Goal: Communication & Community: Answer question/provide support

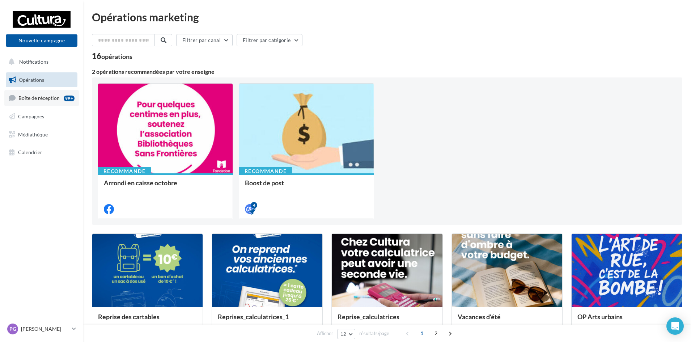
click at [37, 96] on span "Boîte de réception" at bounding box center [38, 98] width 41 height 6
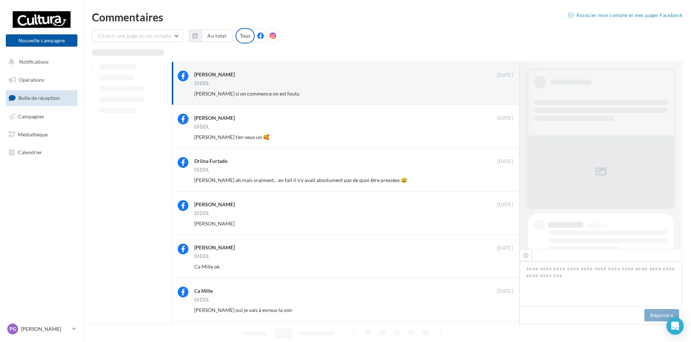
scroll to position [373, 0]
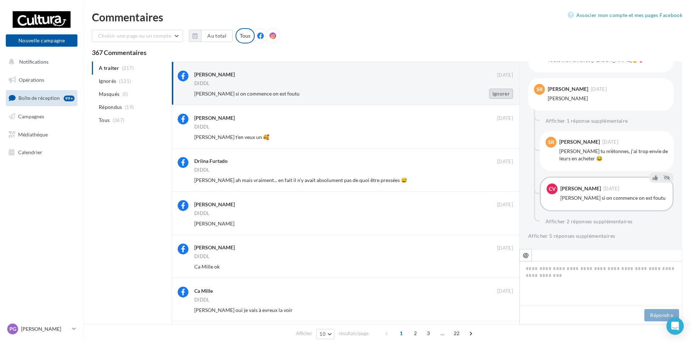
click at [506, 95] on button "Ignorer" at bounding box center [501, 94] width 24 height 10
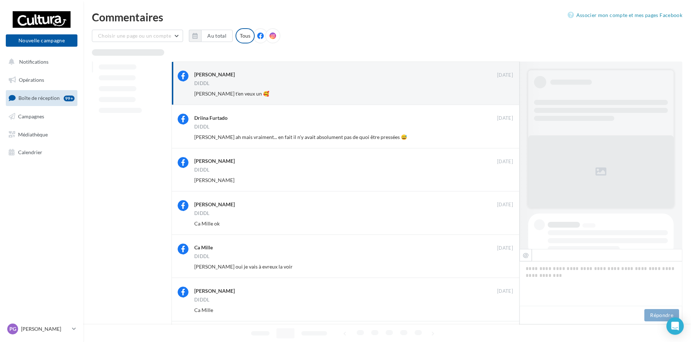
click at [506, 95] on button "Ignorer" at bounding box center [501, 94] width 24 height 10
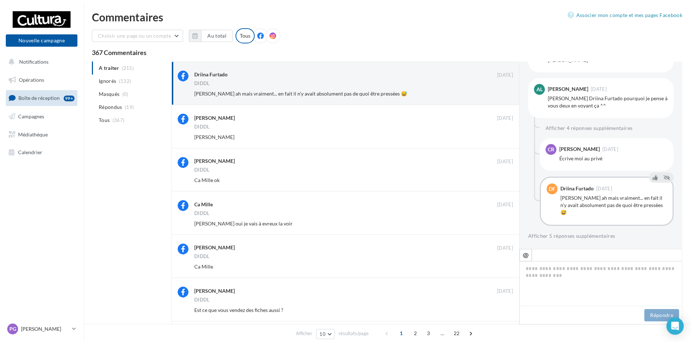
click at [506, 95] on button "Ignorer" at bounding box center [501, 94] width 24 height 10
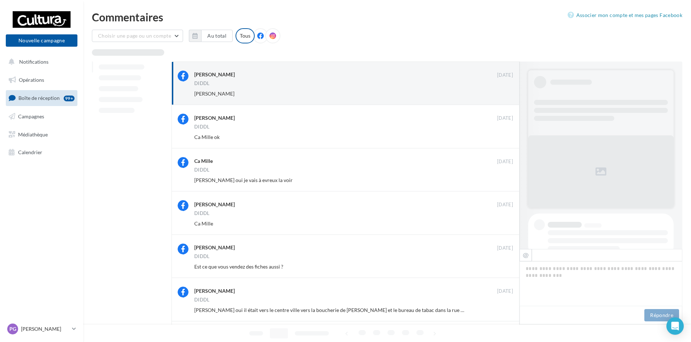
click at [506, 95] on button "Ignorer" at bounding box center [501, 94] width 24 height 10
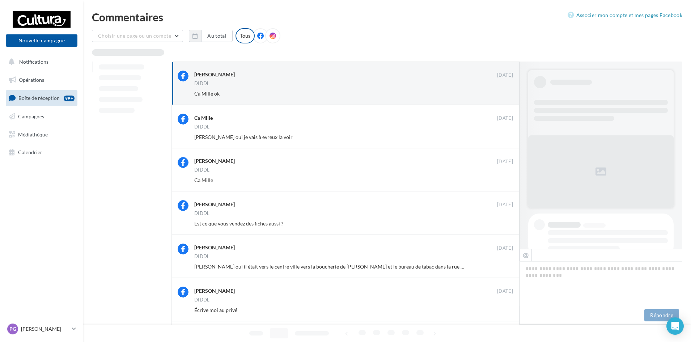
click at [506, 95] on button "Ignorer" at bounding box center [501, 94] width 24 height 10
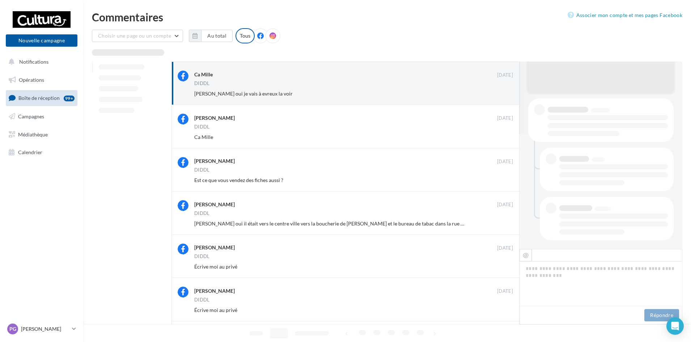
click at [506, 95] on button "Ignorer" at bounding box center [501, 94] width 24 height 10
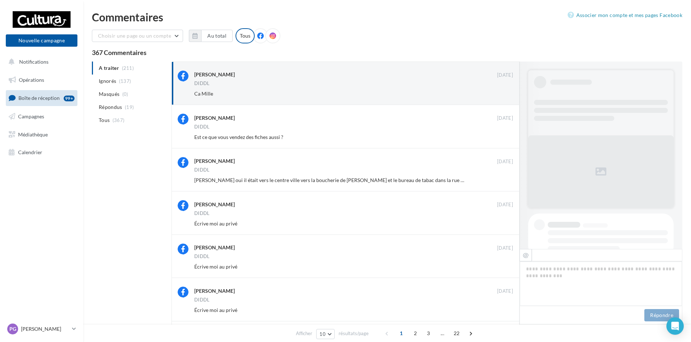
click at [506, 95] on button "Ignorer" at bounding box center [501, 94] width 24 height 10
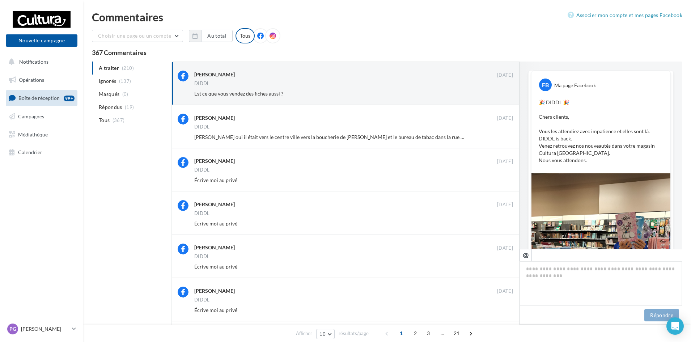
scroll to position [282, 0]
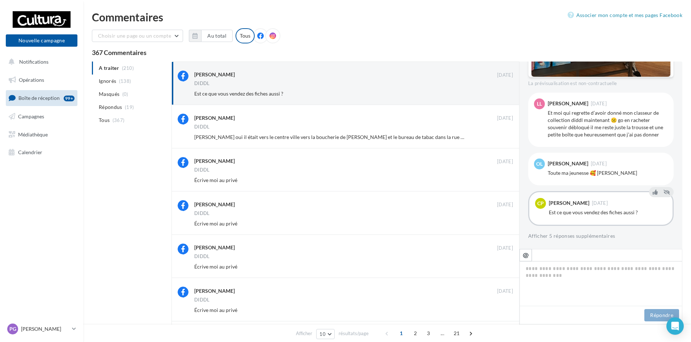
click at [585, 208] on div "Camille Prat 04 oct." at bounding box center [608, 203] width 118 height 11
click at [596, 207] on div "Camille Prat 04 oct." at bounding box center [608, 203] width 118 height 11
click at [239, 86] on div "DIDDL" at bounding box center [353, 84] width 319 height 6
click at [527, 256] on icon "@" at bounding box center [526, 255] width 6 height 7
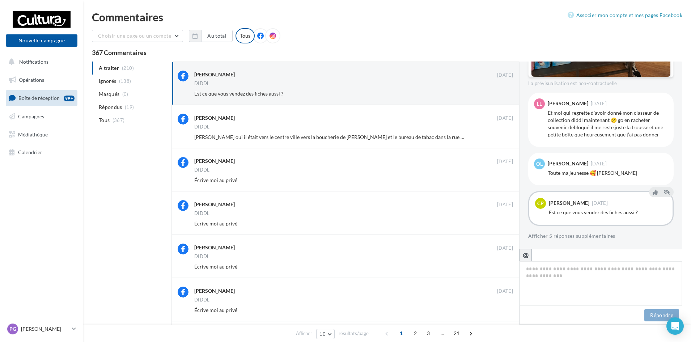
type textarea "**********"
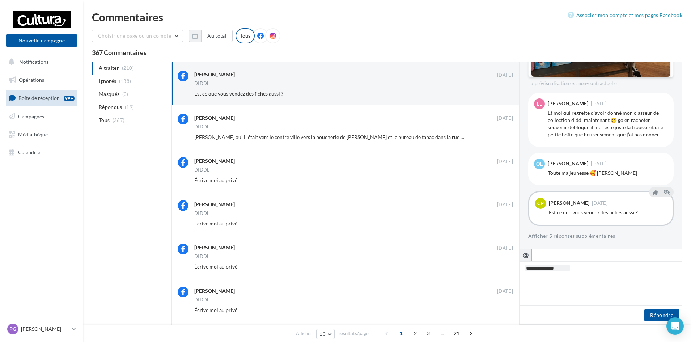
type textarea "**********"
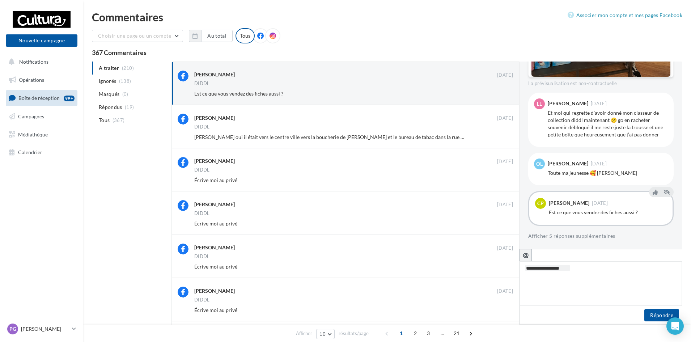
type textarea "**********"
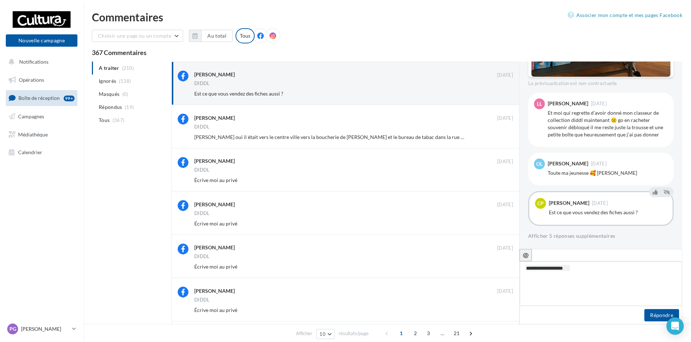
type textarea "**********"
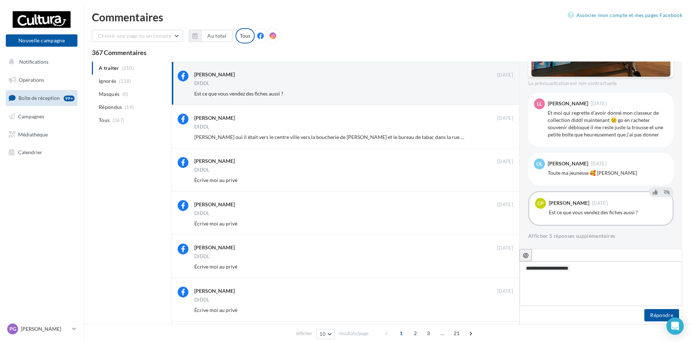
type textarea "**********"
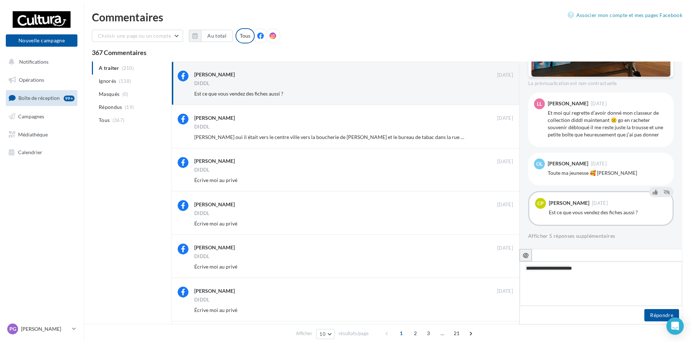
type textarea "**********"
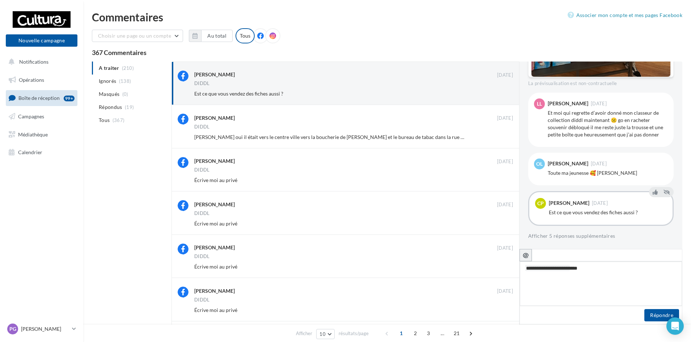
type textarea "**********"
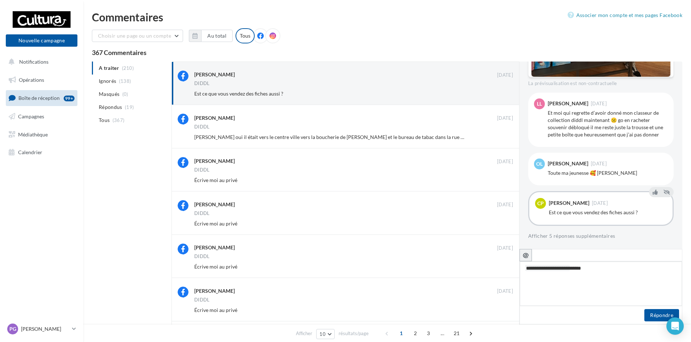
type textarea "**********"
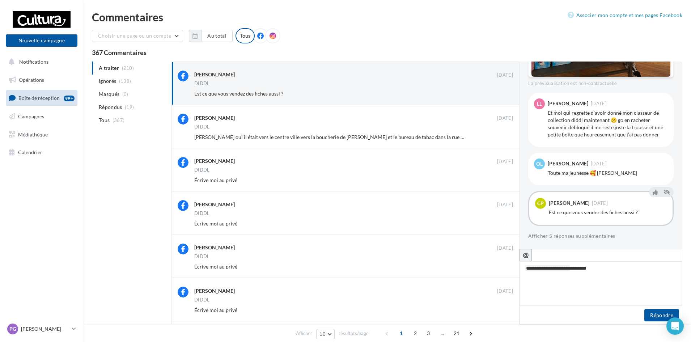
type textarea "**********"
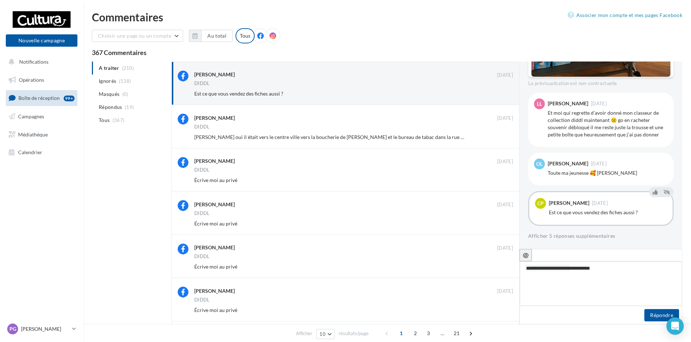
type textarea "**********"
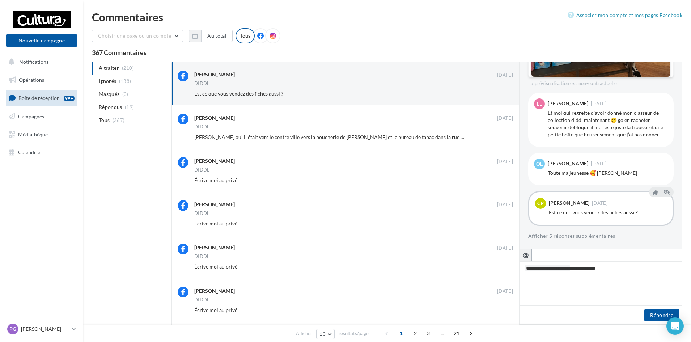
type textarea "**********"
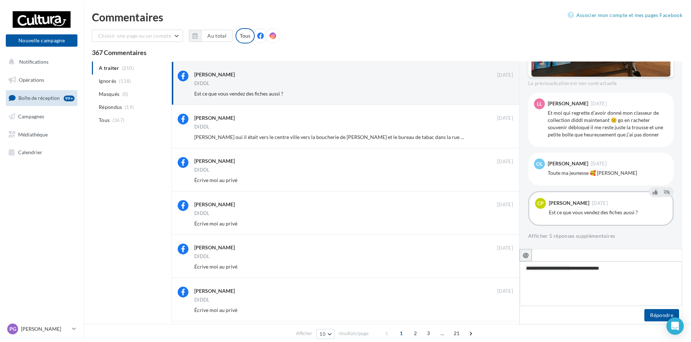
type textarea "**********"
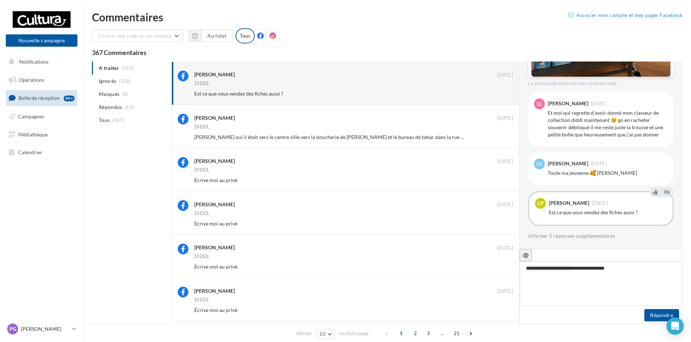
type textarea "**********"
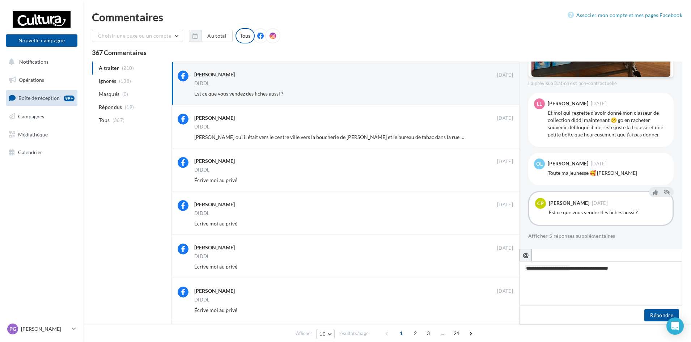
type textarea "**********"
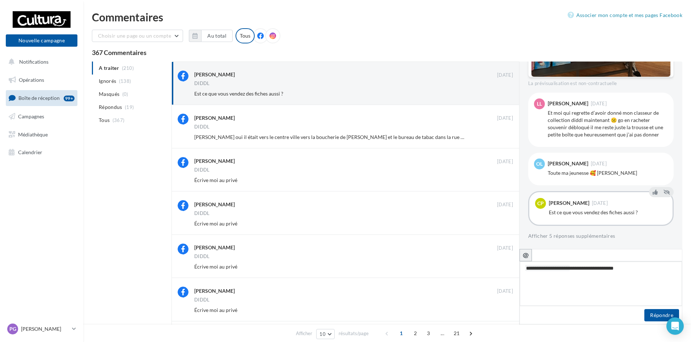
type textarea "**********"
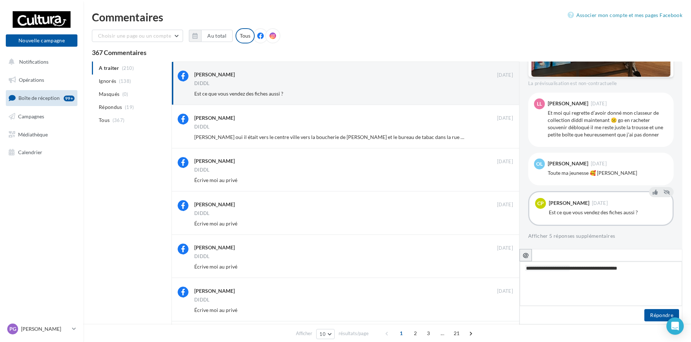
type textarea "**********"
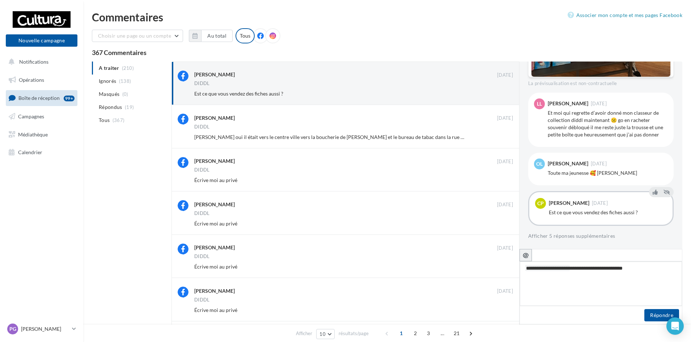
type textarea "**********"
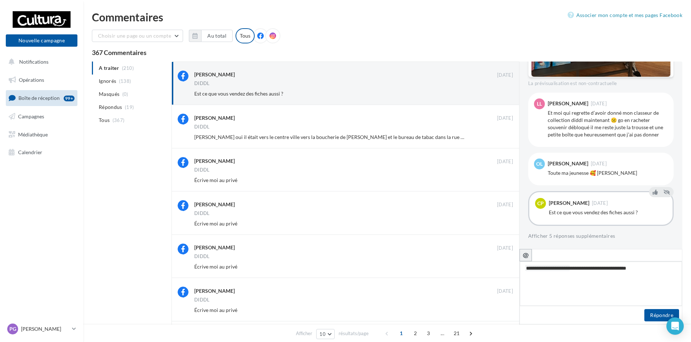
type textarea "**********"
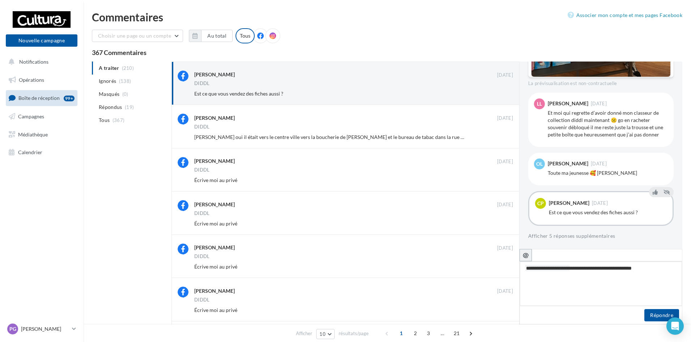
type textarea "**********"
click at [654, 314] on button "Répondre" at bounding box center [662, 315] width 35 height 12
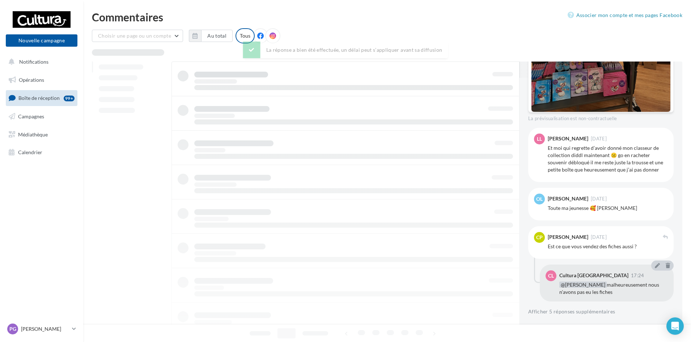
scroll to position [247, 0]
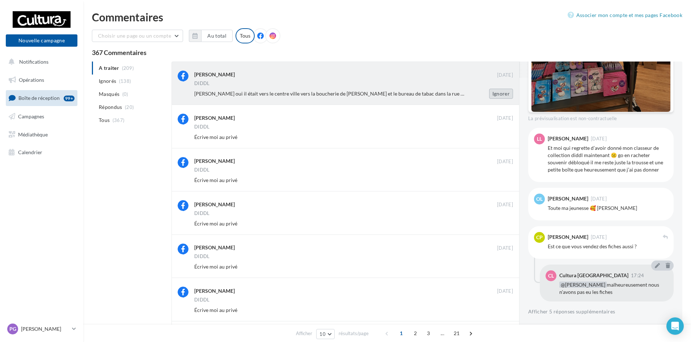
click at [501, 90] on button "Ignorer" at bounding box center [501, 94] width 24 height 10
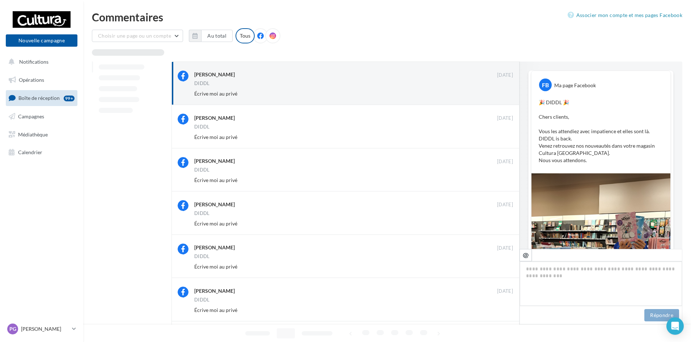
scroll to position [388, 0]
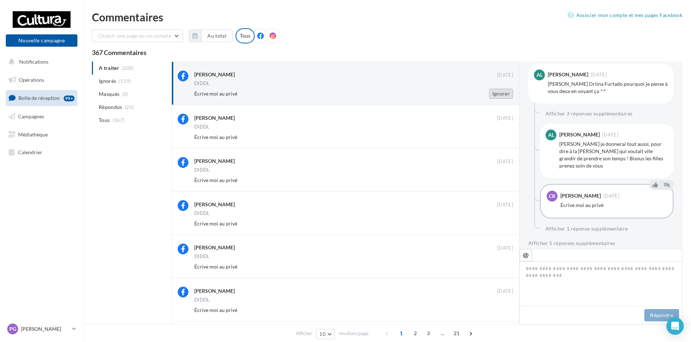
click at [501, 93] on button "Ignorer" at bounding box center [501, 94] width 24 height 10
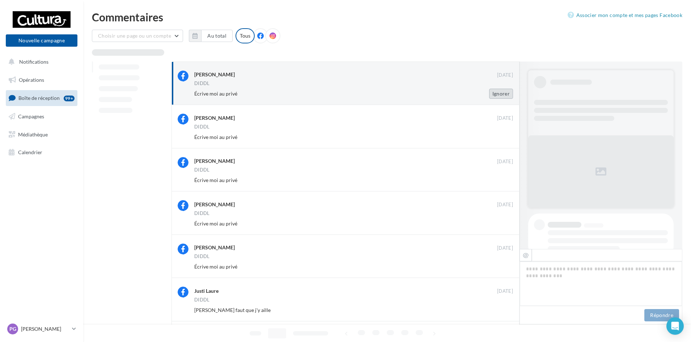
scroll to position [313, 0]
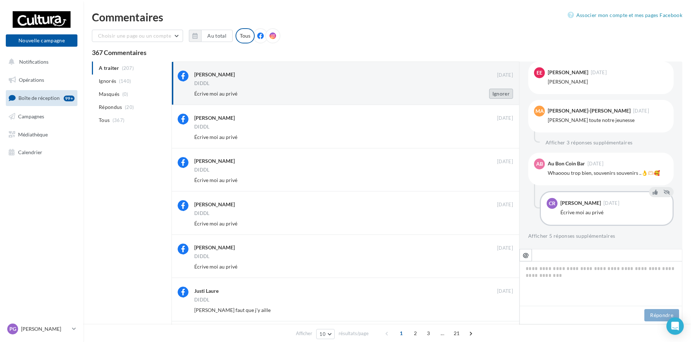
click at [501, 94] on button "Ignorer" at bounding box center [501, 94] width 24 height 10
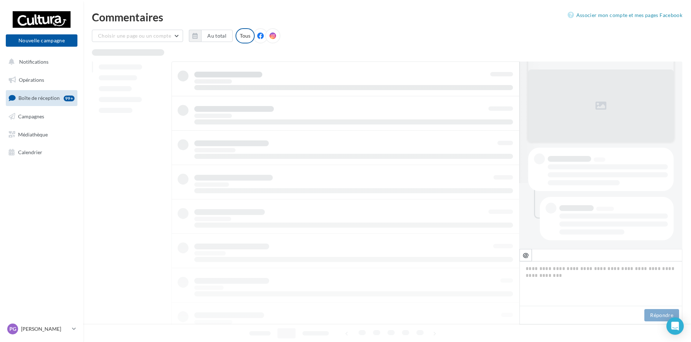
scroll to position [66, 0]
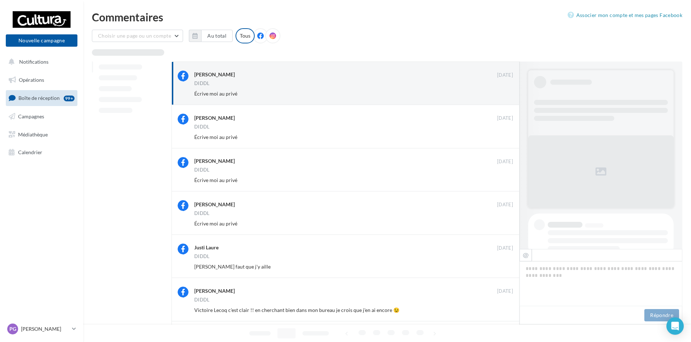
click at [501, 94] on button "Ignorer" at bounding box center [501, 94] width 24 height 10
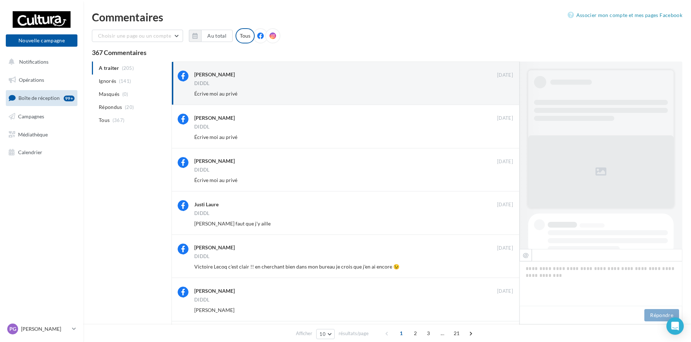
click at [501, 94] on button "Ignorer" at bounding box center [501, 94] width 24 height 10
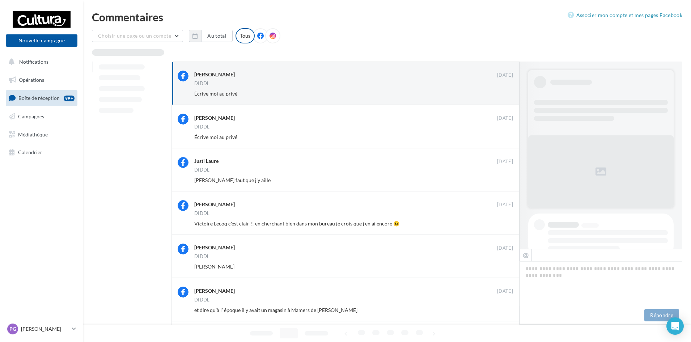
click at [501, 94] on button "Ignorer" at bounding box center [501, 94] width 24 height 10
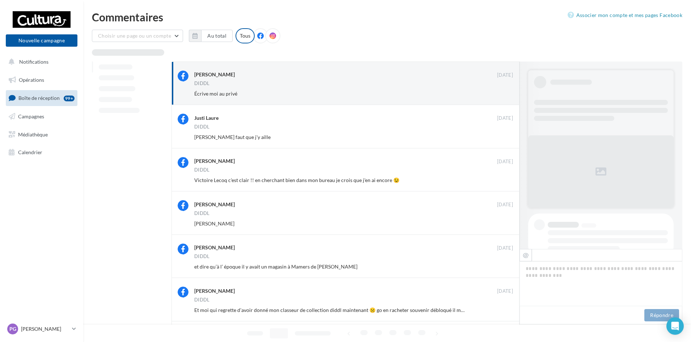
click at [501, 94] on button "Ignorer" at bounding box center [501, 94] width 24 height 10
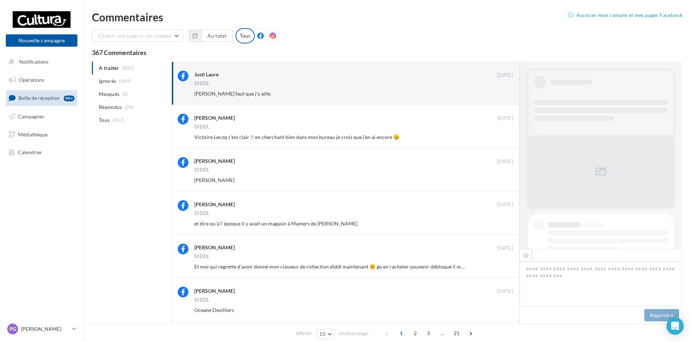
click at [501, 94] on button "Ignorer" at bounding box center [501, 94] width 24 height 10
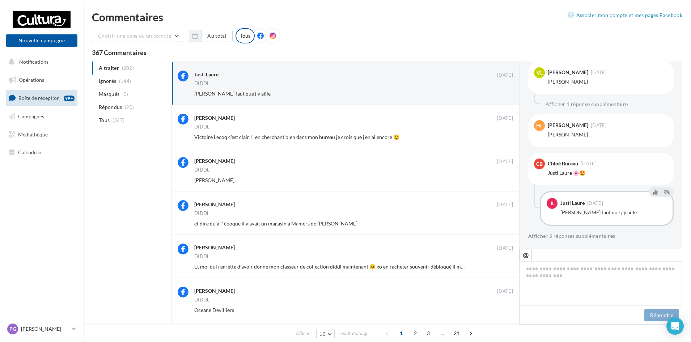
scroll to position [115, 0]
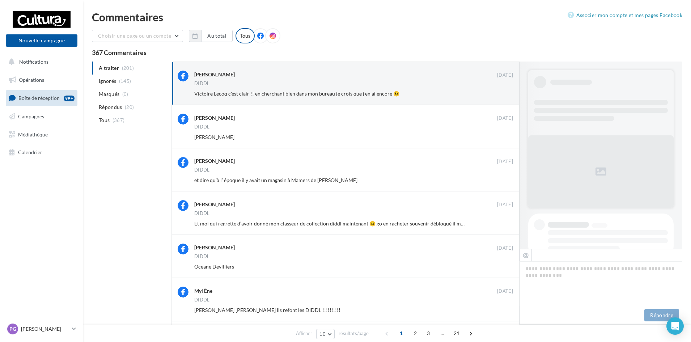
click at [501, 94] on button "Ignorer" at bounding box center [501, 94] width 24 height 10
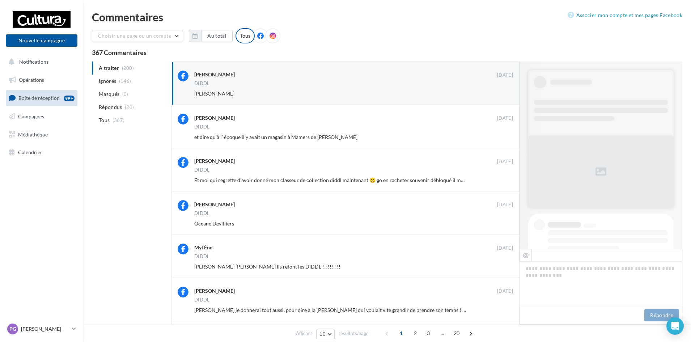
click at [501, 94] on button "Ignorer" at bounding box center [501, 94] width 24 height 10
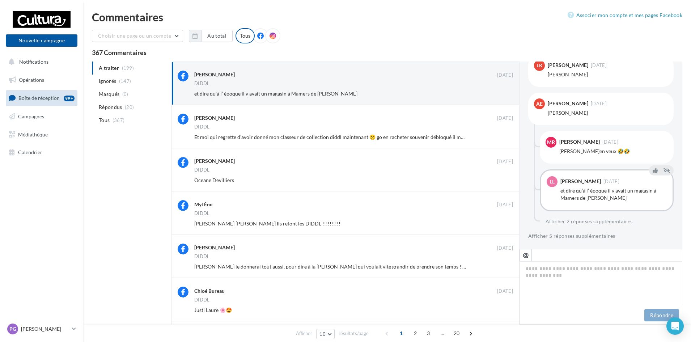
click at [501, 94] on button "Ignorer" at bounding box center [501, 94] width 24 height 10
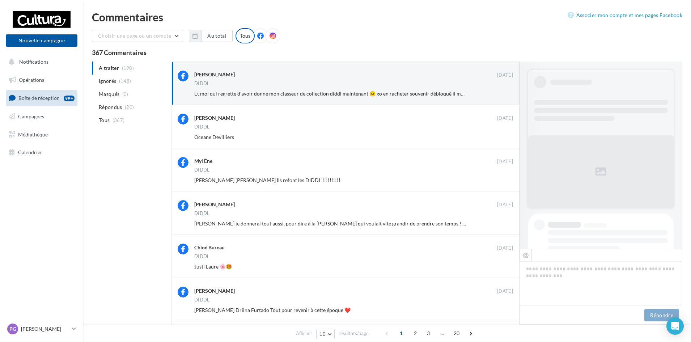
scroll to position [304, 0]
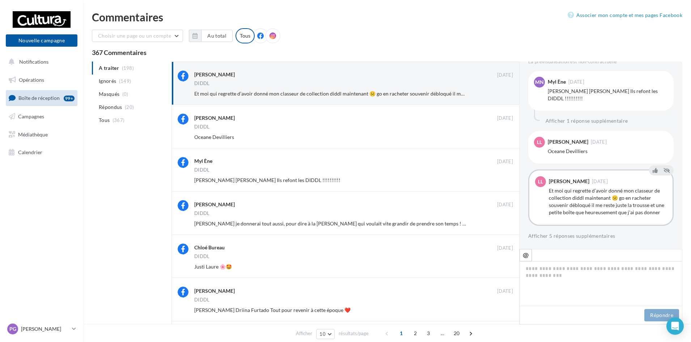
click at [501, 94] on button "Ignorer" at bounding box center [501, 94] width 24 height 10
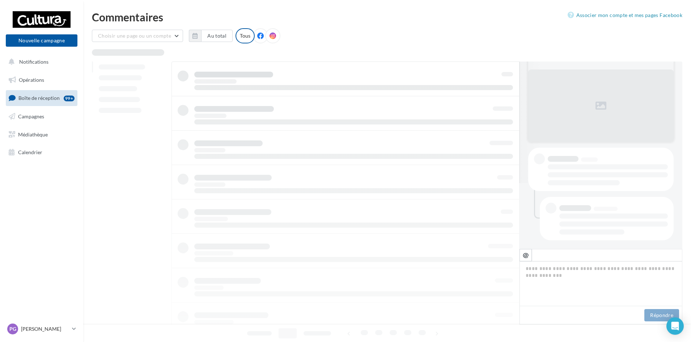
scroll to position [66, 0]
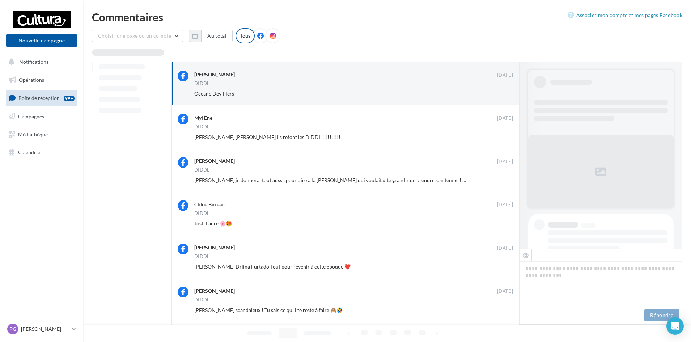
click at [501, 94] on button "Ignorer" at bounding box center [501, 94] width 24 height 10
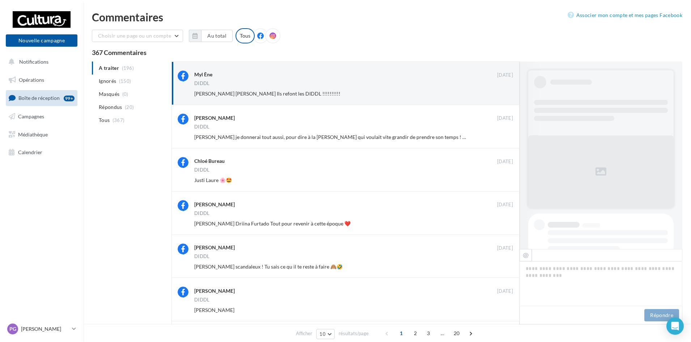
click at [501, 94] on button "Ignorer" at bounding box center [501, 94] width 24 height 10
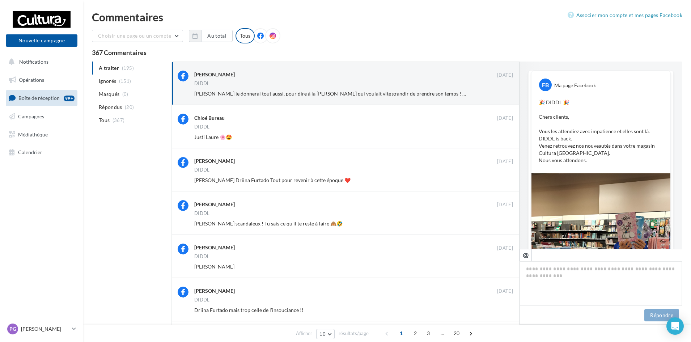
scroll to position [395, 0]
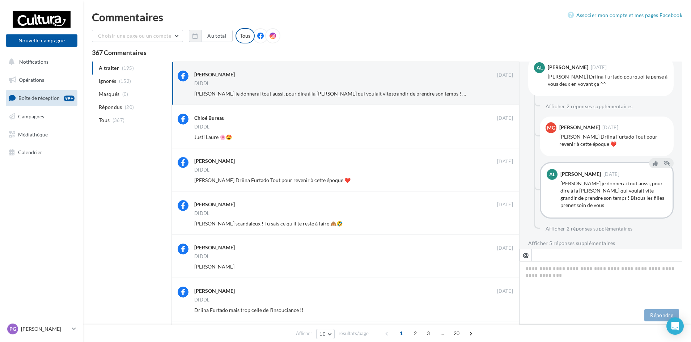
click at [501, 94] on button "Ignorer" at bounding box center [501, 94] width 24 height 10
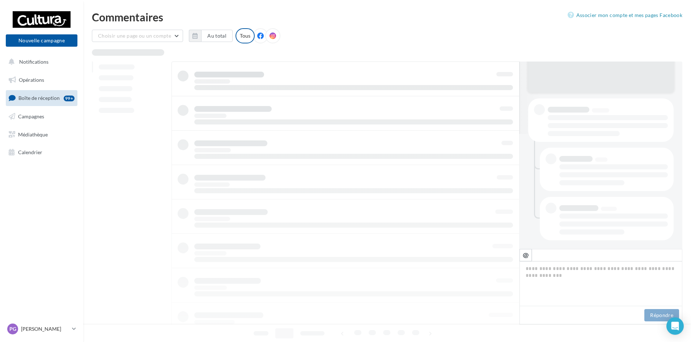
scroll to position [115, 0]
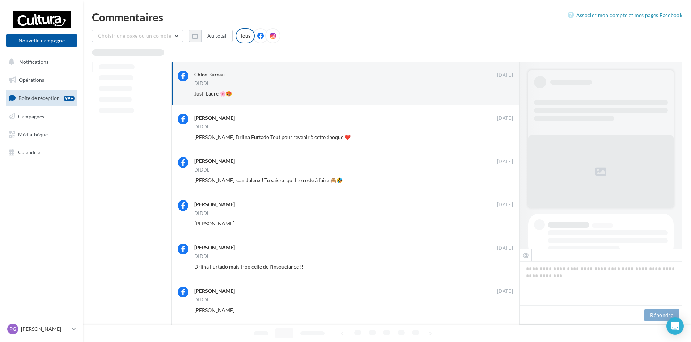
click at [501, 94] on button "Ignorer" at bounding box center [501, 94] width 24 height 10
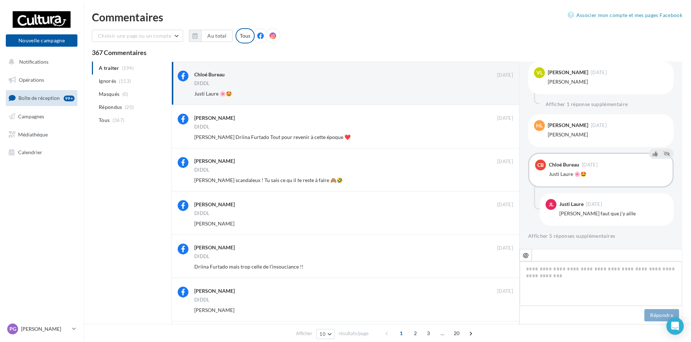
scroll to position [22, 0]
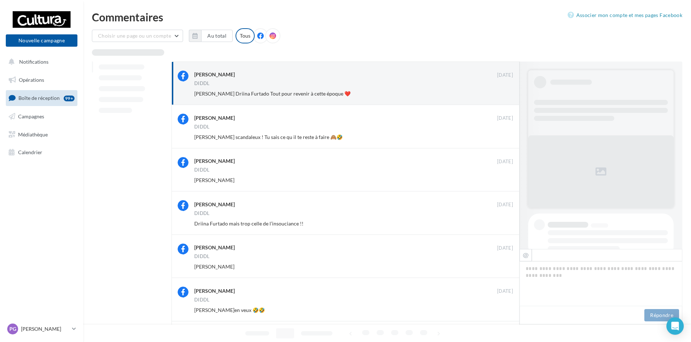
click at [501, 94] on button "Ignorer" at bounding box center [501, 94] width 24 height 10
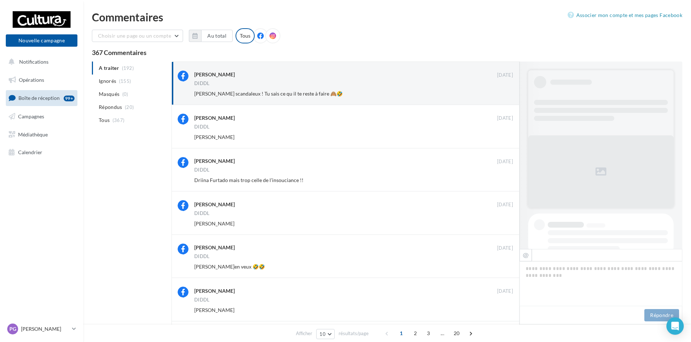
click at [501, 94] on button "Ignorer" at bounding box center [501, 94] width 24 height 10
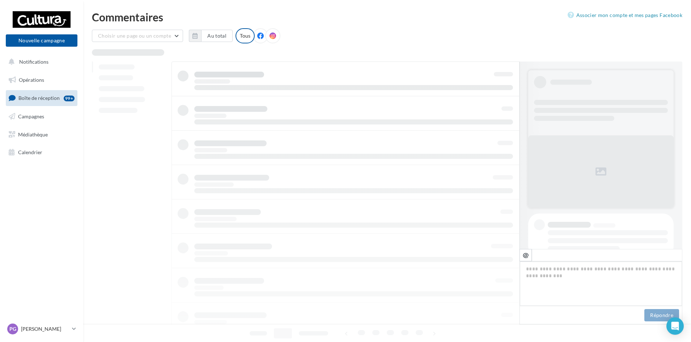
scroll to position [22, 0]
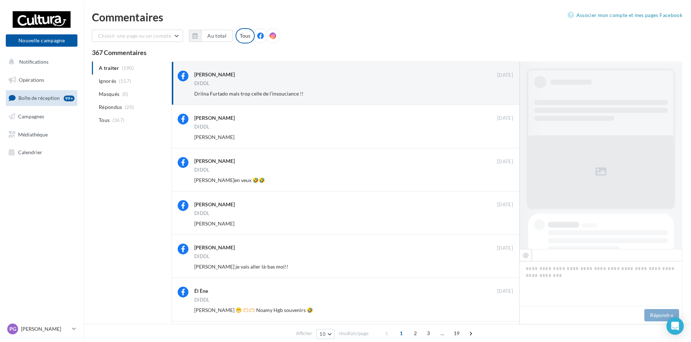
click at [501, 94] on button "Ignorer" at bounding box center [501, 94] width 24 height 10
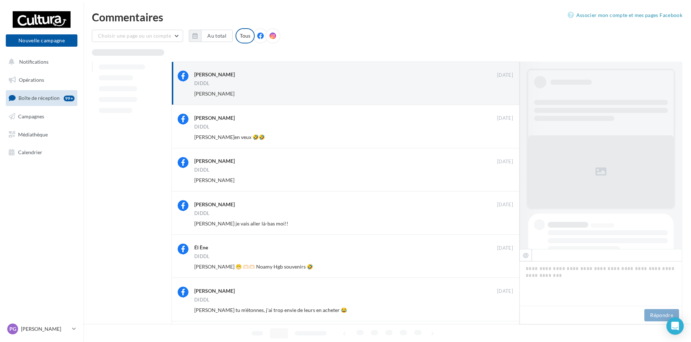
click at [501, 94] on button "Ignorer" at bounding box center [501, 94] width 24 height 10
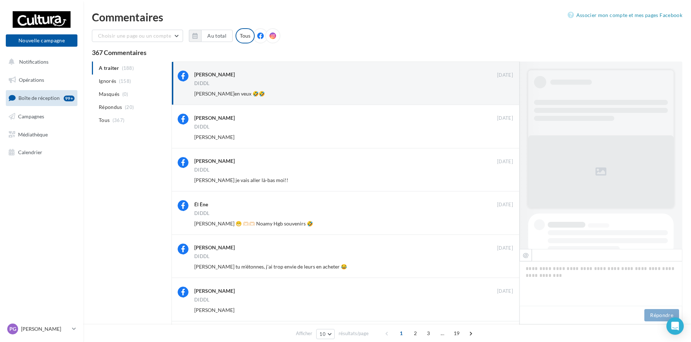
click at [501, 94] on button "Ignorer" at bounding box center [501, 94] width 24 height 10
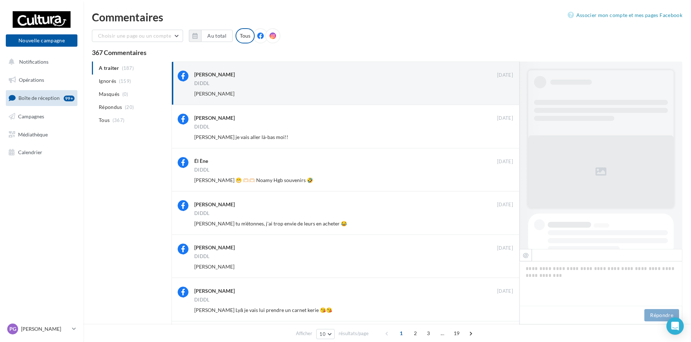
click at [501, 94] on button "Ignorer" at bounding box center [501, 94] width 24 height 10
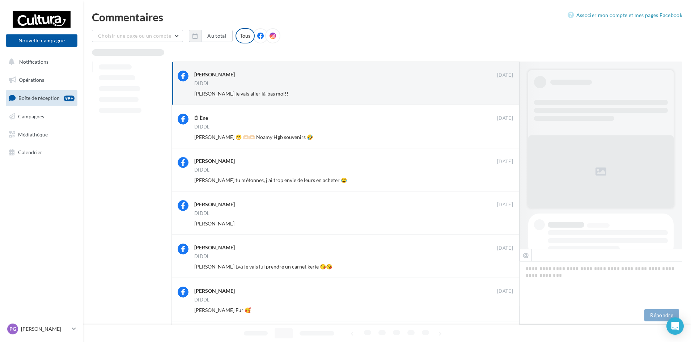
click at [501, 94] on button "Ignorer" at bounding box center [501, 94] width 24 height 10
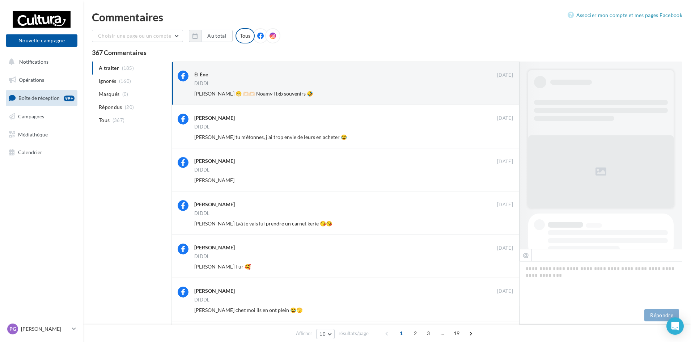
click at [501, 94] on button "Ignorer" at bounding box center [501, 94] width 24 height 10
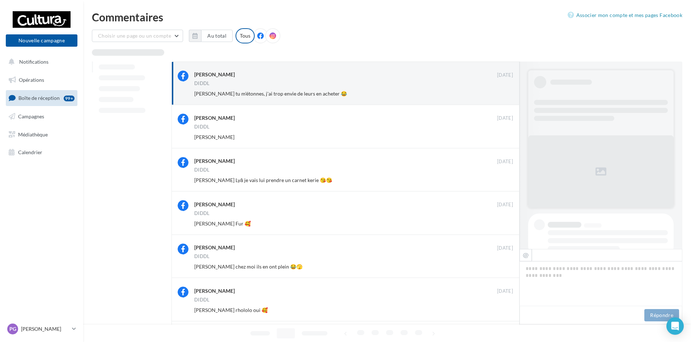
click at [501, 94] on button "Ignorer" at bounding box center [501, 94] width 24 height 10
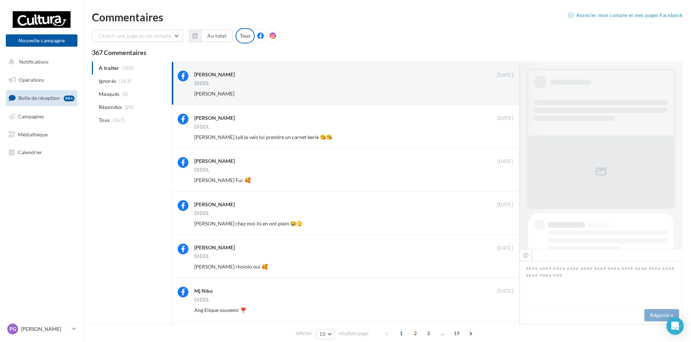
click at [501, 94] on button "Ignorer" at bounding box center [501, 94] width 24 height 10
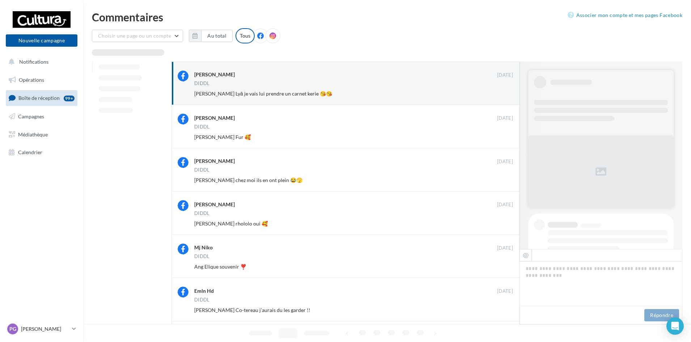
click at [501, 94] on button "Ignorer" at bounding box center [501, 94] width 24 height 10
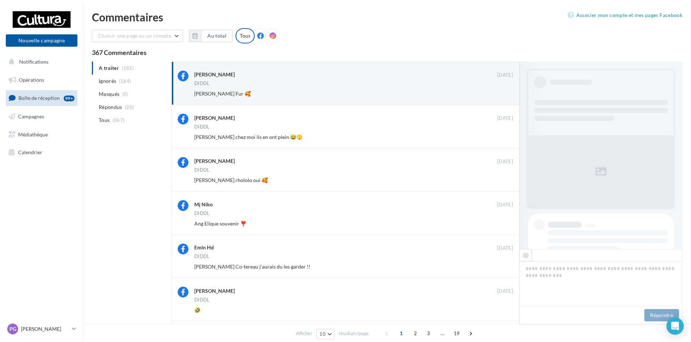
click at [501, 94] on button "Ignorer" at bounding box center [501, 94] width 24 height 10
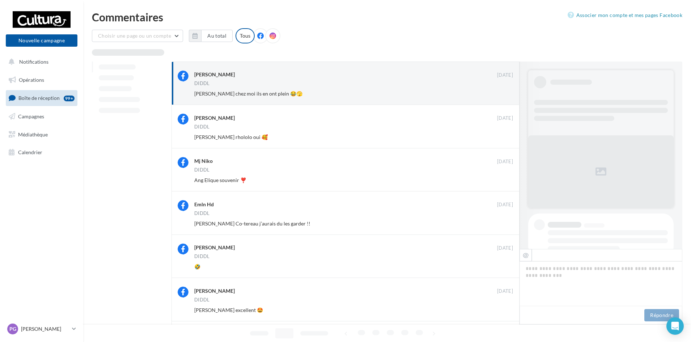
click at [501, 94] on button "Ignorer" at bounding box center [501, 94] width 24 height 10
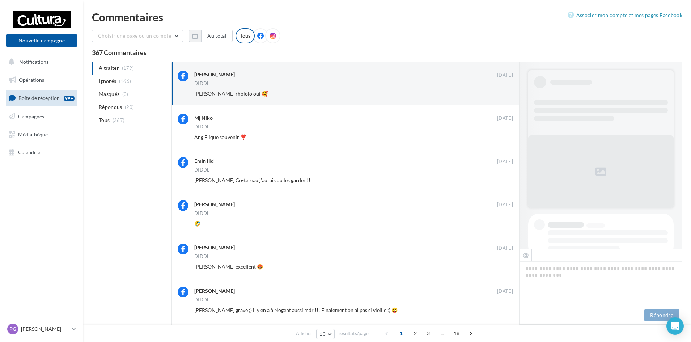
click at [501, 94] on button "Ignorer" at bounding box center [501, 94] width 24 height 10
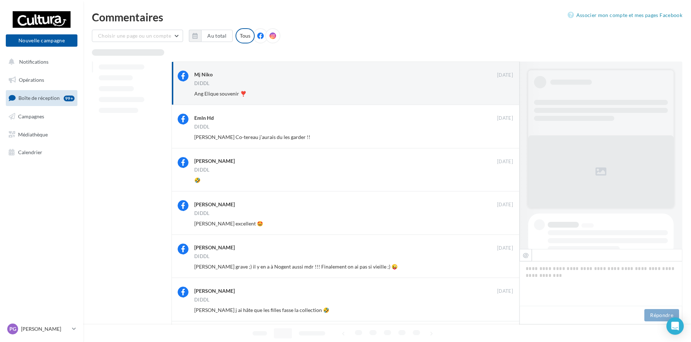
click at [501, 94] on button "Ignorer" at bounding box center [501, 94] width 24 height 10
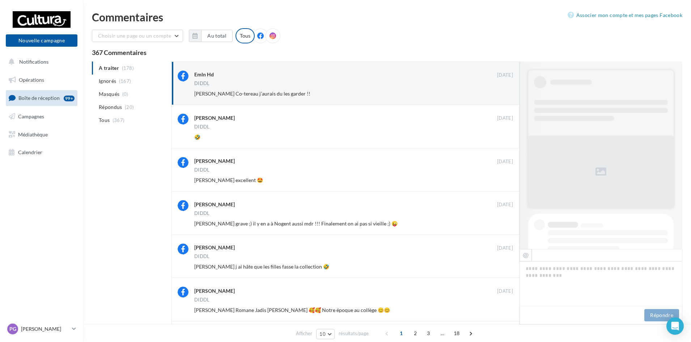
click at [501, 94] on button "Ignorer" at bounding box center [501, 94] width 24 height 10
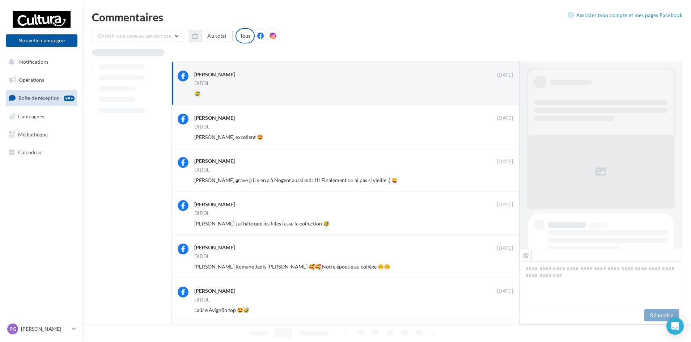
click at [501, 94] on button "Ignorer" at bounding box center [501, 94] width 24 height 10
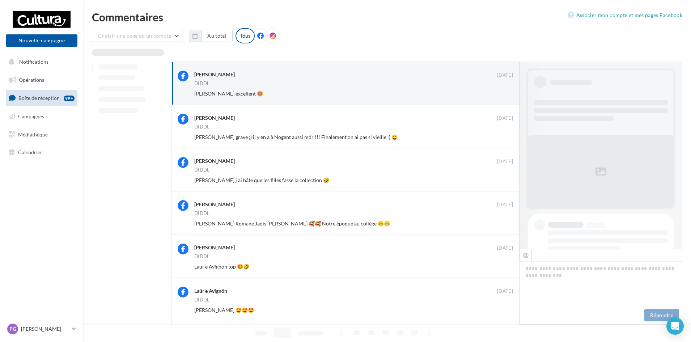
click at [501, 94] on button "Ignorer" at bounding box center [501, 94] width 24 height 10
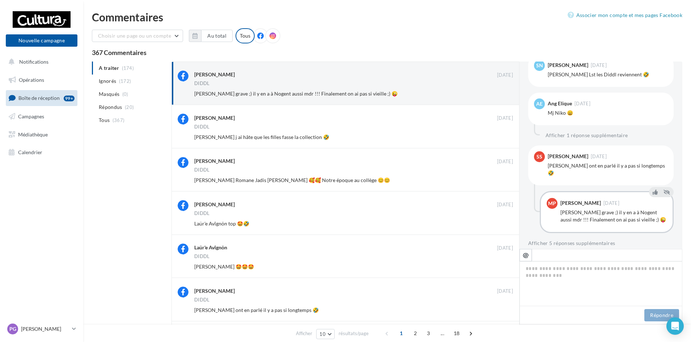
click at [501, 94] on button "Ignorer" at bounding box center [501, 94] width 24 height 10
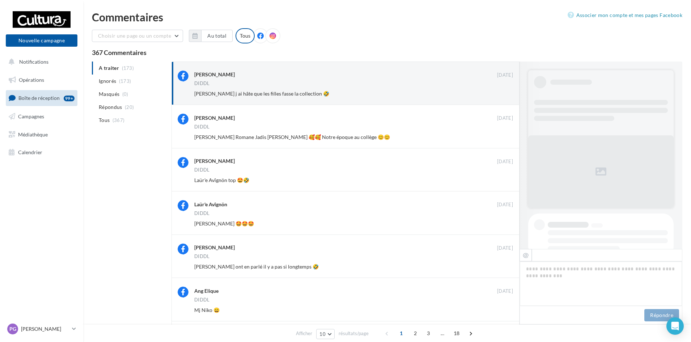
scroll to position [366, 0]
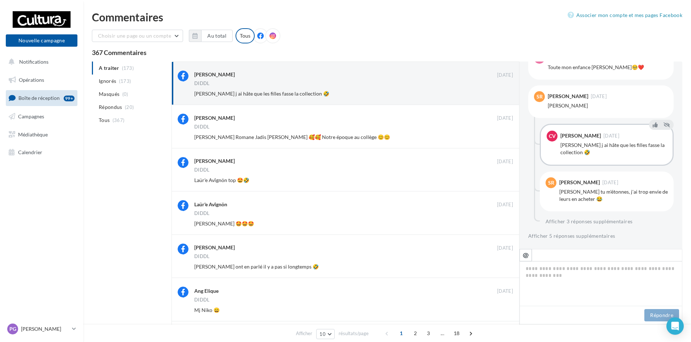
click at [501, 94] on button "Ignorer" at bounding box center [501, 94] width 24 height 10
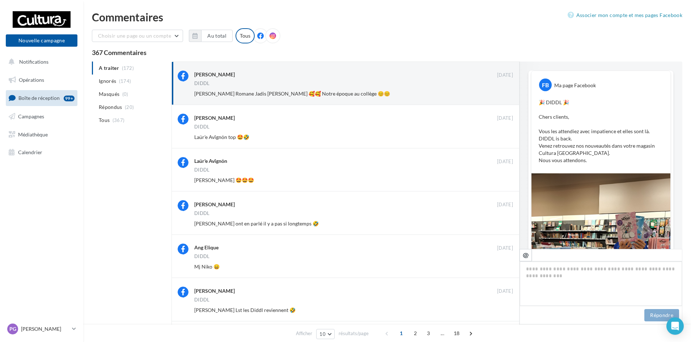
scroll to position [335, 0]
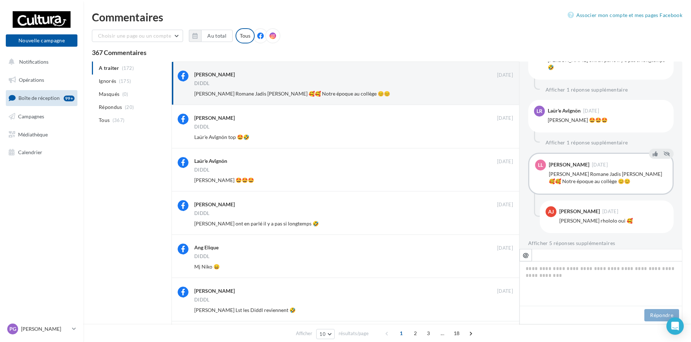
click at [501, 94] on button "Ignorer" at bounding box center [501, 94] width 24 height 10
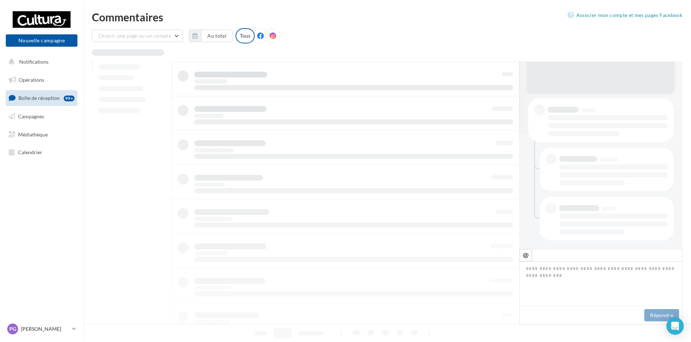
scroll to position [115, 0]
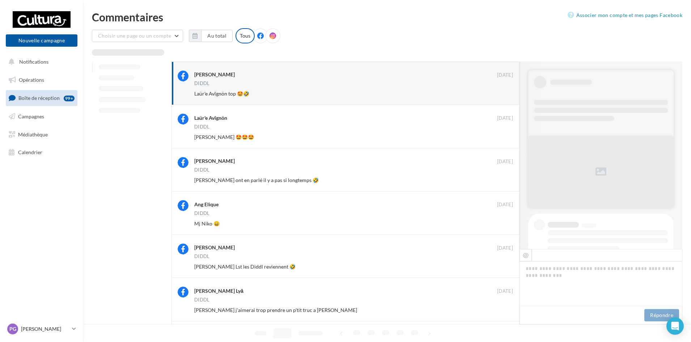
click at [501, 94] on button "Ignorer" at bounding box center [501, 94] width 24 height 10
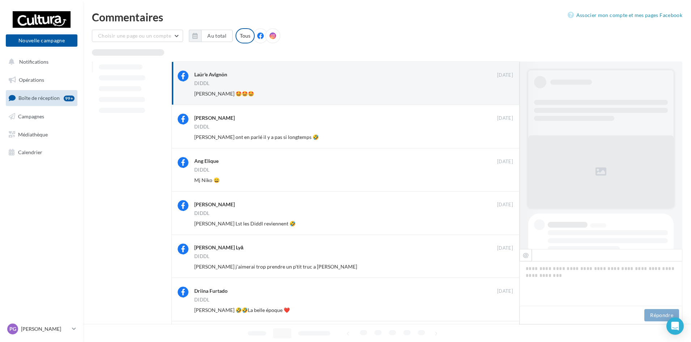
click at [501, 94] on button "Ignorer" at bounding box center [501, 94] width 24 height 10
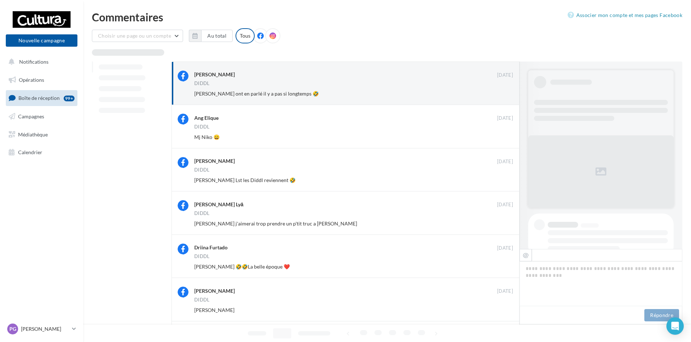
click at [501, 94] on button "Ignorer" at bounding box center [501, 94] width 24 height 10
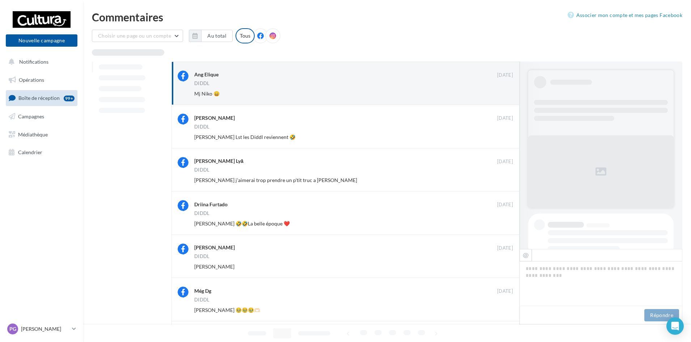
click at [501, 94] on button "Ignorer" at bounding box center [501, 94] width 24 height 10
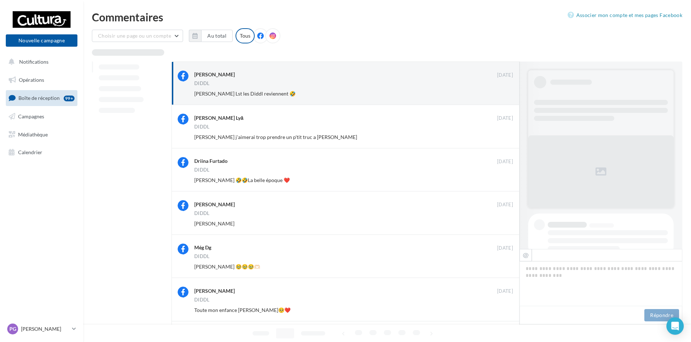
click at [501, 94] on button "Ignorer" at bounding box center [501, 94] width 24 height 10
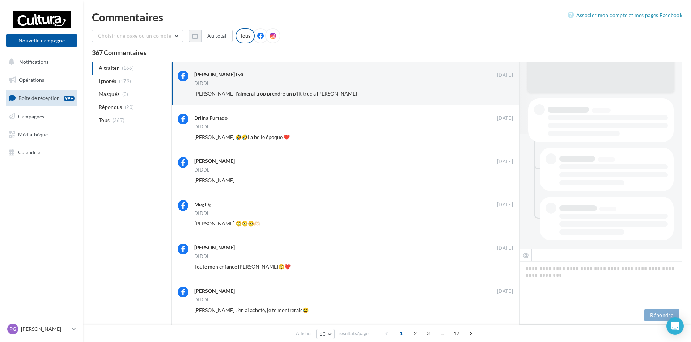
click at [501, 94] on button "Ignorer" at bounding box center [501, 94] width 24 height 10
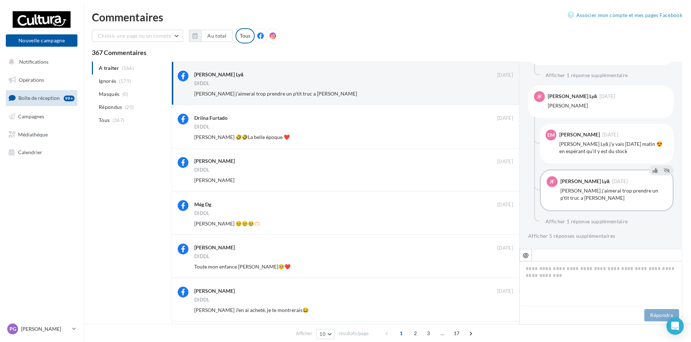
scroll to position [22, 0]
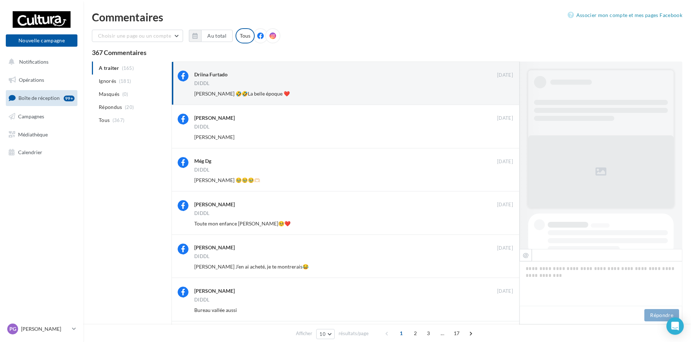
click at [501, 94] on button "Ignorer" at bounding box center [501, 94] width 24 height 10
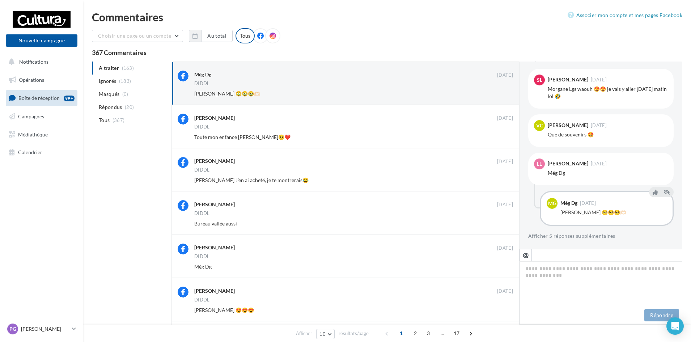
click at [501, 94] on button "Ignorer" at bounding box center [501, 94] width 24 height 10
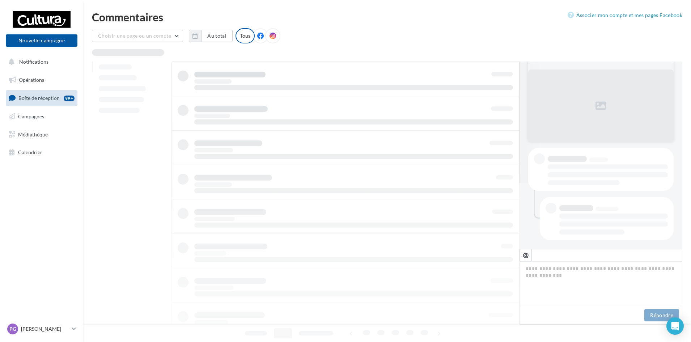
scroll to position [66, 0]
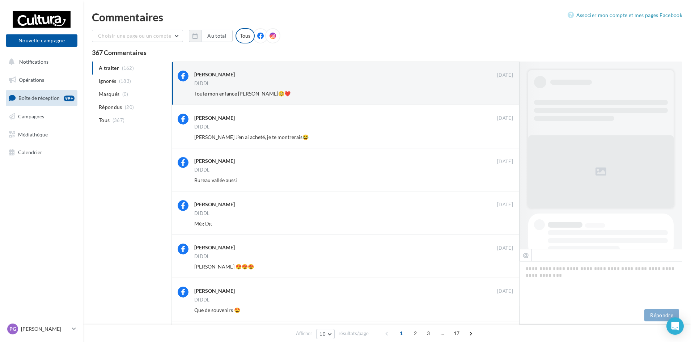
click at [501, 94] on button "Ignorer" at bounding box center [501, 94] width 24 height 10
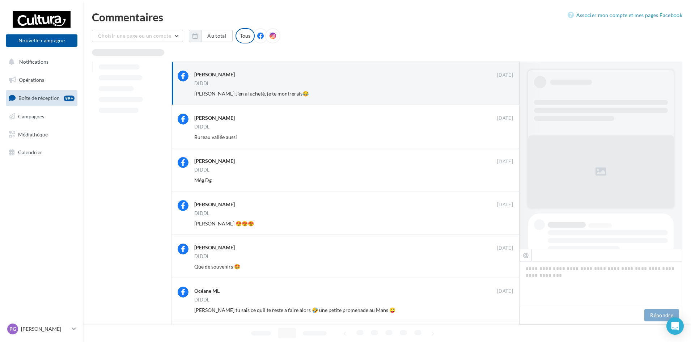
click at [501, 94] on button "Ignorer" at bounding box center [501, 94] width 24 height 10
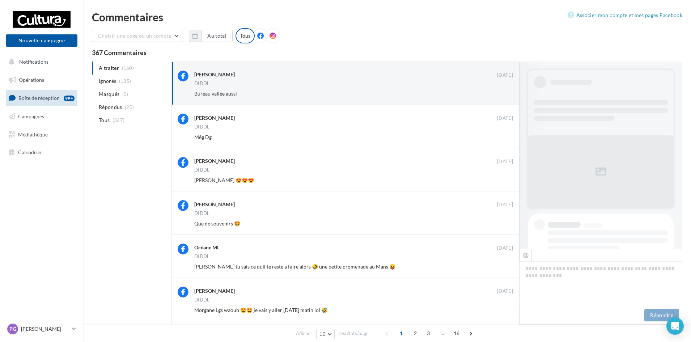
click at [501, 94] on button "Ignorer" at bounding box center [501, 94] width 24 height 10
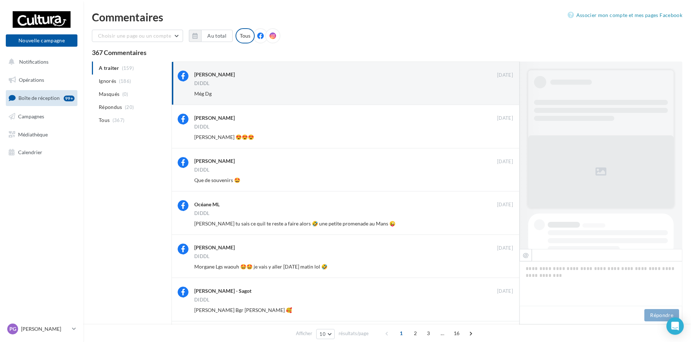
click at [501, 94] on button "Ignorer" at bounding box center [501, 94] width 24 height 10
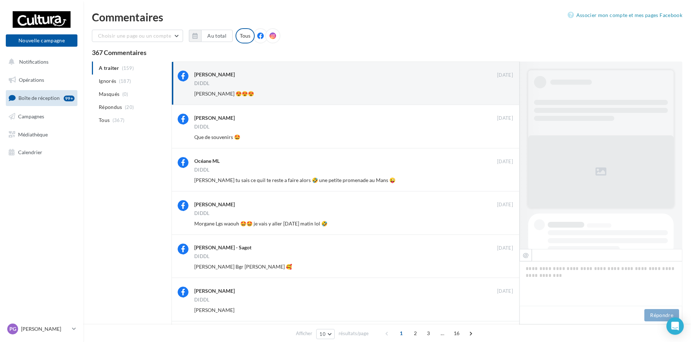
click at [501, 94] on button "Ignorer" at bounding box center [501, 94] width 24 height 10
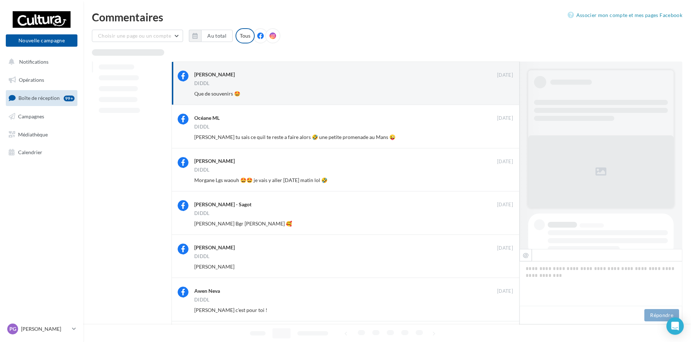
click at [501, 94] on button "Ignorer" at bounding box center [501, 94] width 24 height 10
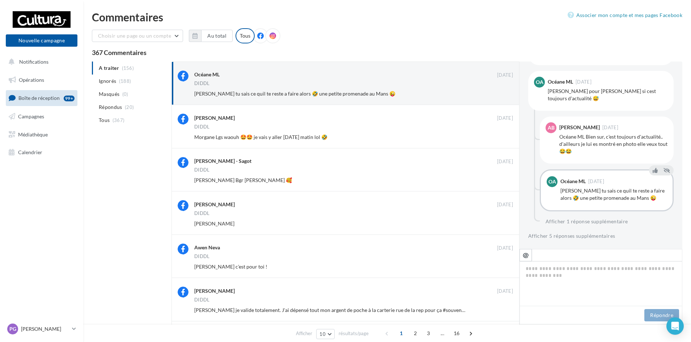
click at [501, 94] on button "Ignorer" at bounding box center [501, 94] width 24 height 10
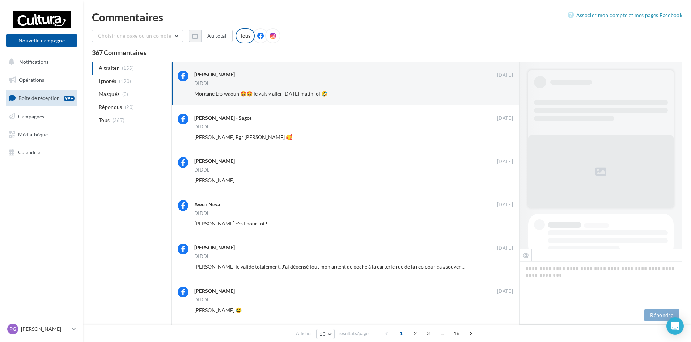
click at [501, 94] on button "Ignorer" at bounding box center [501, 94] width 24 height 10
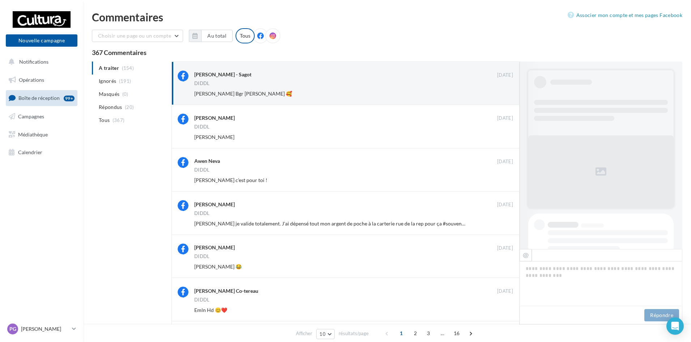
click at [501, 94] on button "Ignorer" at bounding box center [501, 94] width 24 height 10
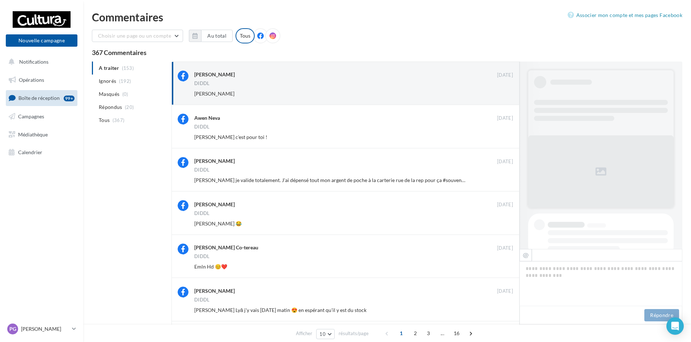
click at [501, 94] on button "Ignorer" at bounding box center [501, 94] width 24 height 10
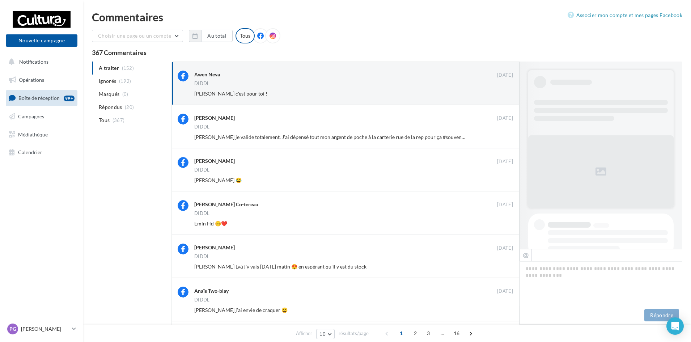
click at [501, 94] on button "Ignorer" at bounding box center [501, 94] width 24 height 10
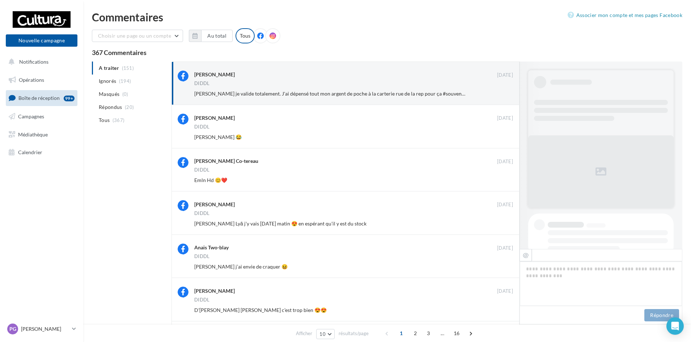
scroll to position [402, 0]
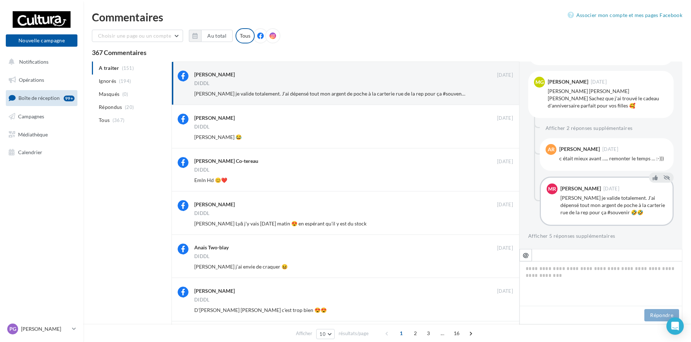
click at [501, 94] on button "Ignorer" at bounding box center [501, 94] width 24 height 10
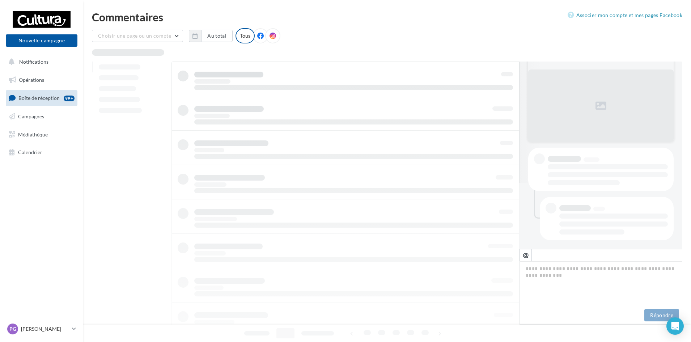
scroll to position [66, 0]
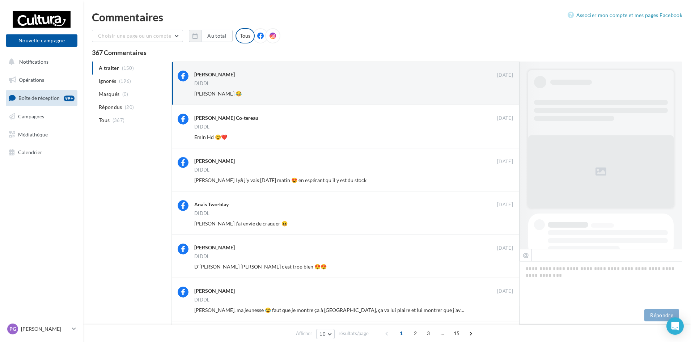
click at [501, 94] on button "Ignorer" at bounding box center [501, 94] width 24 height 10
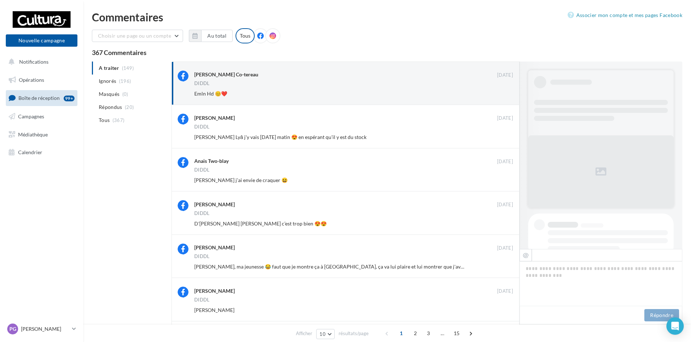
click at [501, 94] on button "Ignorer" at bounding box center [501, 94] width 24 height 10
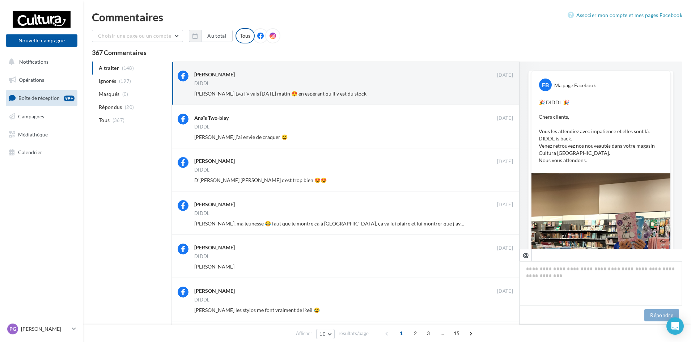
scroll to position [388, 0]
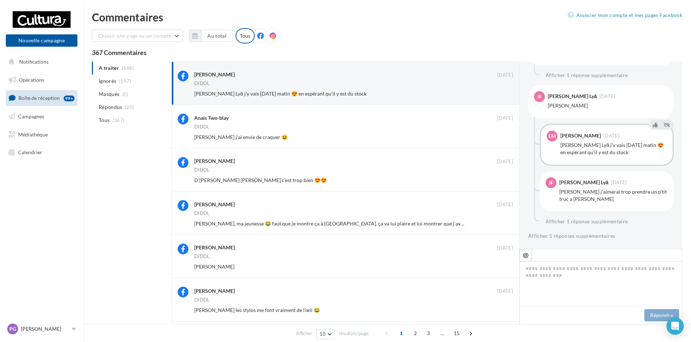
click at [501, 94] on button "Ignorer" at bounding box center [501, 94] width 24 height 10
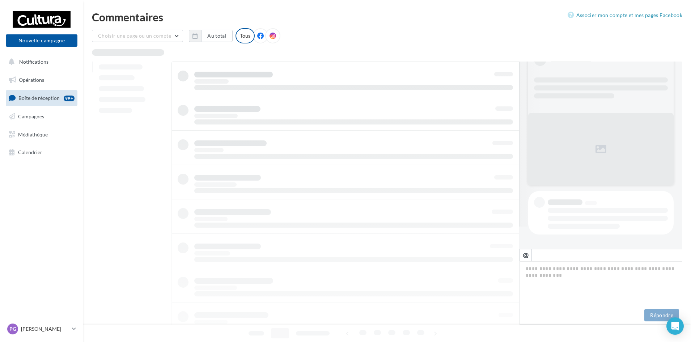
scroll to position [22, 0]
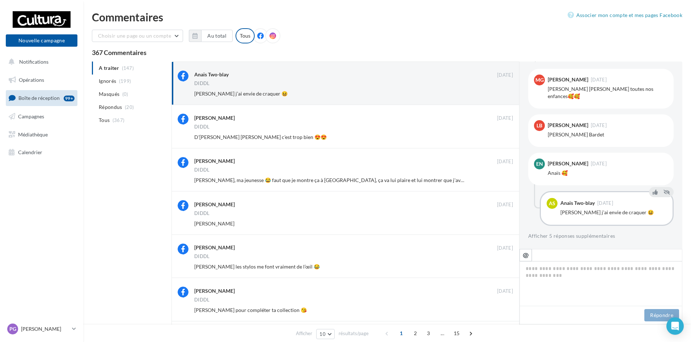
click at [501, 94] on button "Ignorer" at bounding box center [501, 94] width 24 height 10
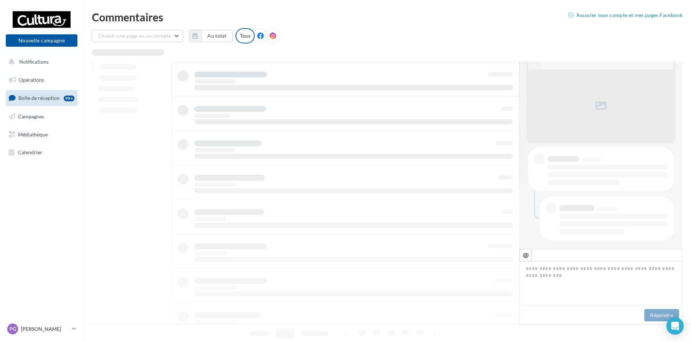
scroll to position [66, 0]
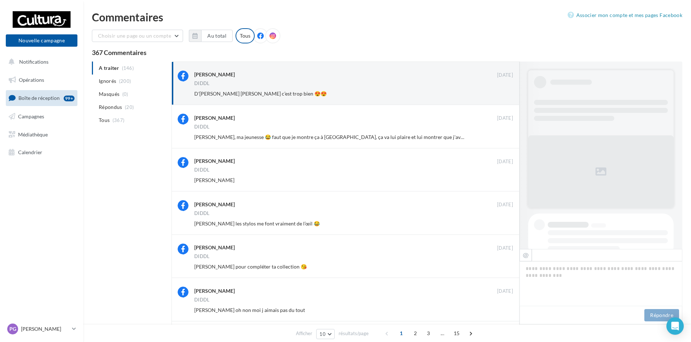
click at [501, 94] on button "Ignorer" at bounding box center [501, 94] width 24 height 10
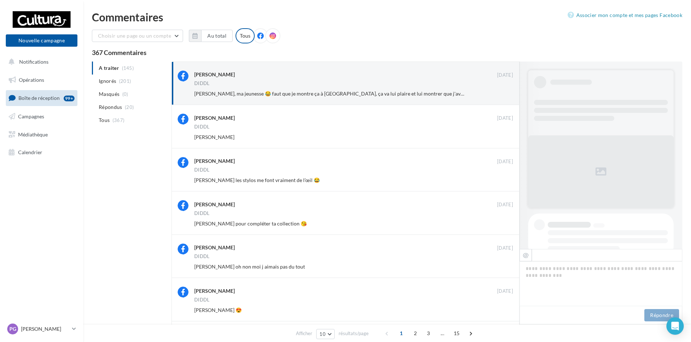
click at [501, 94] on button "Ignorer" at bounding box center [501, 94] width 24 height 10
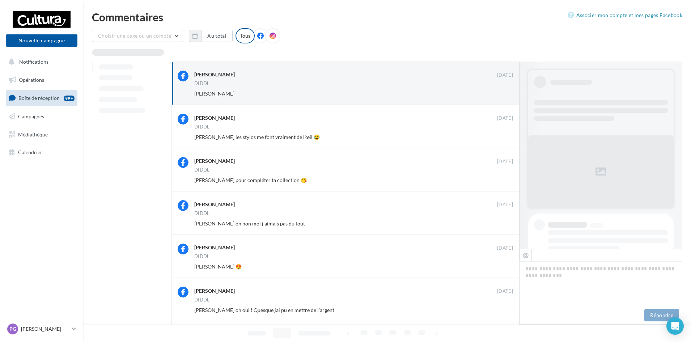
click at [501, 94] on button "Ignorer" at bounding box center [501, 94] width 24 height 10
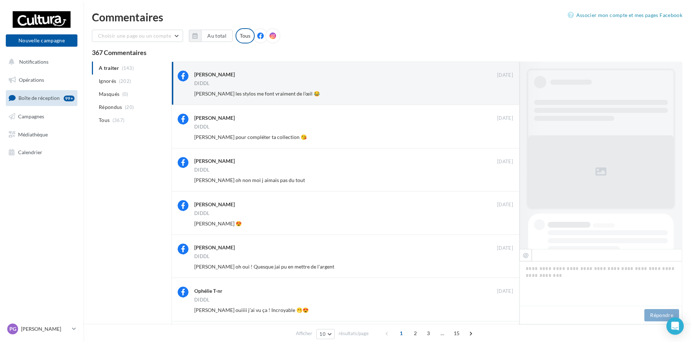
click at [501, 94] on button "Ignorer" at bounding box center [501, 94] width 24 height 10
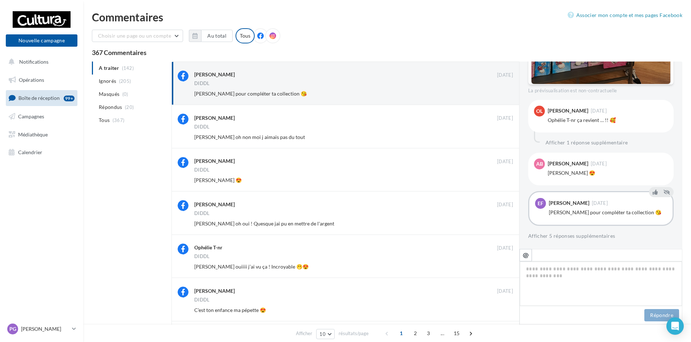
scroll to position [115, 0]
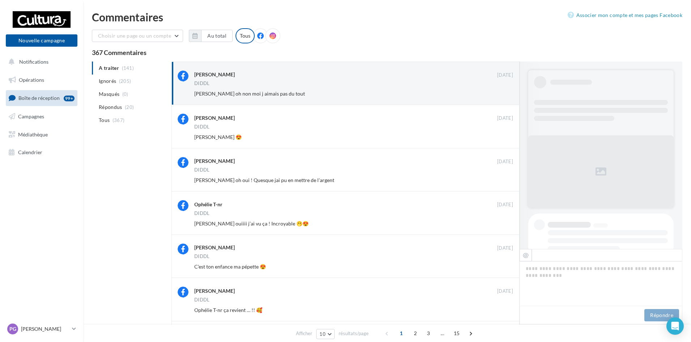
click at [501, 94] on button "Ignorer" at bounding box center [501, 94] width 24 height 10
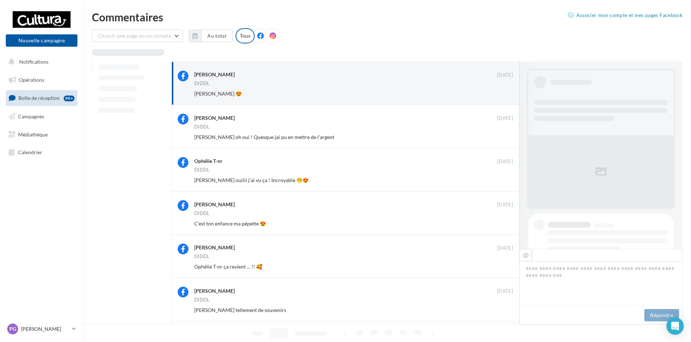
click at [501, 94] on button "Ignorer" at bounding box center [501, 94] width 24 height 10
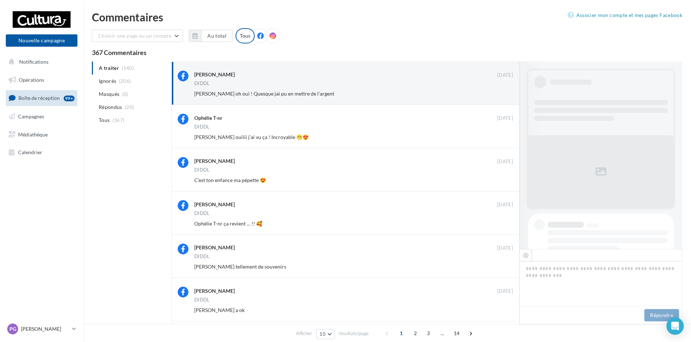
click at [501, 94] on button "Ignorer" at bounding box center [501, 94] width 24 height 10
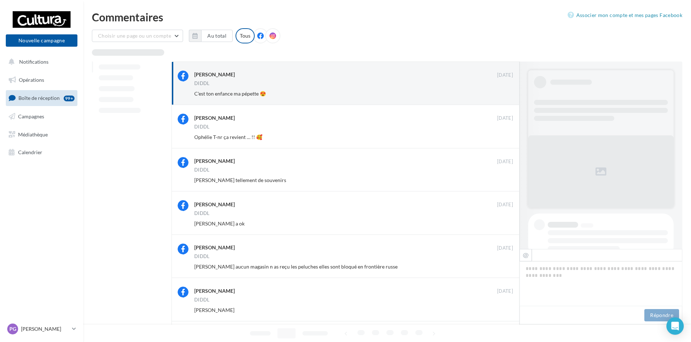
click at [501, 94] on button "Ignorer" at bounding box center [501, 94] width 24 height 10
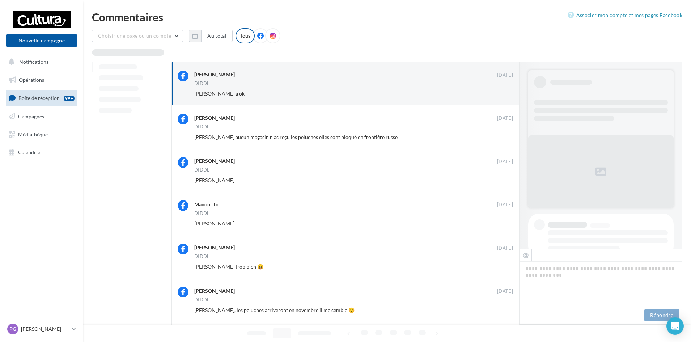
click at [501, 94] on button "Ignorer" at bounding box center [501, 94] width 24 height 10
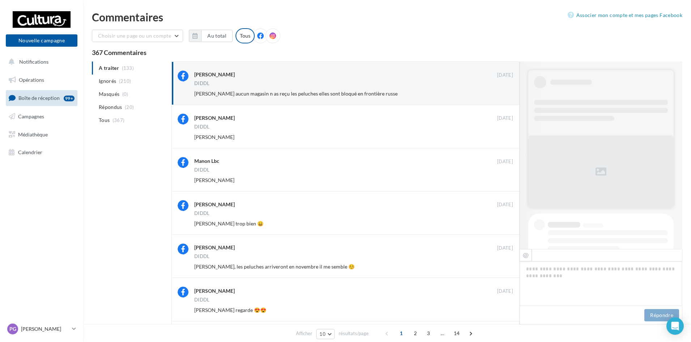
scroll to position [359, 0]
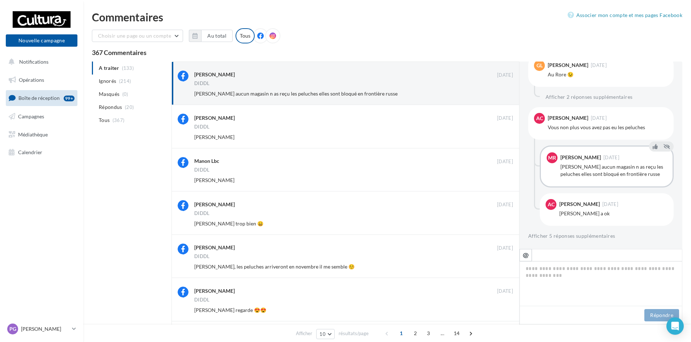
click at [501, 94] on button "Ignorer" at bounding box center [501, 94] width 24 height 10
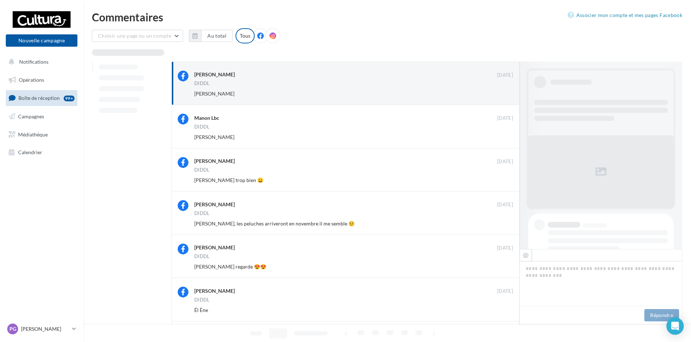
click at [501, 94] on button "Ignorer" at bounding box center [501, 94] width 24 height 10
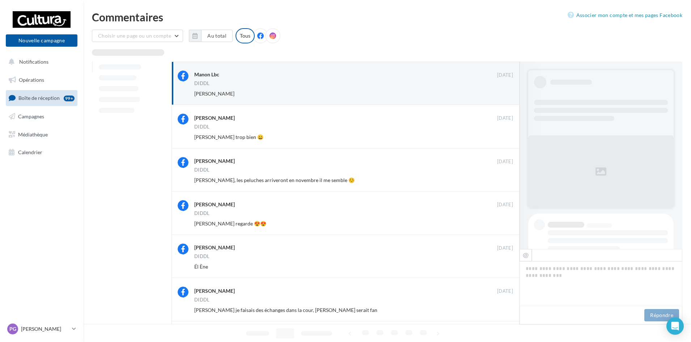
click at [501, 94] on button "Ignorer" at bounding box center [501, 94] width 24 height 10
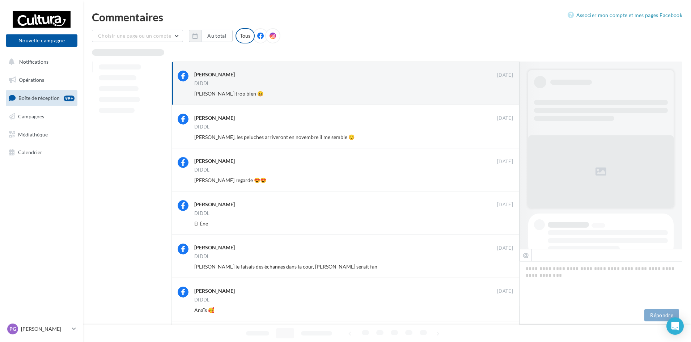
click at [501, 94] on button "Ignorer" at bounding box center [501, 94] width 24 height 10
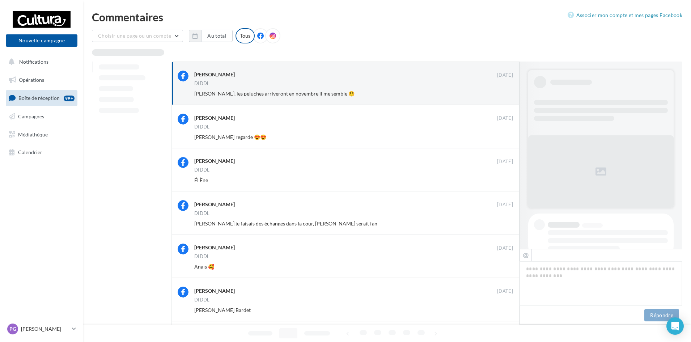
scroll to position [395, 0]
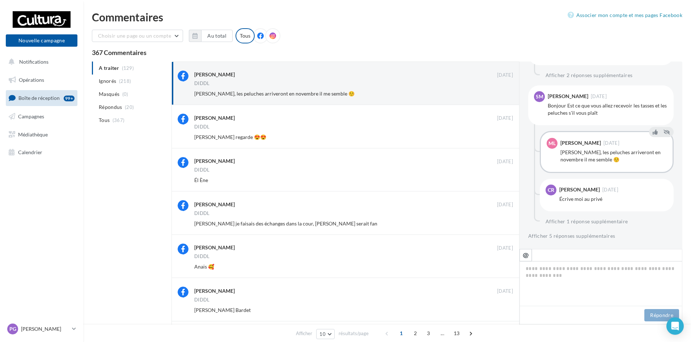
click at [501, 94] on button "Ignorer" at bounding box center [501, 94] width 24 height 10
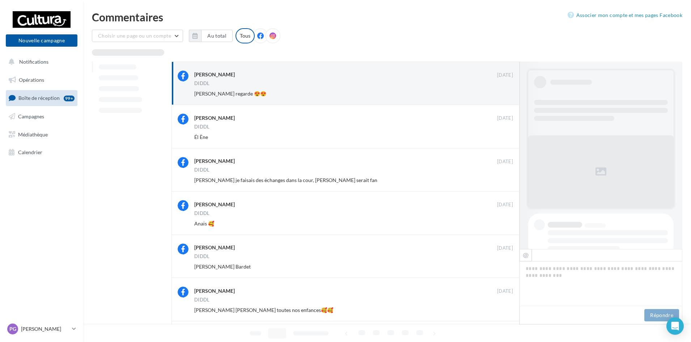
click at [501, 94] on button "Ignorer" at bounding box center [501, 94] width 24 height 10
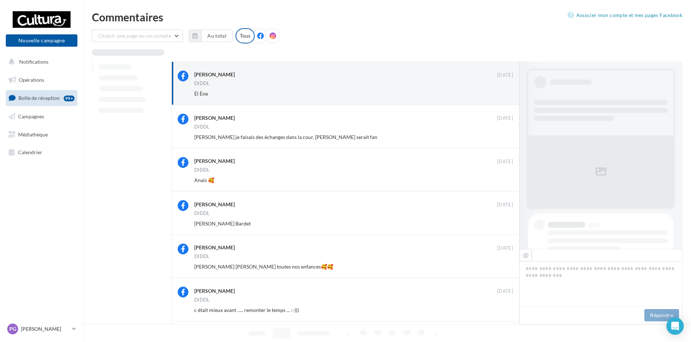
click at [501, 94] on button "Ignorer" at bounding box center [501, 94] width 24 height 10
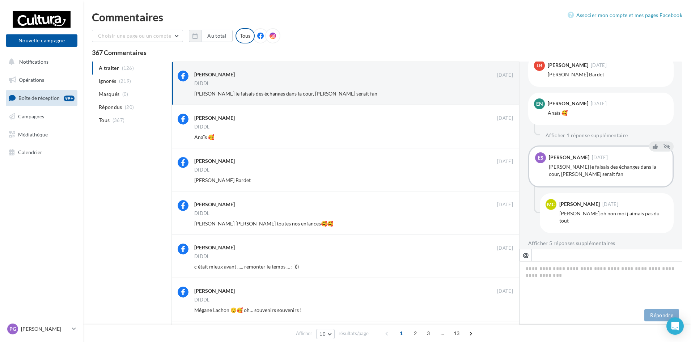
click at [501, 94] on button "Ignorer" at bounding box center [501, 94] width 24 height 10
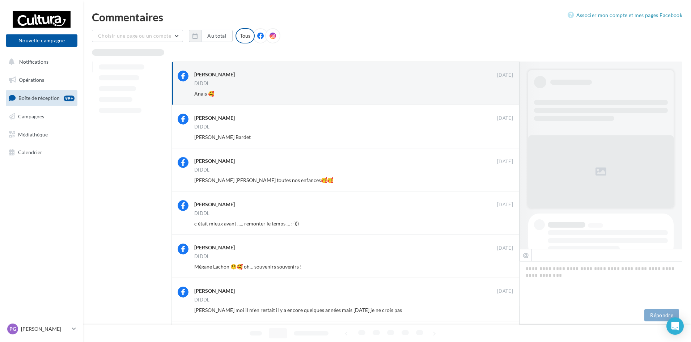
click at [501, 94] on button "Ignorer" at bounding box center [501, 94] width 24 height 10
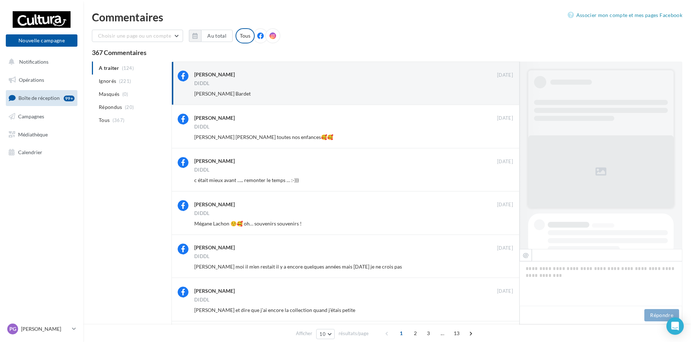
click at [501, 94] on button "Ignorer" at bounding box center [501, 94] width 24 height 10
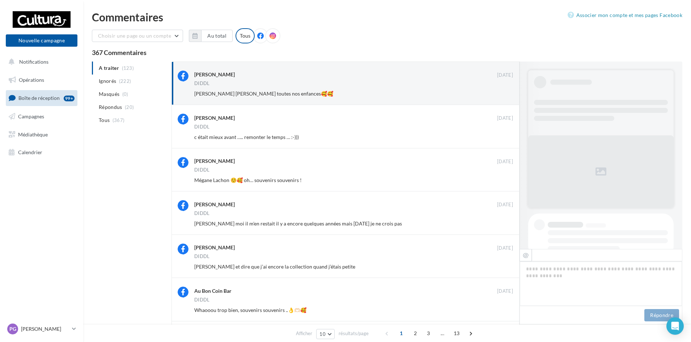
scroll to position [296, 0]
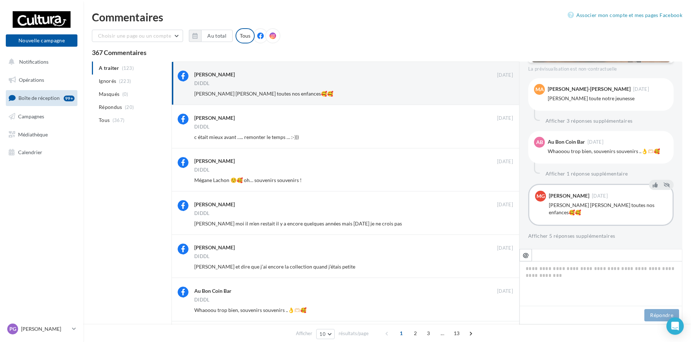
click at [501, 94] on button "Ignorer" at bounding box center [501, 94] width 24 height 10
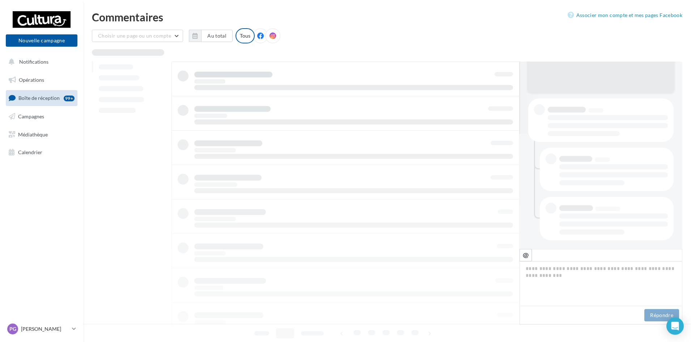
scroll to position [115, 0]
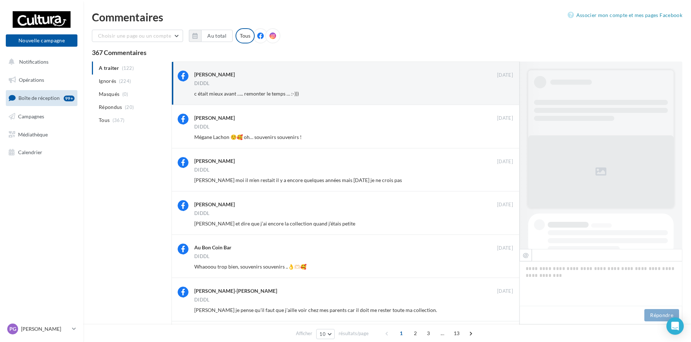
click at [501, 94] on button "Ignorer" at bounding box center [501, 94] width 24 height 10
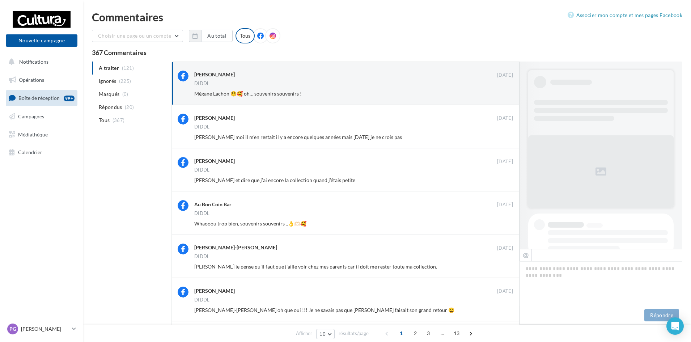
click at [501, 94] on button "Ignorer" at bounding box center [501, 94] width 24 height 10
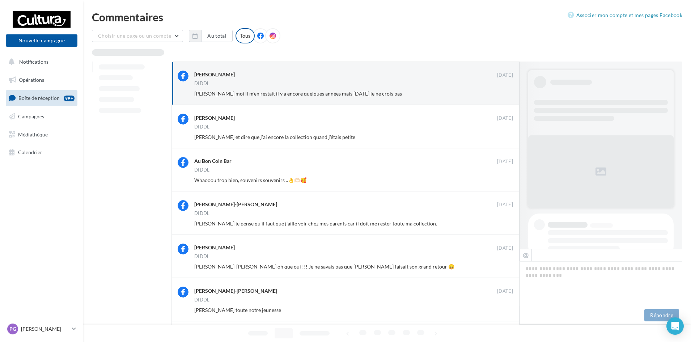
click at [501, 94] on button "Ignorer" at bounding box center [501, 94] width 24 height 10
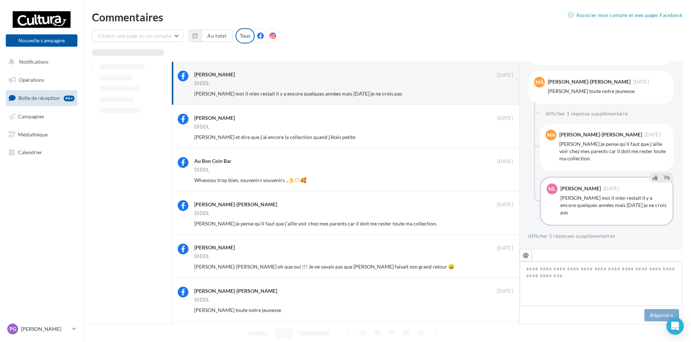
scroll to position [22, 0]
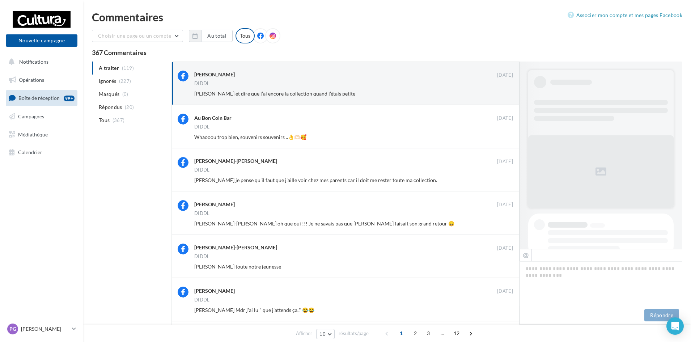
click at [501, 94] on button "Ignorer" at bounding box center [501, 94] width 24 height 10
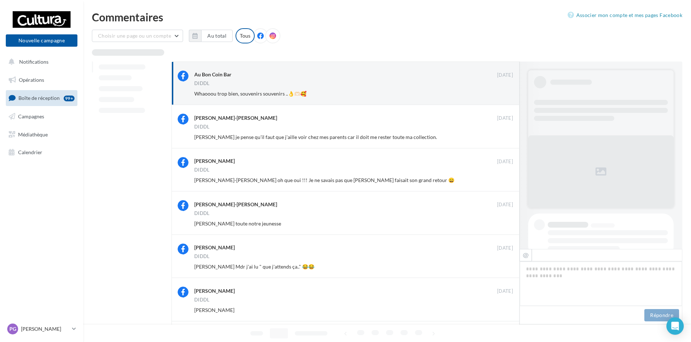
scroll to position [313, 0]
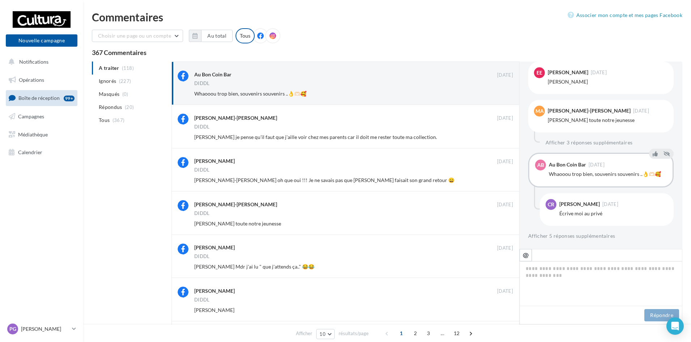
click at [501, 94] on button "Ignorer" at bounding box center [501, 94] width 24 height 10
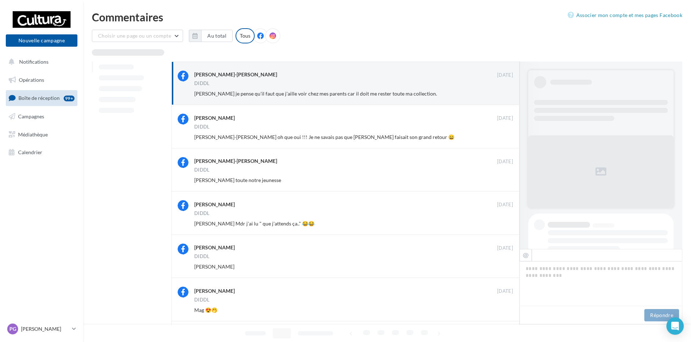
click at [501, 94] on button "Ignorer" at bounding box center [501, 94] width 24 height 10
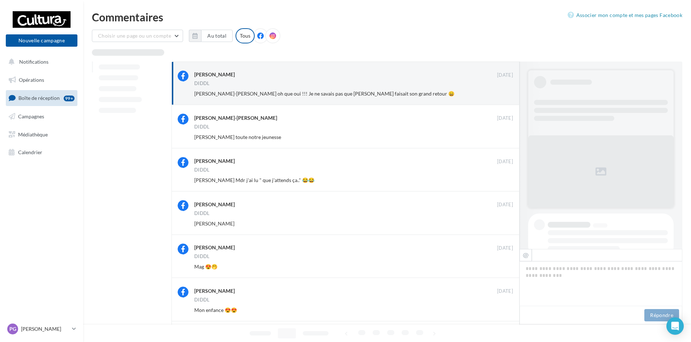
click at [501, 94] on button "Ignorer" at bounding box center [501, 94] width 24 height 10
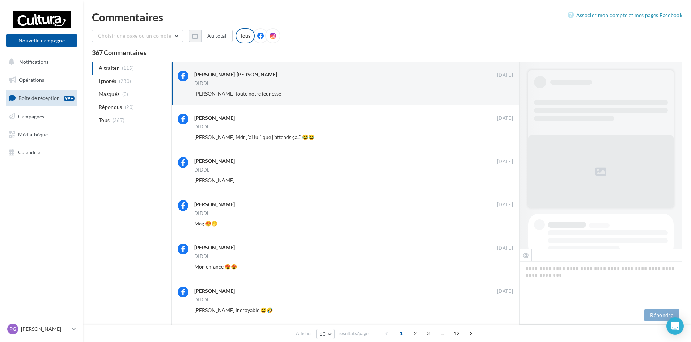
click at [501, 94] on button "Ignorer" at bounding box center [501, 94] width 24 height 10
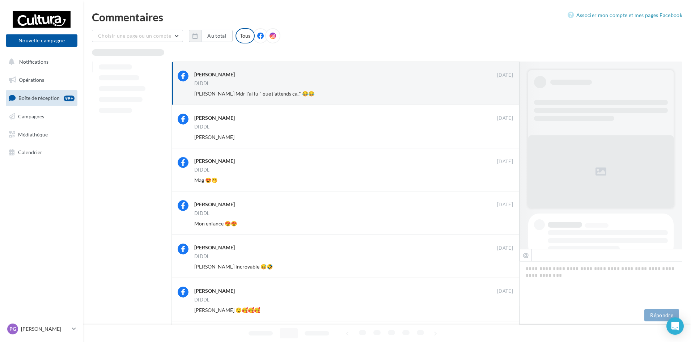
click at [501, 94] on button "Ignorer" at bounding box center [501, 94] width 24 height 10
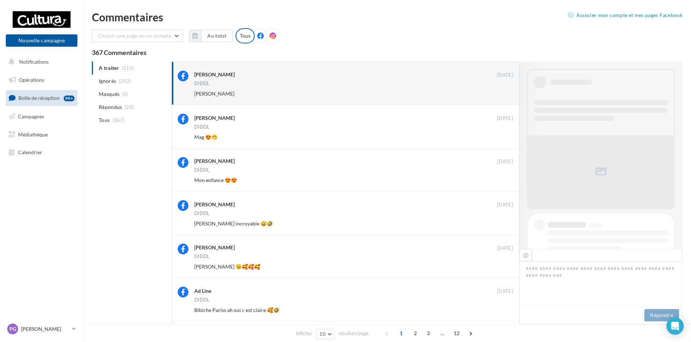
click at [501, 94] on button "Ignorer" at bounding box center [501, 94] width 24 height 10
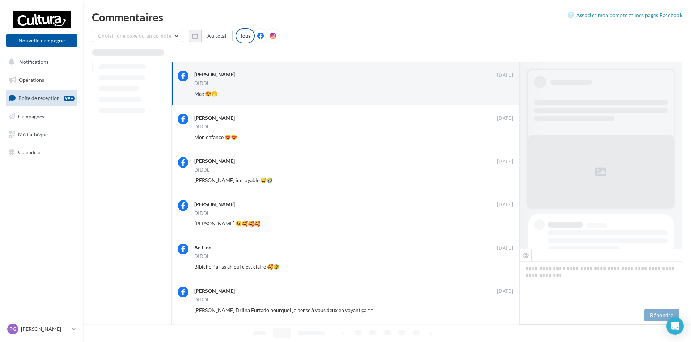
click at [501, 94] on button "Ignorer" at bounding box center [501, 94] width 24 height 10
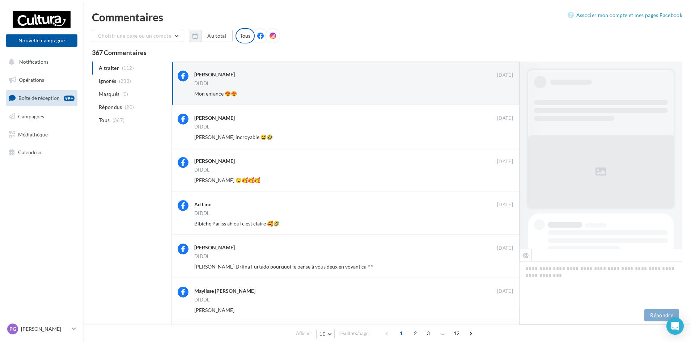
click at [501, 94] on button "Ignorer" at bounding box center [501, 94] width 24 height 10
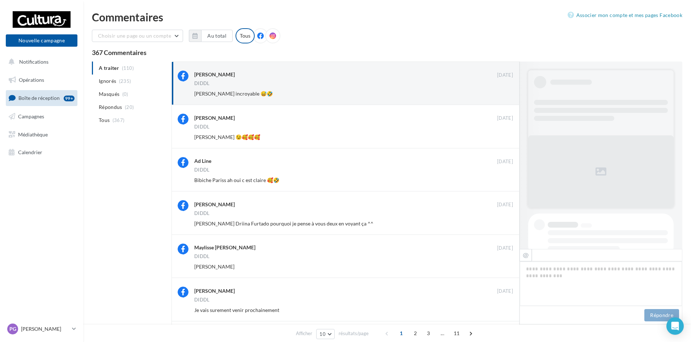
scroll to position [282, 0]
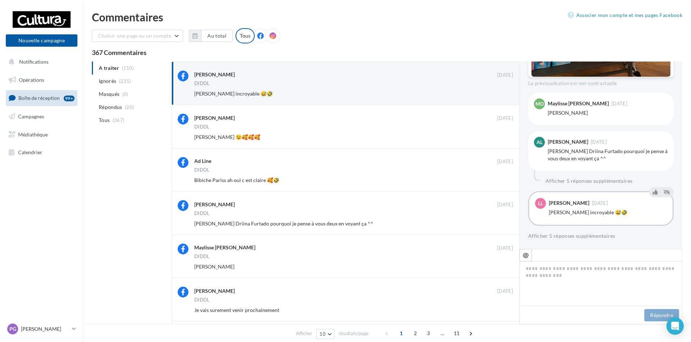
click at [501, 94] on button "Ignorer" at bounding box center [501, 94] width 24 height 10
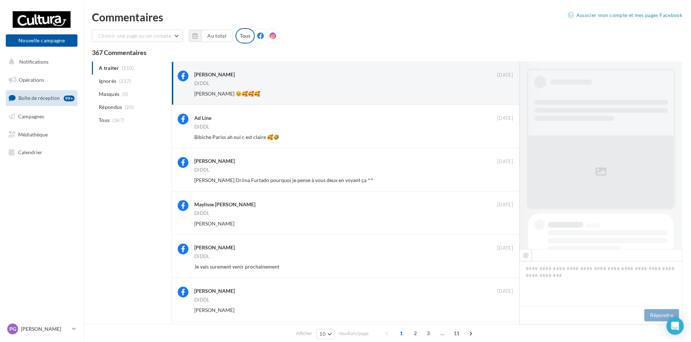
click at [501, 94] on button "Ignorer" at bounding box center [501, 94] width 24 height 10
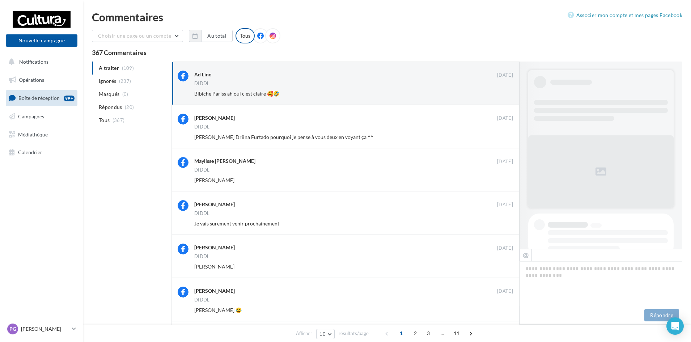
click at [501, 94] on button "Ignorer" at bounding box center [501, 94] width 24 height 10
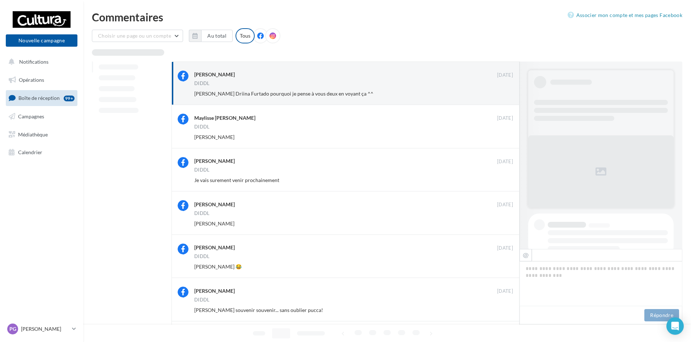
click at [501, 94] on button "Ignorer" at bounding box center [501, 94] width 24 height 10
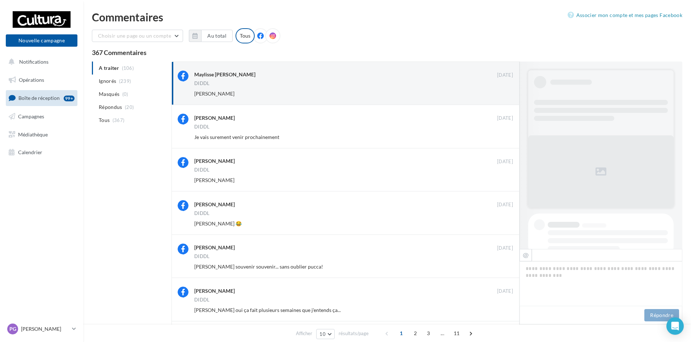
click at [501, 94] on button "Ignorer" at bounding box center [501, 94] width 24 height 10
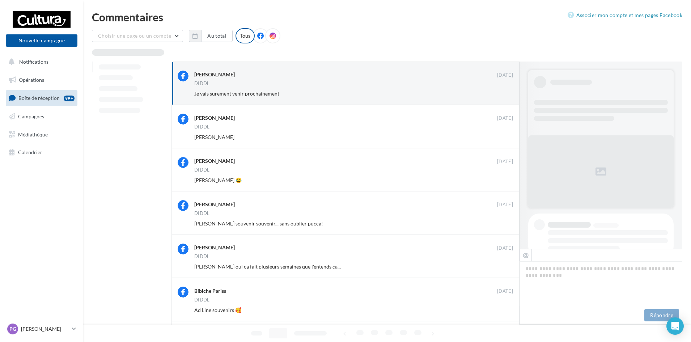
click at [501, 94] on button "Ignorer" at bounding box center [501, 94] width 24 height 10
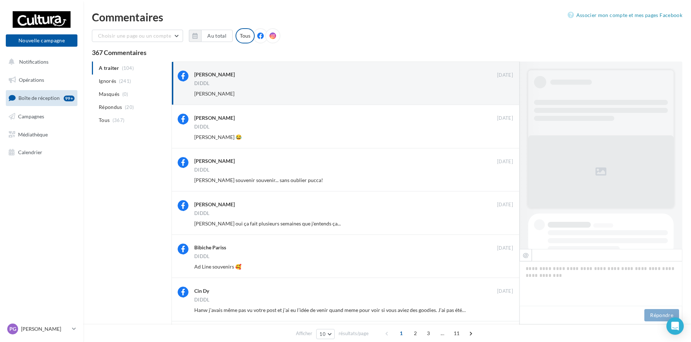
click at [501, 94] on button "Ignorer" at bounding box center [501, 94] width 24 height 10
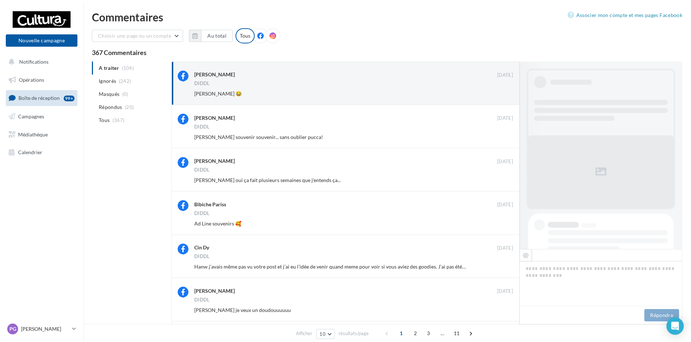
click at [501, 94] on button "Ignorer" at bounding box center [501, 94] width 24 height 10
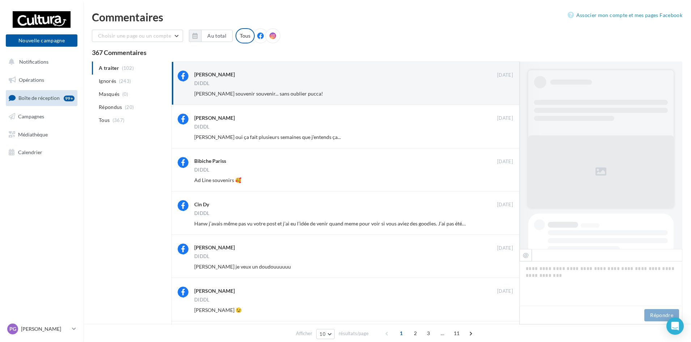
click at [501, 94] on button "Ignorer" at bounding box center [501, 94] width 24 height 10
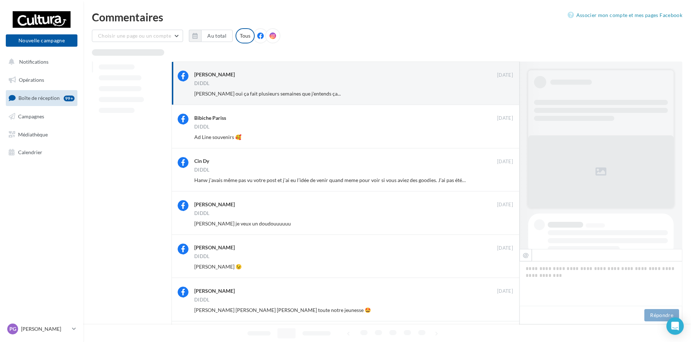
click at [501, 94] on button "Ignorer" at bounding box center [501, 94] width 24 height 10
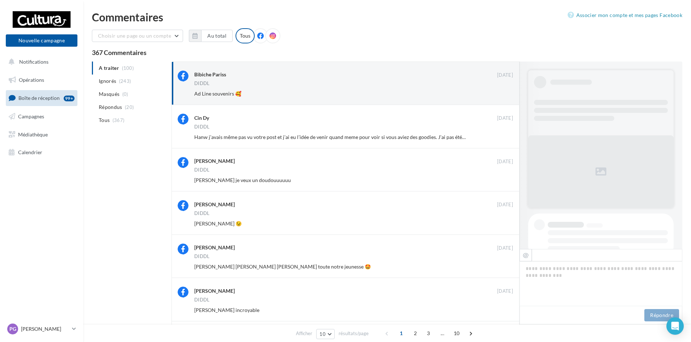
click at [501, 94] on button "Ignorer" at bounding box center [501, 94] width 24 height 10
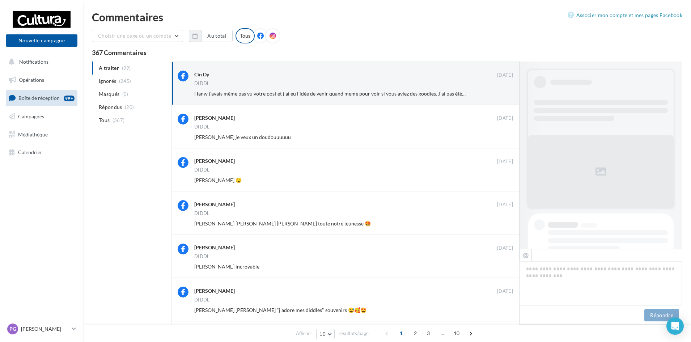
scroll to position [304, 0]
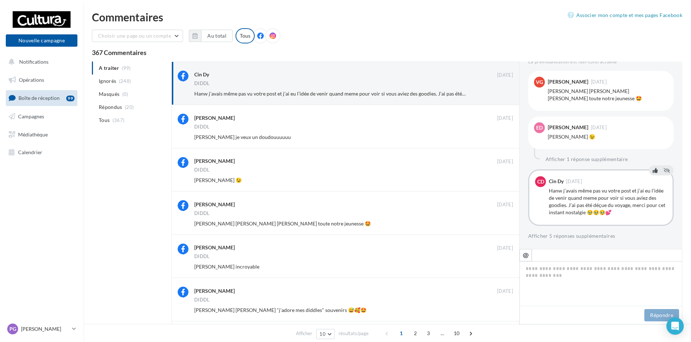
click at [653, 172] on icon at bounding box center [655, 170] width 5 height 5
click at [503, 92] on button "Ignorer" at bounding box center [501, 94] width 24 height 10
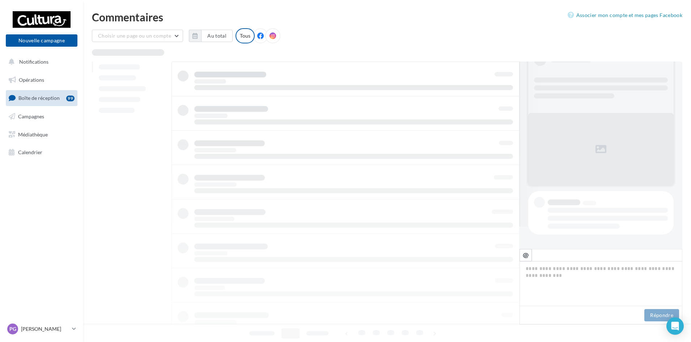
scroll to position [22, 0]
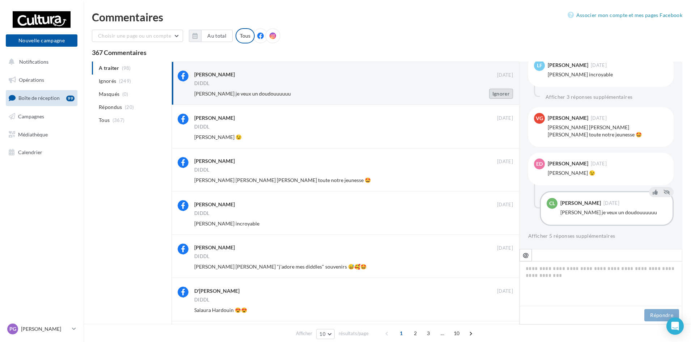
click at [502, 93] on button "Ignorer" at bounding box center [501, 94] width 24 height 10
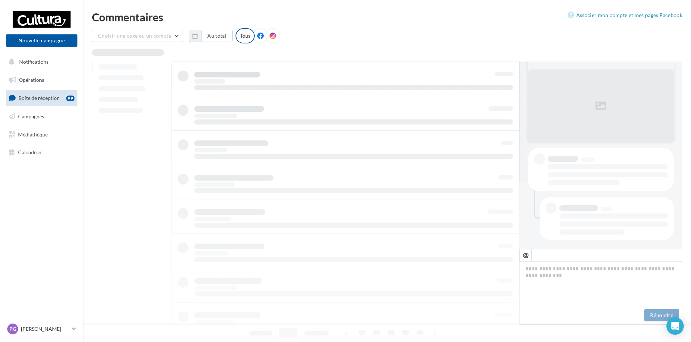
scroll to position [66, 0]
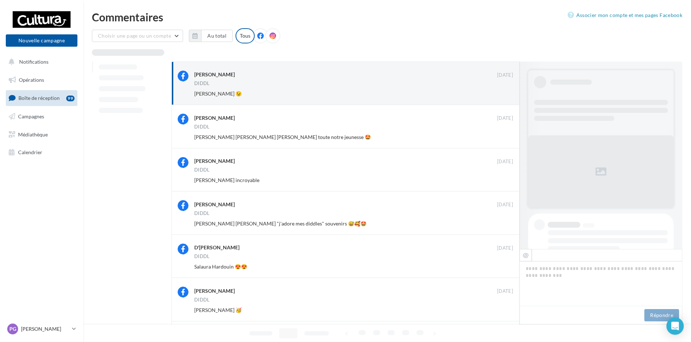
click at [502, 93] on button "Ignorer" at bounding box center [501, 94] width 24 height 10
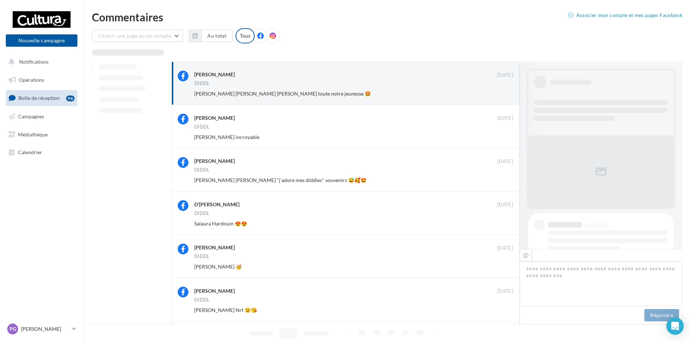
click at [502, 93] on button "Ignorer" at bounding box center [501, 94] width 24 height 10
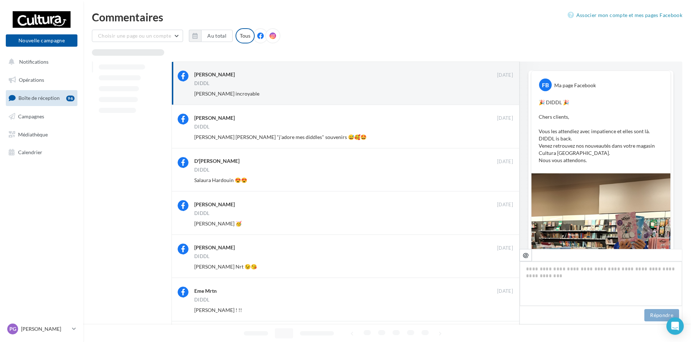
scroll to position [388, 0]
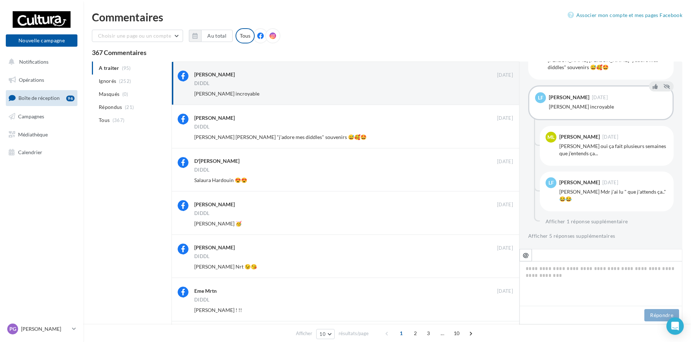
click at [502, 93] on button "Ignorer" at bounding box center [501, 94] width 24 height 10
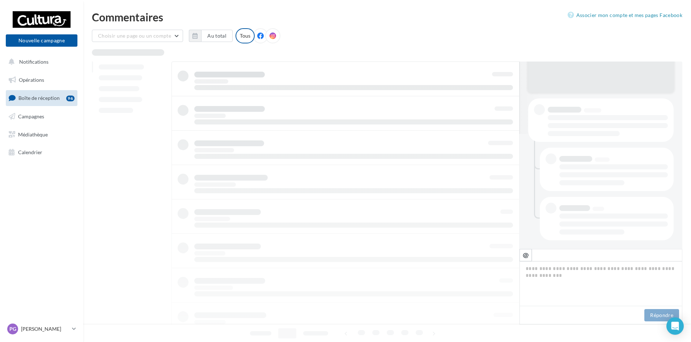
scroll to position [115, 0]
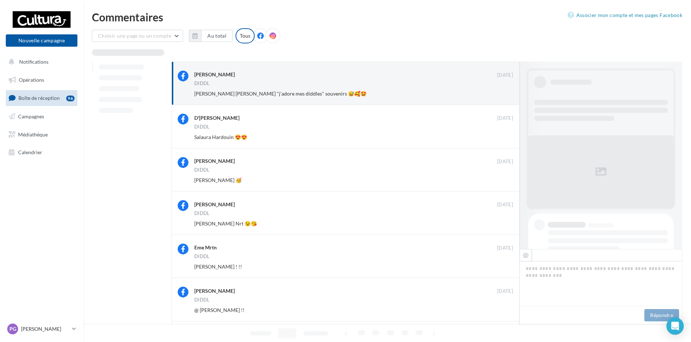
click at [502, 93] on button "Ignorer" at bounding box center [501, 94] width 24 height 10
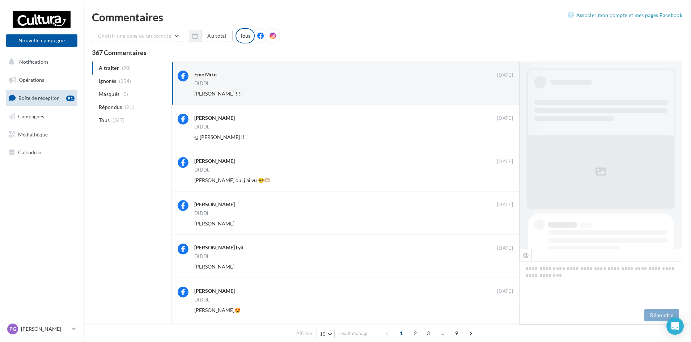
click at [502, 93] on button "Ignorer" at bounding box center [501, 94] width 24 height 10
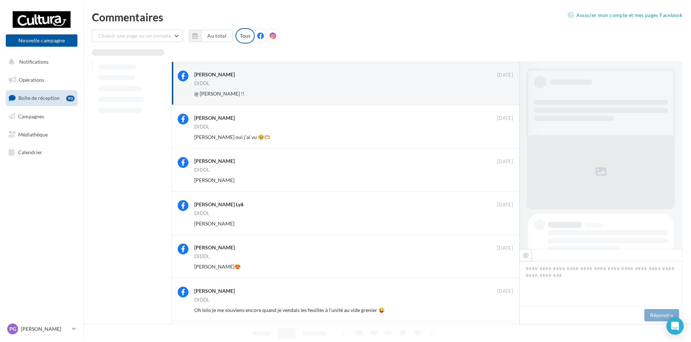
click at [502, 93] on button "Ignorer" at bounding box center [501, 94] width 24 height 10
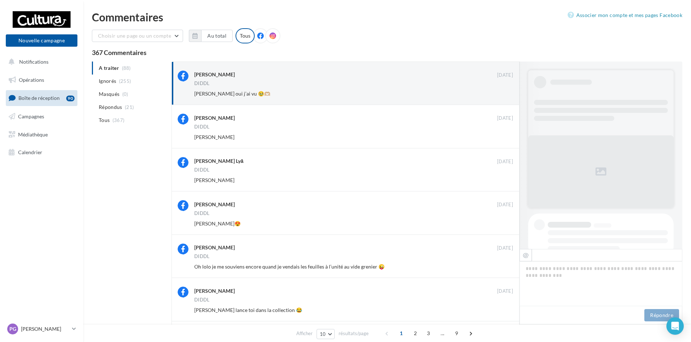
click at [502, 93] on button "Ignorer" at bounding box center [501, 94] width 24 height 10
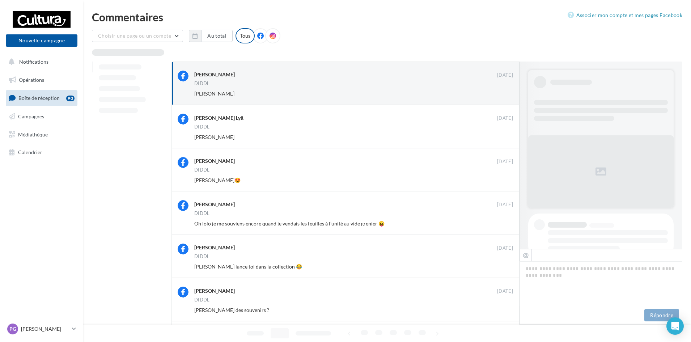
click at [502, 93] on button "Ignorer" at bounding box center [501, 94] width 24 height 10
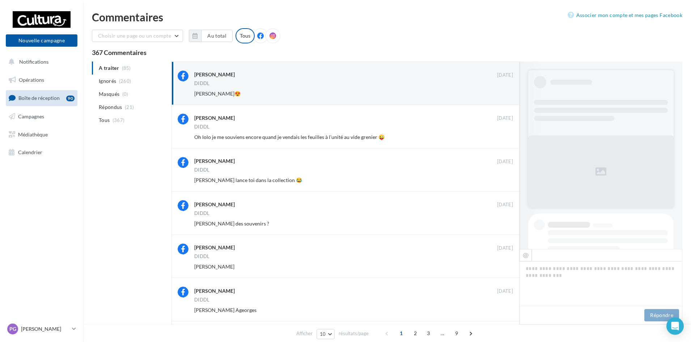
click at [502, 93] on button "Ignorer" at bounding box center [501, 94] width 24 height 10
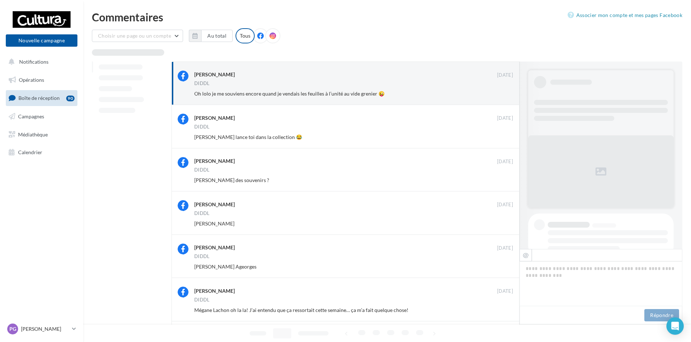
click at [502, 93] on button "Ignorer" at bounding box center [501, 94] width 24 height 10
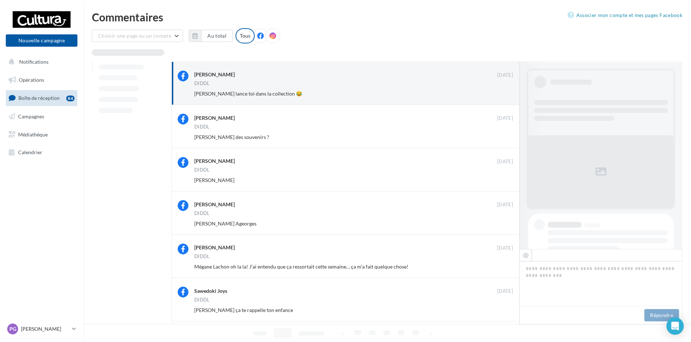
click at [502, 93] on button "Ignorer" at bounding box center [501, 94] width 24 height 10
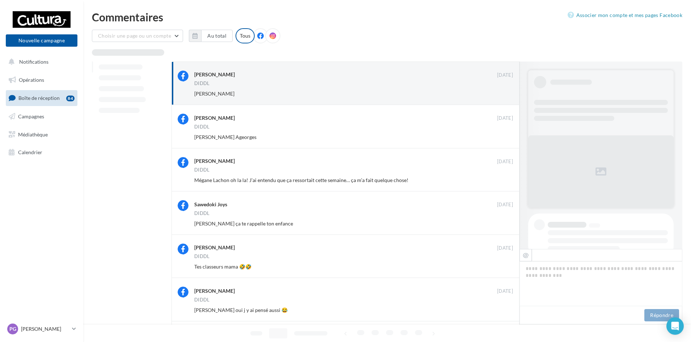
click at [502, 93] on button "Ignorer" at bounding box center [501, 94] width 24 height 10
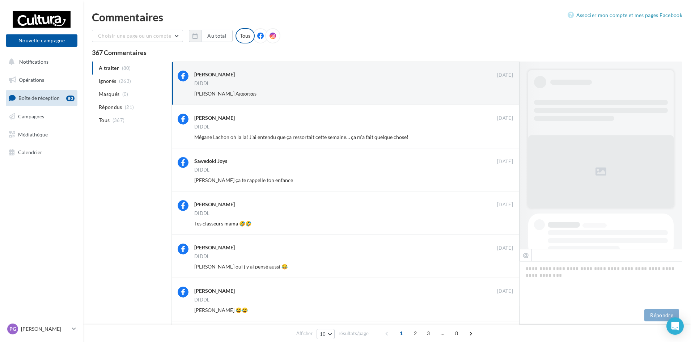
click at [502, 93] on button "Ignorer" at bounding box center [501, 94] width 24 height 10
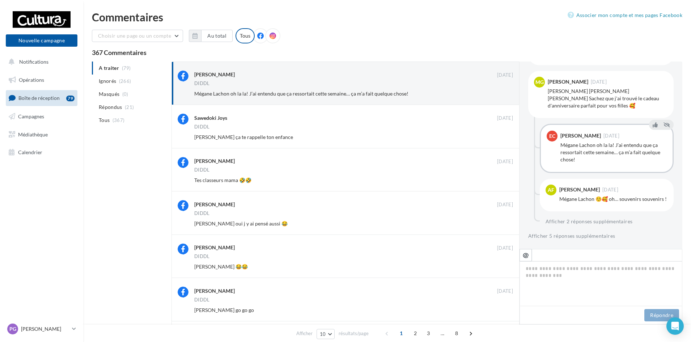
click at [502, 93] on button "Ignorer" at bounding box center [501, 94] width 24 height 10
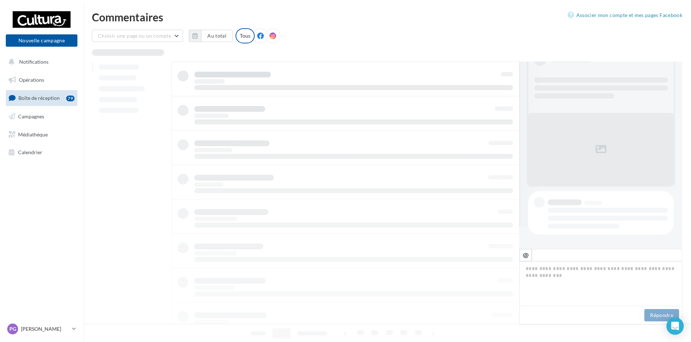
scroll to position [22, 0]
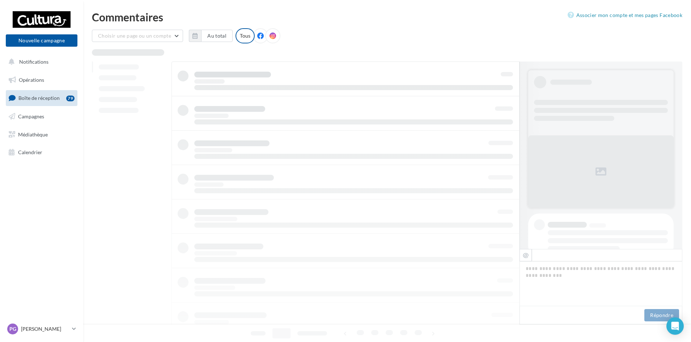
click at [502, 93] on div at bounding box center [346, 234] width 348 height 344
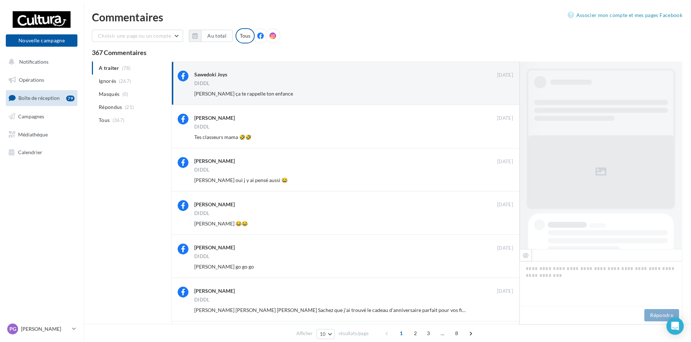
click at [502, 93] on button "Ignorer" at bounding box center [501, 94] width 24 height 10
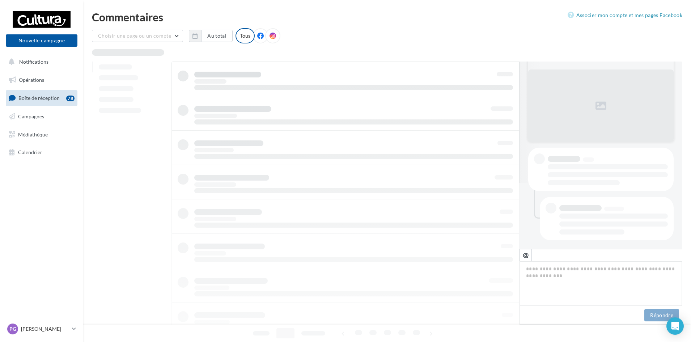
scroll to position [66, 0]
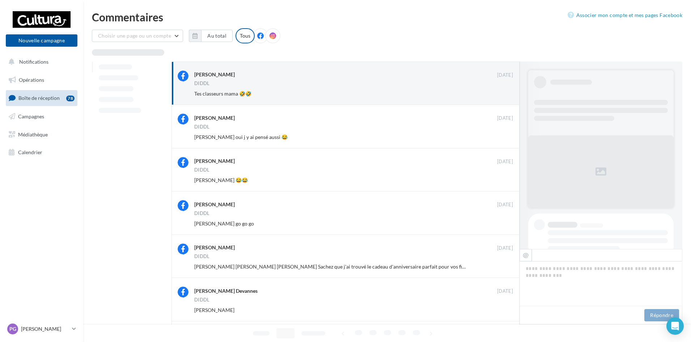
click at [502, 93] on button "Ignorer" at bounding box center [501, 94] width 24 height 10
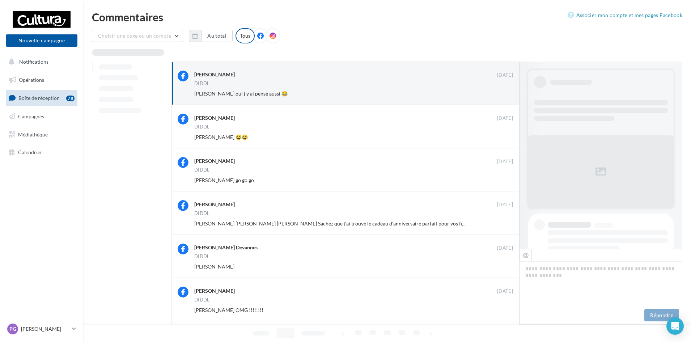
click at [502, 93] on button "Ignorer" at bounding box center [501, 94] width 24 height 10
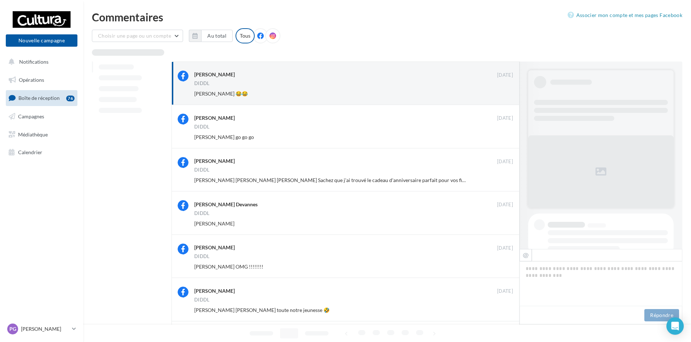
click at [502, 93] on button "Ignorer" at bounding box center [501, 94] width 24 height 10
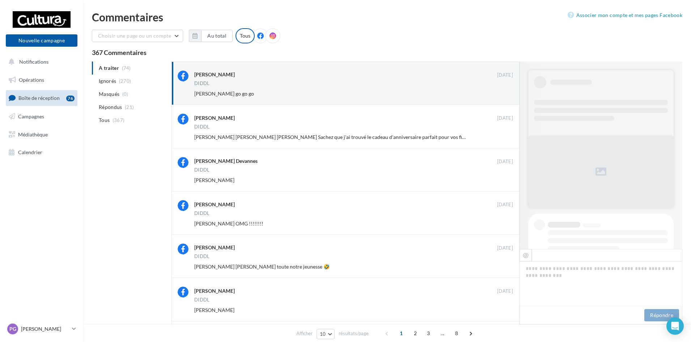
click at [502, 93] on button "Ignorer" at bounding box center [501, 94] width 24 height 10
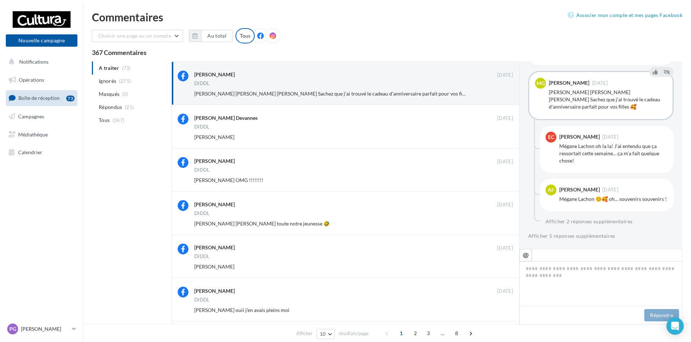
click at [502, 93] on button "Ignorer" at bounding box center [501, 94] width 24 height 10
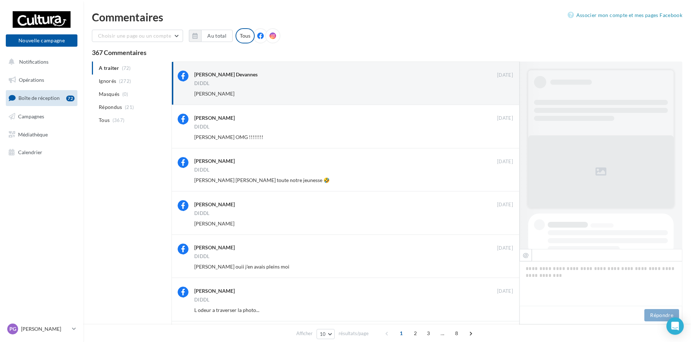
click at [502, 93] on button "Ignorer" at bounding box center [501, 94] width 24 height 10
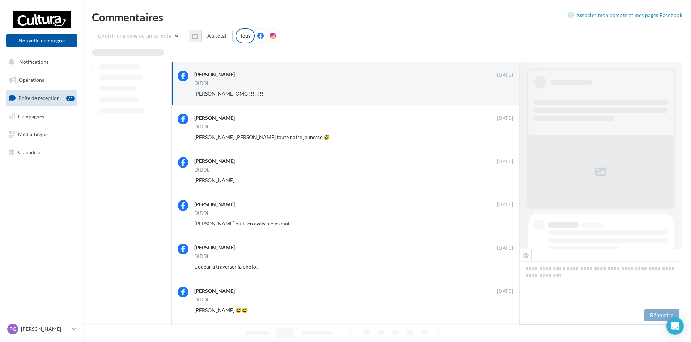
click at [502, 93] on button "Ignorer" at bounding box center [501, 94] width 24 height 10
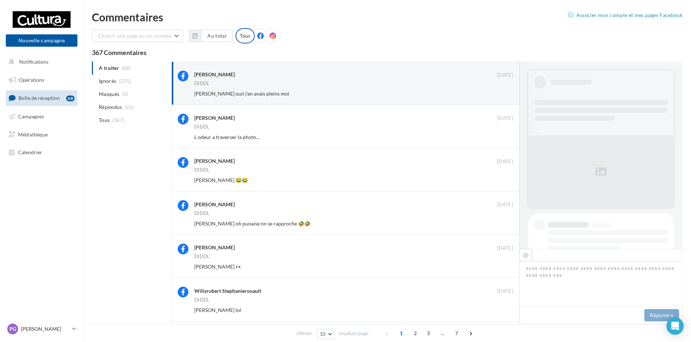
click at [502, 93] on button "Ignorer" at bounding box center [501, 94] width 24 height 10
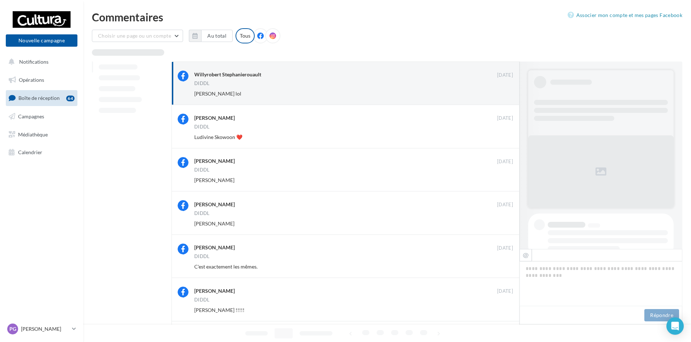
click at [502, 93] on button "Ignorer" at bounding box center [501, 94] width 24 height 10
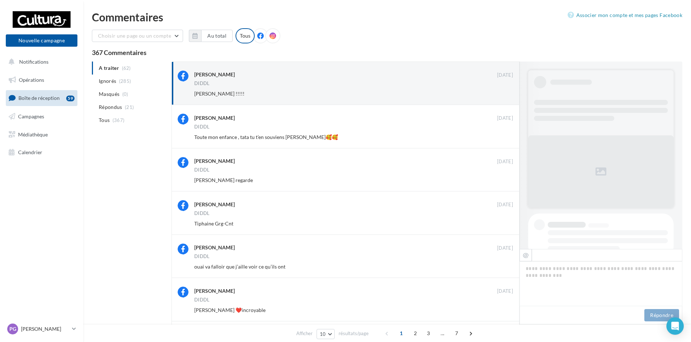
click at [502, 93] on button "Ignorer" at bounding box center [501, 94] width 24 height 10
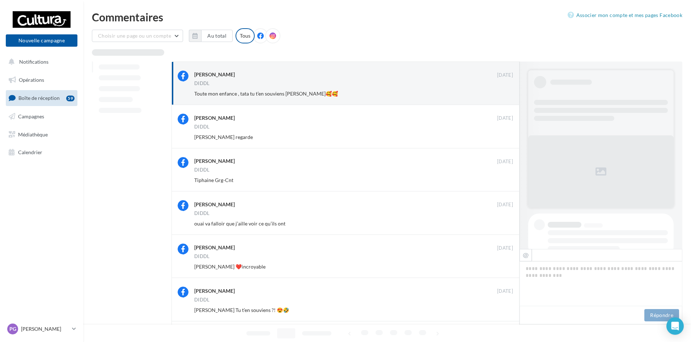
click at [502, 93] on button "Ignorer" at bounding box center [501, 94] width 24 height 10
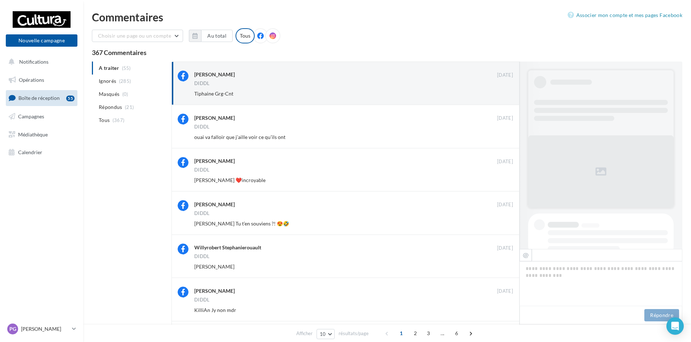
click at [502, 93] on button "Ignorer" at bounding box center [501, 94] width 24 height 10
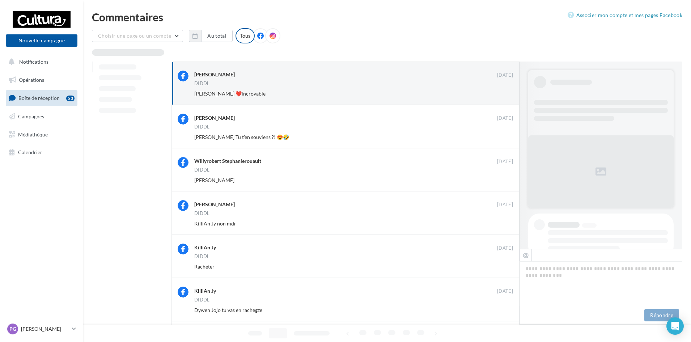
click at [502, 93] on button "Ignorer" at bounding box center [501, 94] width 24 height 10
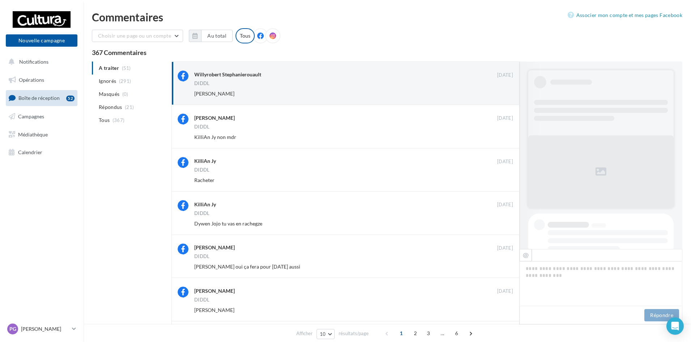
click at [502, 93] on button "Ignorer" at bounding box center [501, 94] width 24 height 10
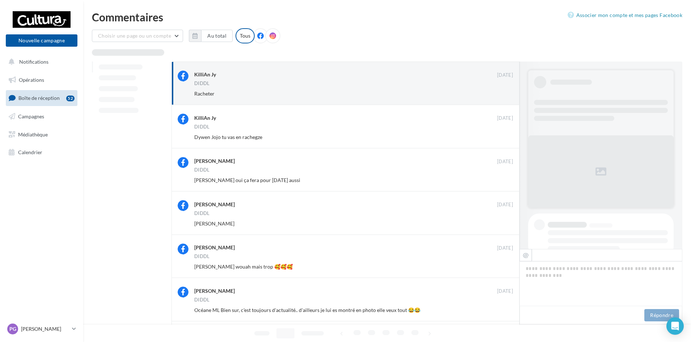
click at [502, 93] on button "Ignorer" at bounding box center [501, 94] width 24 height 10
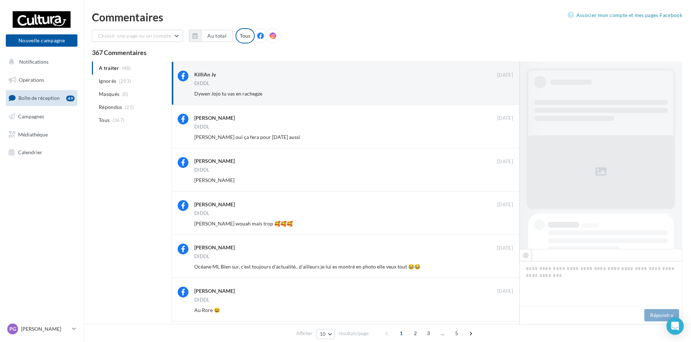
click at [502, 93] on button "Ignorer" at bounding box center [501, 94] width 24 height 10
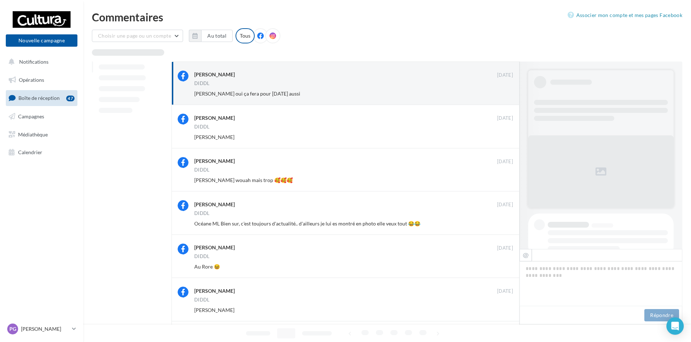
click at [502, 93] on button "Ignorer" at bounding box center [501, 94] width 24 height 10
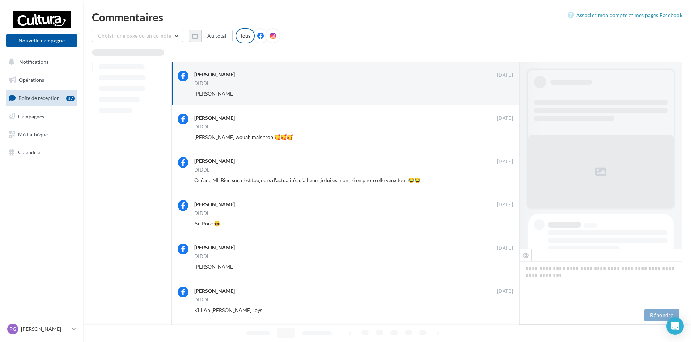
click at [502, 93] on button "Ignorer" at bounding box center [501, 94] width 24 height 10
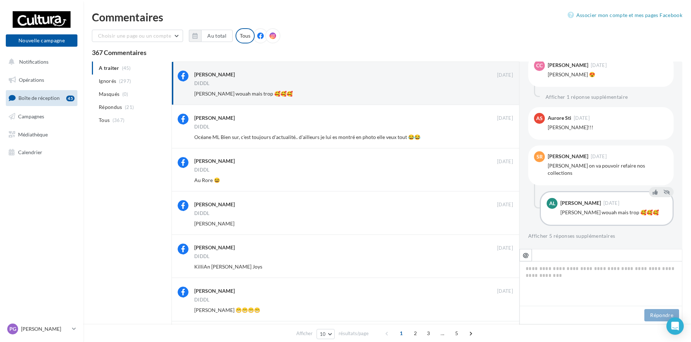
click at [502, 93] on button "Ignorer" at bounding box center [501, 94] width 24 height 10
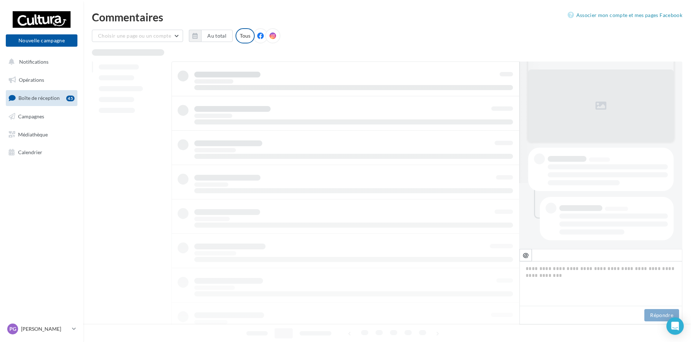
scroll to position [66, 0]
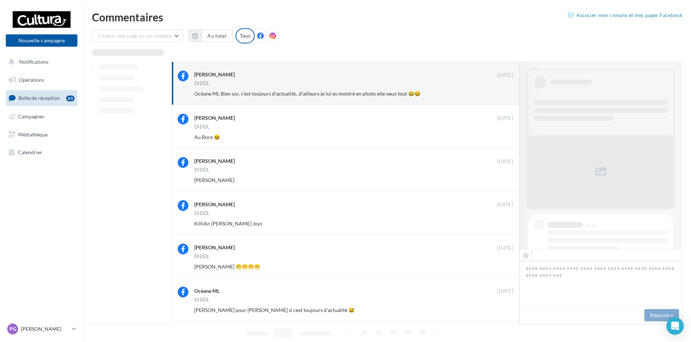
click at [502, 93] on button "Ignorer" at bounding box center [501, 94] width 24 height 10
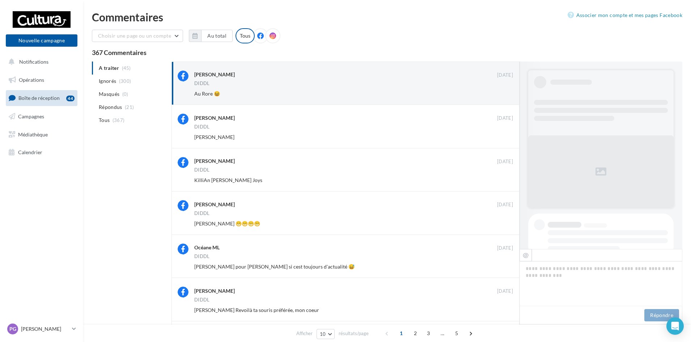
click at [502, 93] on button "Ignorer" at bounding box center [501, 94] width 24 height 10
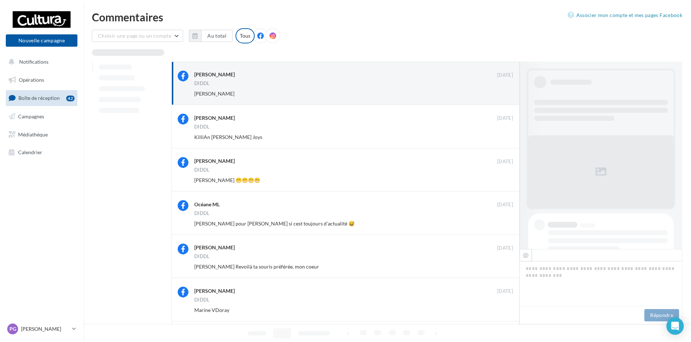
click at [502, 93] on button "Ignorer" at bounding box center [501, 94] width 24 height 10
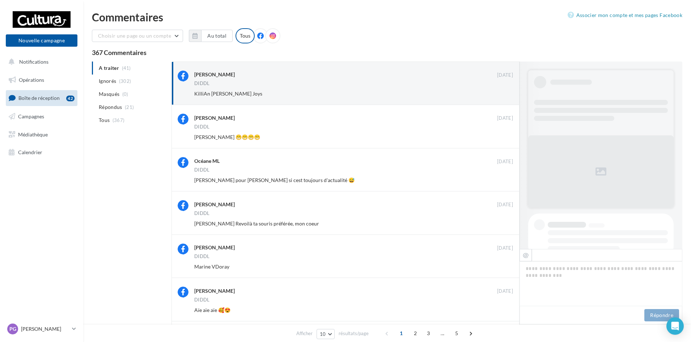
click at [502, 93] on button "Ignorer" at bounding box center [501, 94] width 24 height 10
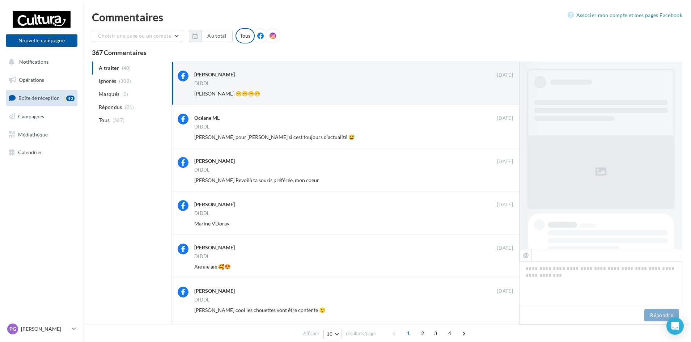
click at [502, 93] on button "Ignorer" at bounding box center [501, 94] width 24 height 10
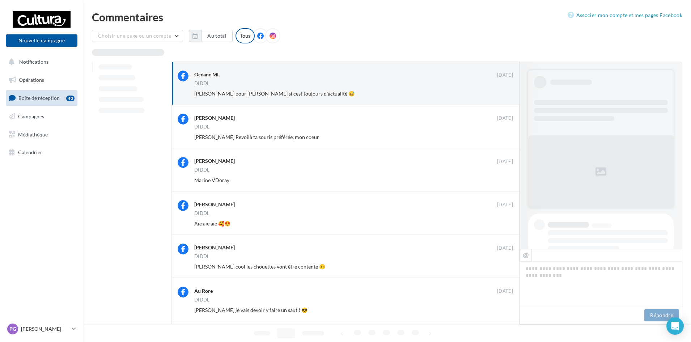
click at [502, 93] on button "Ignorer" at bounding box center [501, 94] width 24 height 10
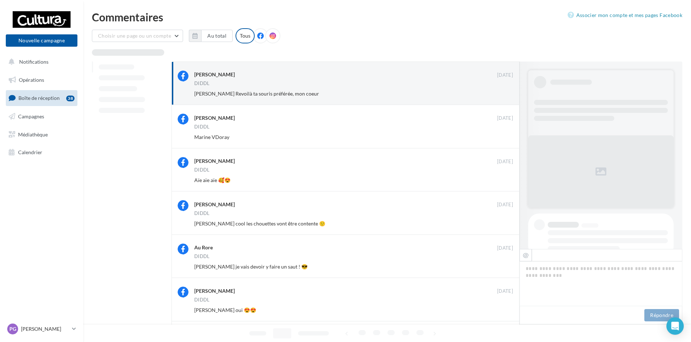
click at [502, 93] on button "Ignorer" at bounding box center [501, 94] width 24 height 10
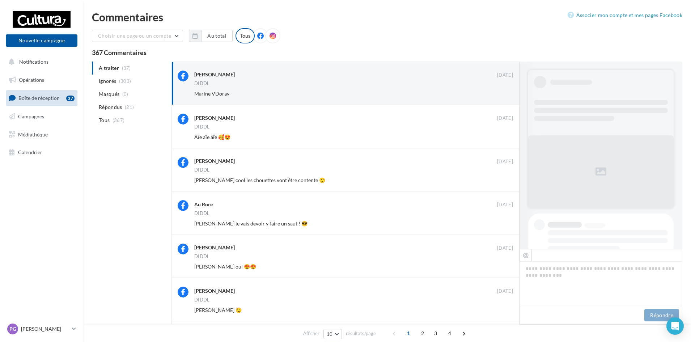
click at [502, 93] on button "Ignorer" at bounding box center [501, 94] width 24 height 10
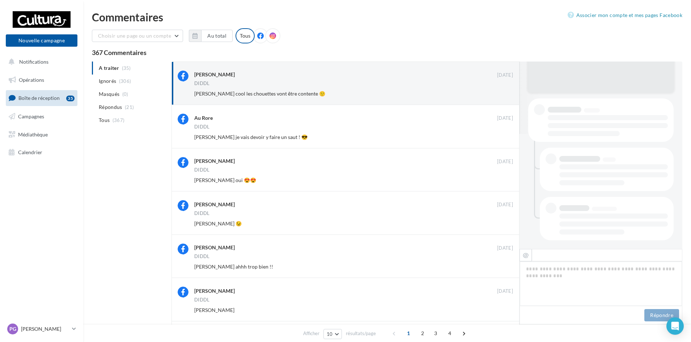
click at [502, 93] on button "Ignorer" at bounding box center [501, 94] width 24 height 10
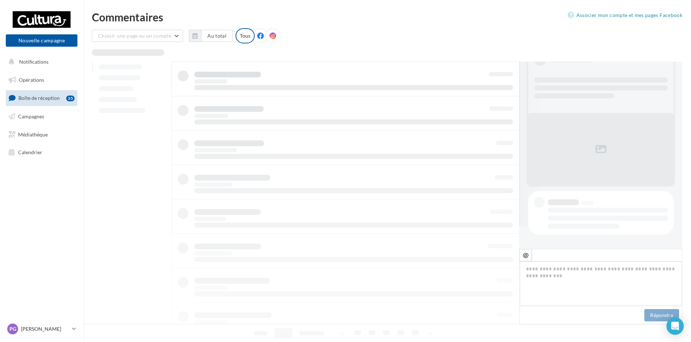
scroll to position [22, 0]
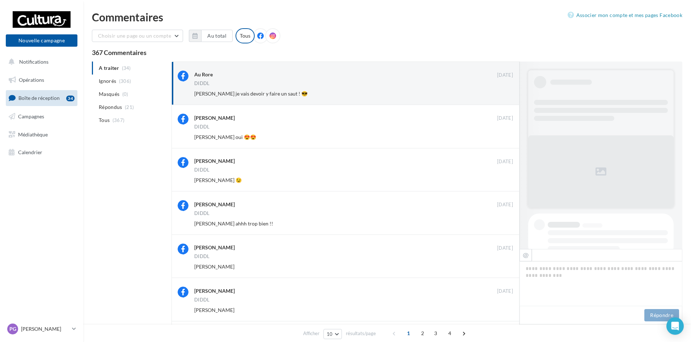
click at [502, 93] on button "Ignorer" at bounding box center [501, 94] width 24 height 10
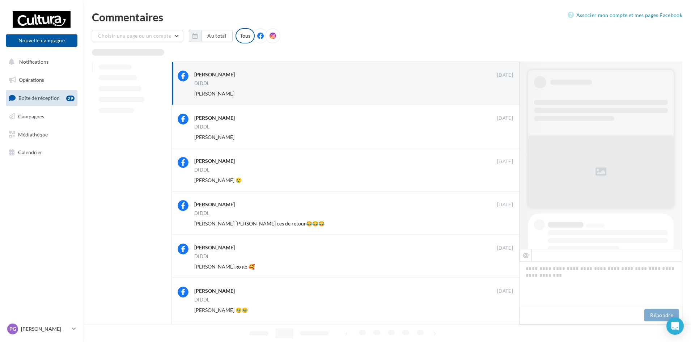
click at [502, 93] on button "Ignorer" at bounding box center [501, 94] width 24 height 10
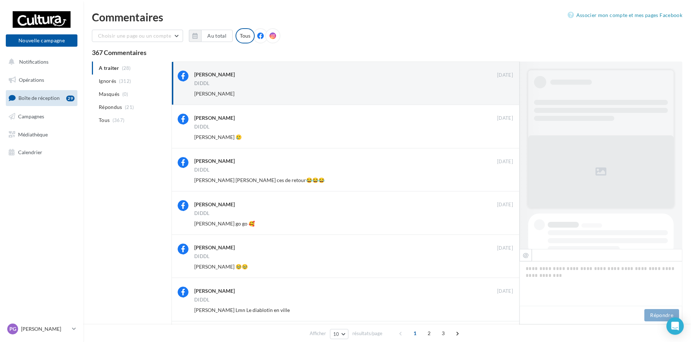
click at [502, 93] on button "Ignorer" at bounding box center [501, 94] width 24 height 10
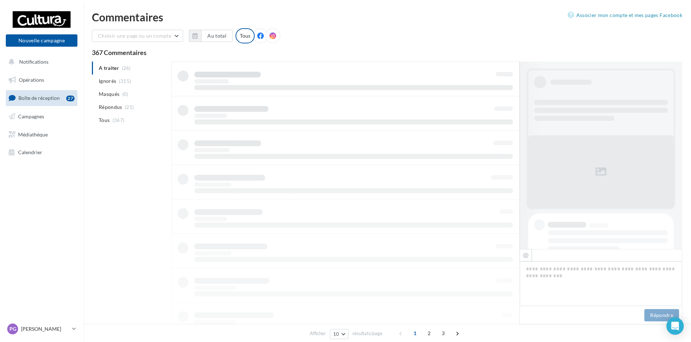
scroll to position [342, 0]
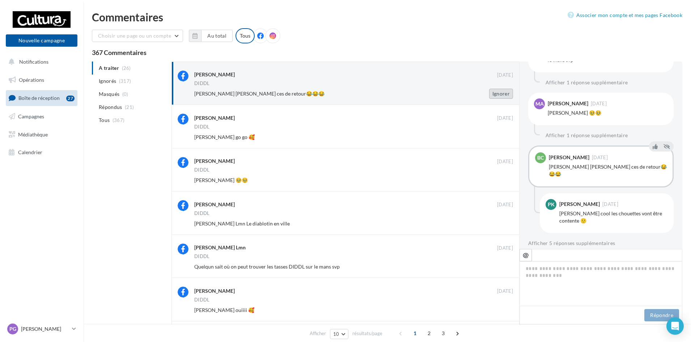
click at [505, 93] on button "Ignorer" at bounding box center [501, 94] width 24 height 10
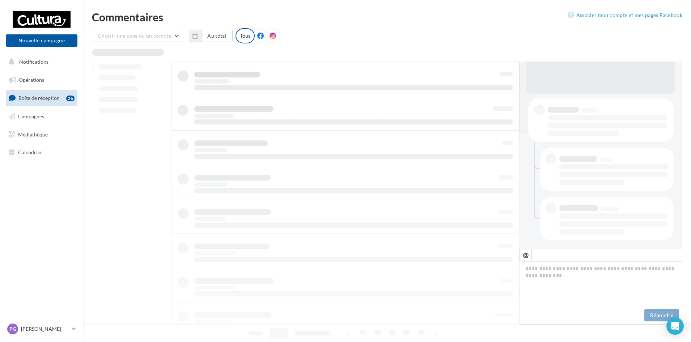
scroll to position [115, 0]
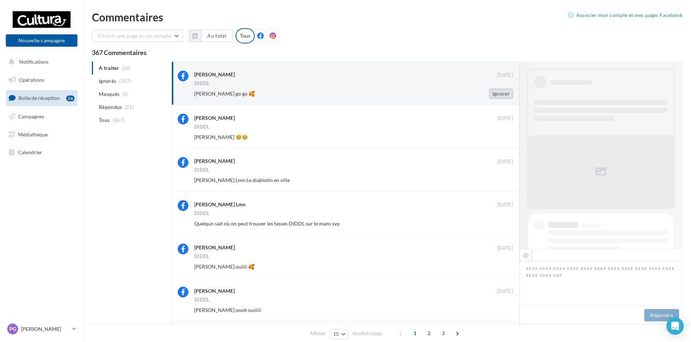
click at [504, 92] on button "Ignorer" at bounding box center [501, 94] width 24 height 10
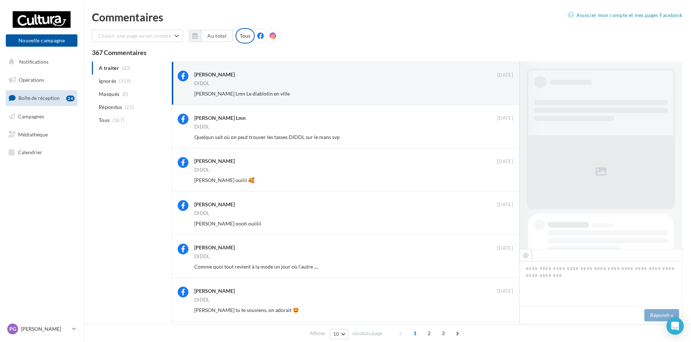
click at [504, 92] on button "Ignorer" at bounding box center [501, 94] width 24 height 10
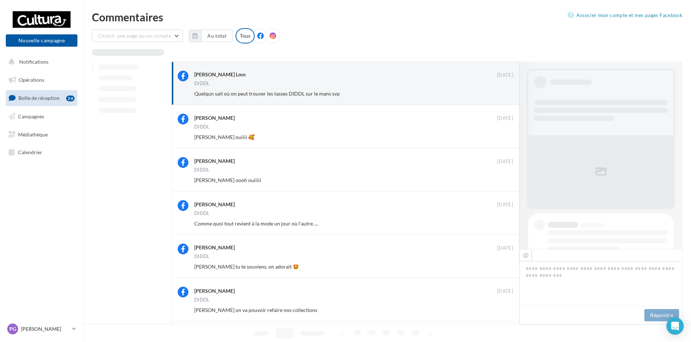
click at [504, 92] on button "Ignorer" at bounding box center [501, 94] width 24 height 10
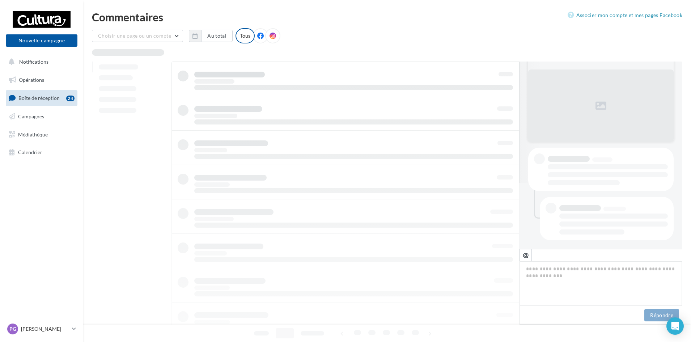
scroll to position [66, 0]
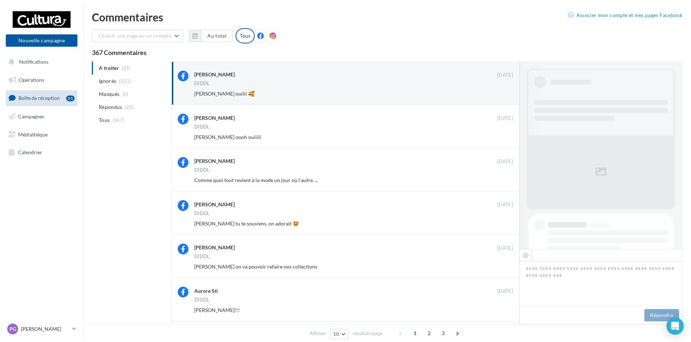
click at [504, 92] on button "Ignorer" at bounding box center [501, 94] width 24 height 10
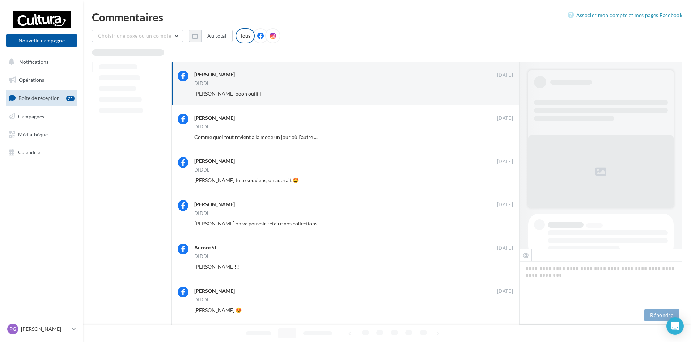
click at [504, 92] on button "Ignorer" at bounding box center [501, 94] width 24 height 10
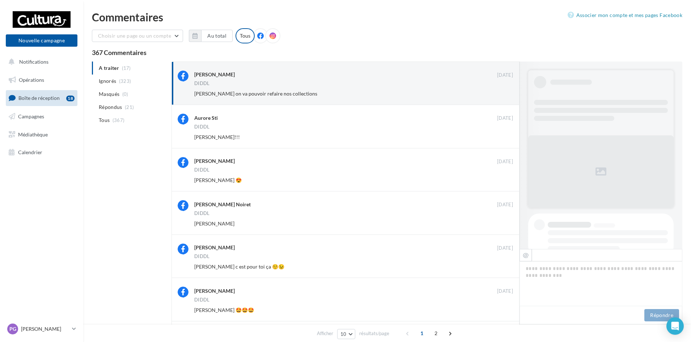
click at [504, 92] on button "Ignorer" at bounding box center [501, 94] width 24 height 10
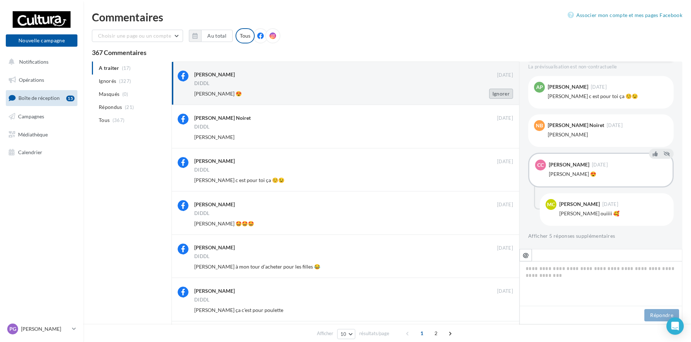
click at [503, 94] on button "Ignorer" at bounding box center [501, 94] width 24 height 10
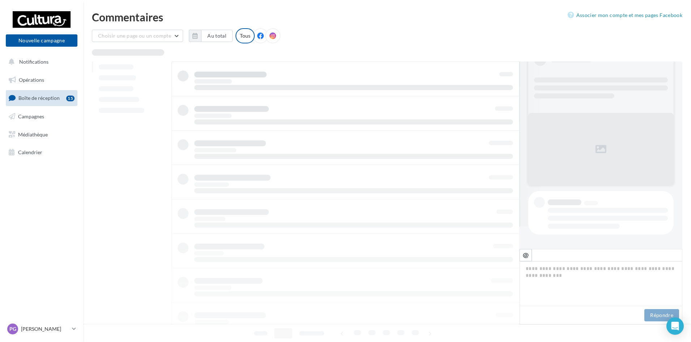
scroll to position [22, 0]
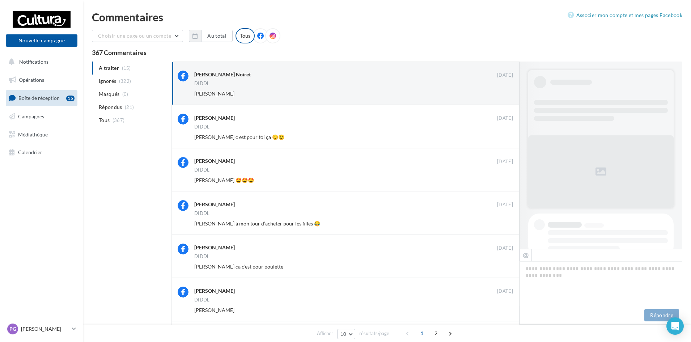
click at [503, 94] on button "Ignorer" at bounding box center [501, 94] width 24 height 10
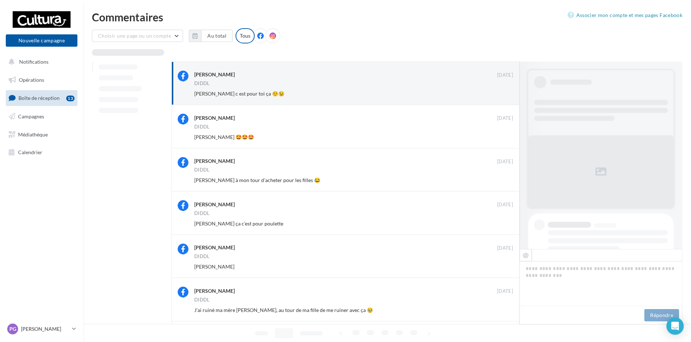
click at [503, 94] on button "Ignorer" at bounding box center [501, 94] width 24 height 10
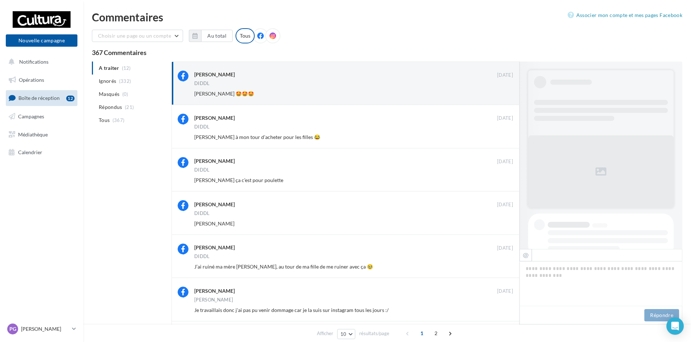
click at [503, 94] on button "Ignorer" at bounding box center [501, 94] width 24 height 10
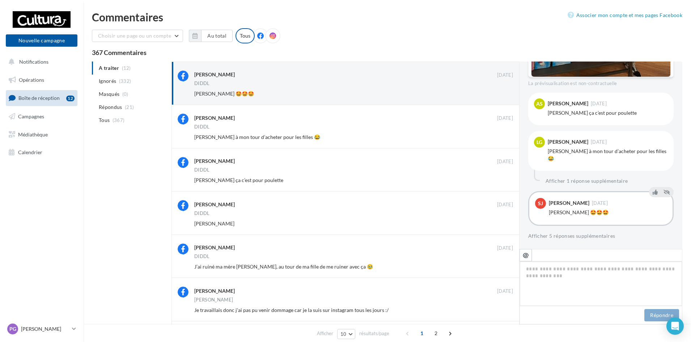
scroll to position [115, 0]
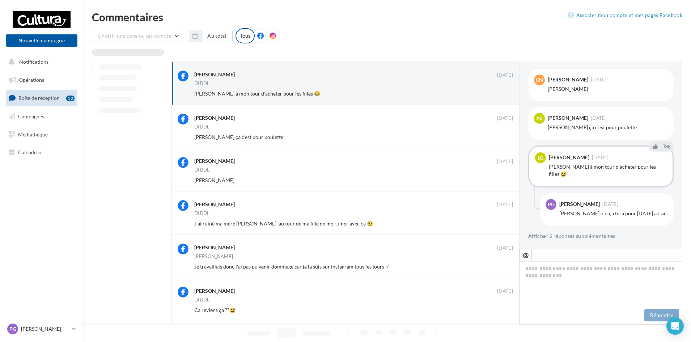
click at [503, 94] on button "Ignorer" at bounding box center [501, 94] width 24 height 10
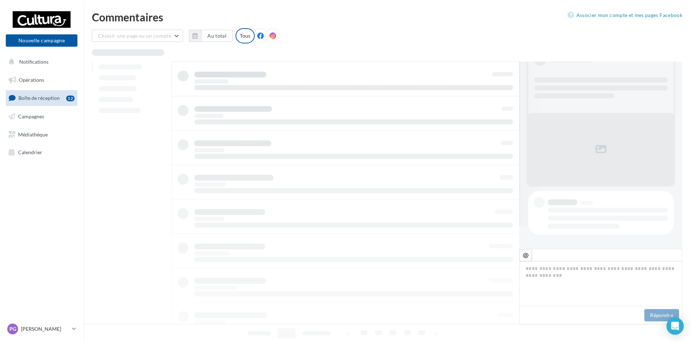
scroll to position [22, 0]
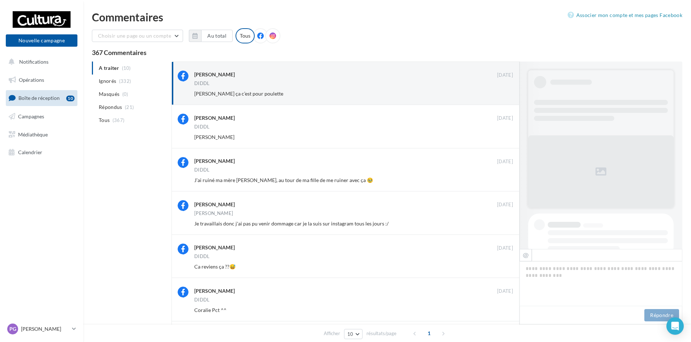
click at [502, 94] on button "Ignorer" at bounding box center [501, 94] width 24 height 10
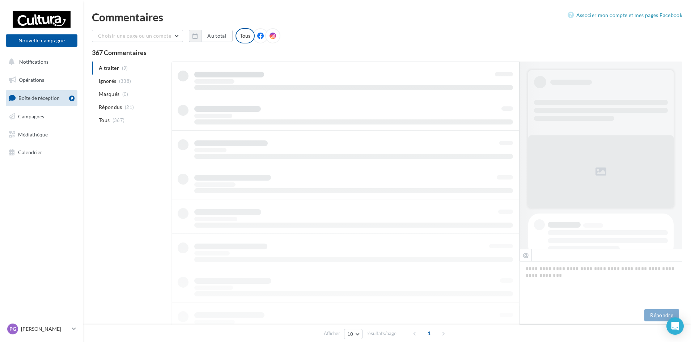
click at [475, 29] on div "Choisir une page ou un compte Cultura Le Mans (Le Mans) Au total Réinitialiser …" at bounding box center [387, 38] width 591 height 21
click at [108, 72] on ul "A traiter (9) Ignorés (338) Masqués (0) Répondus (21) Tous (367)" at bounding box center [130, 94] width 77 height 65
click at [108, 68] on ul "A traiter (9) Ignorés (338) Masqués (0) Répondus (21) Tous (367)" at bounding box center [130, 94] width 77 height 65
click at [107, 80] on span "Ignorés" at bounding box center [107, 80] width 17 height 7
click at [112, 69] on span "A traiter" at bounding box center [109, 67] width 20 height 7
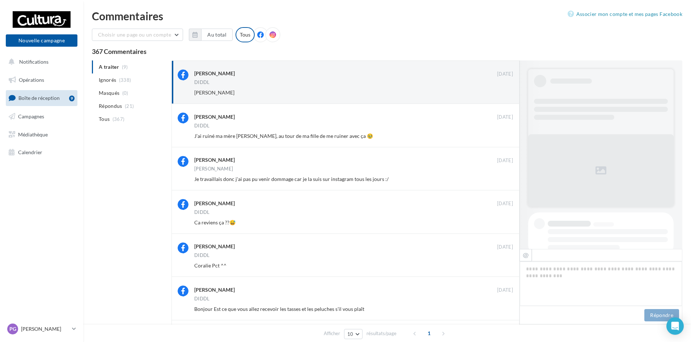
scroll to position [266, 0]
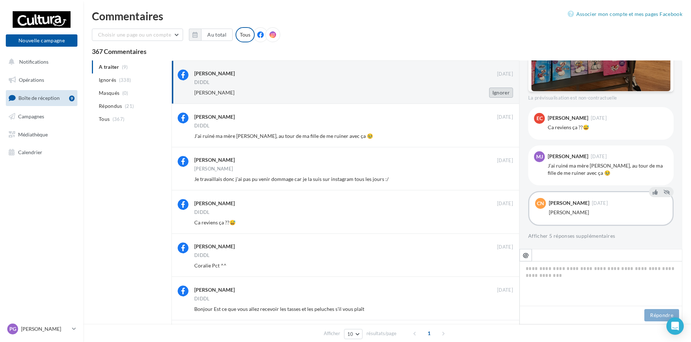
click at [500, 92] on button "Ignorer" at bounding box center [501, 93] width 24 height 10
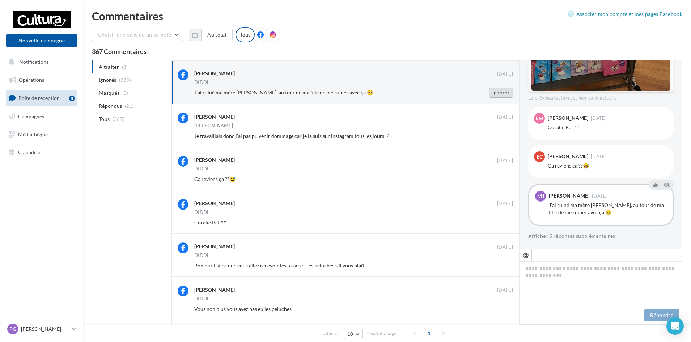
click at [501, 94] on button "Ignorer" at bounding box center [501, 93] width 24 height 10
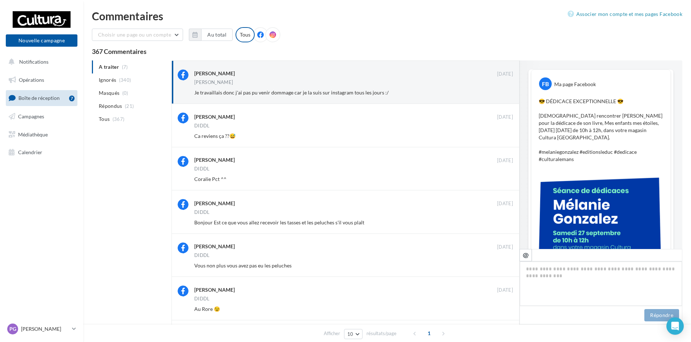
scroll to position [231, 0]
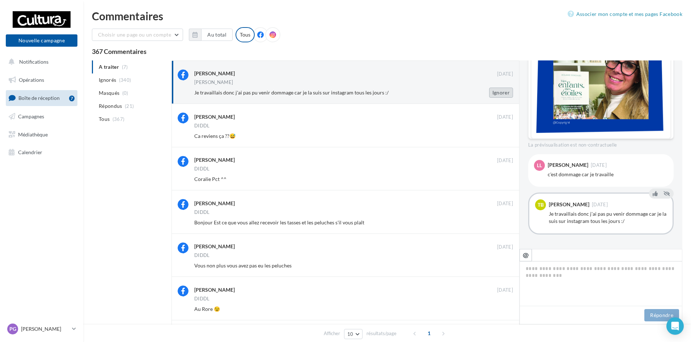
click at [501, 92] on button "Ignorer" at bounding box center [501, 93] width 24 height 10
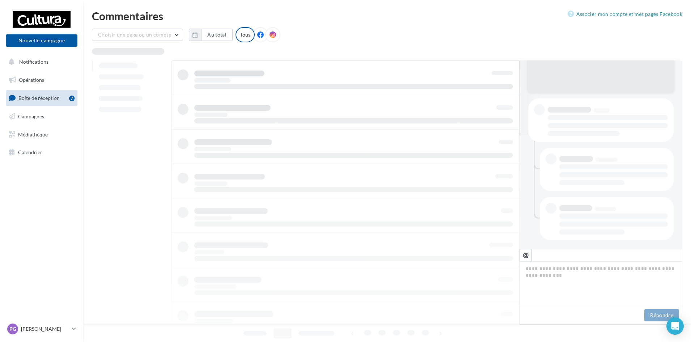
scroll to position [114, 0]
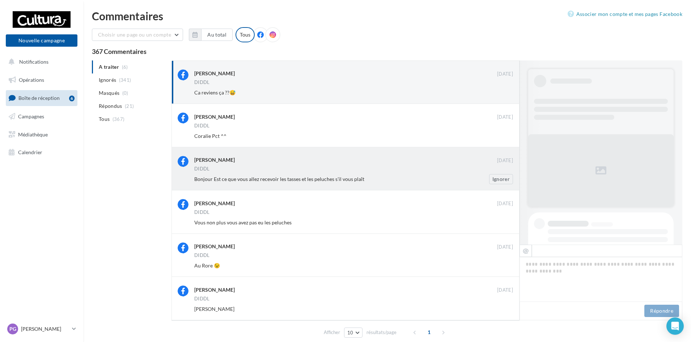
click at [309, 157] on div "Sofia Mp" at bounding box center [345, 160] width 303 height 8
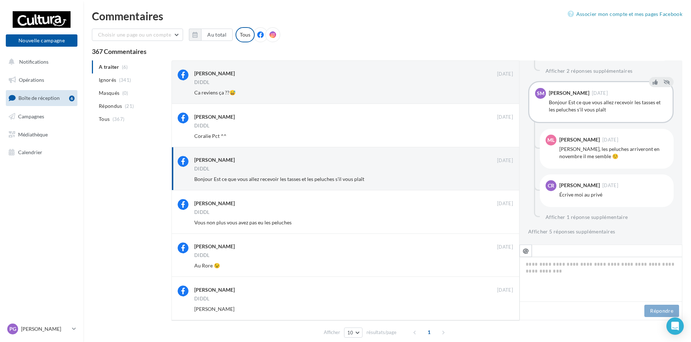
click at [566, 102] on div "Bonjour Est ce que vous allez recevoir les tasses et les peluches s'il vous pla…" at bounding box center [608, 106] width 118 height 14
click at [548, 250] on span at bounding box center [607, 251] width 151 height 12
click at [525, 253] on icon "@" at bounding box center [526, 250] width 6 height 7
type textarea "*********"
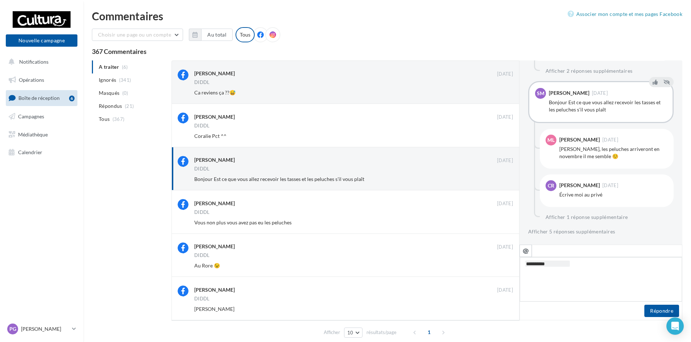
type textarea "*********"
type textarea "**********"
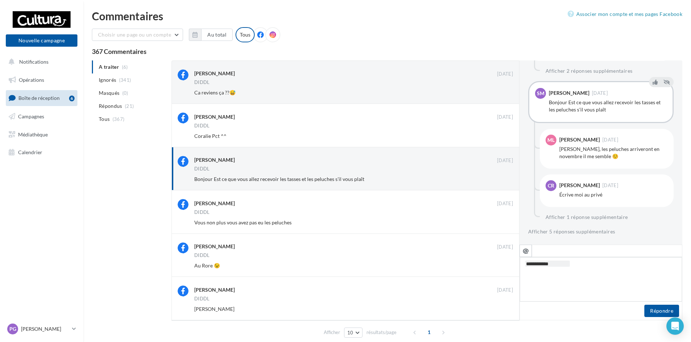
type textarea "**********"
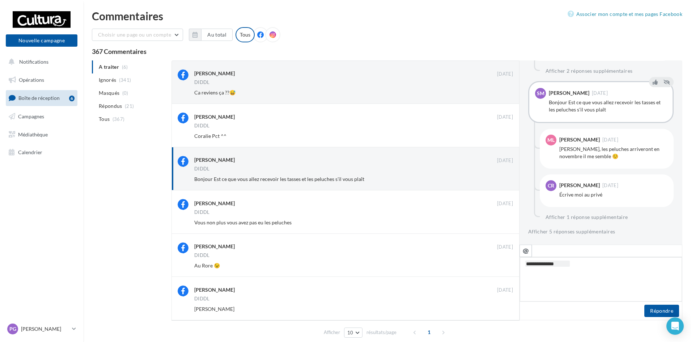
type textarea "**********"
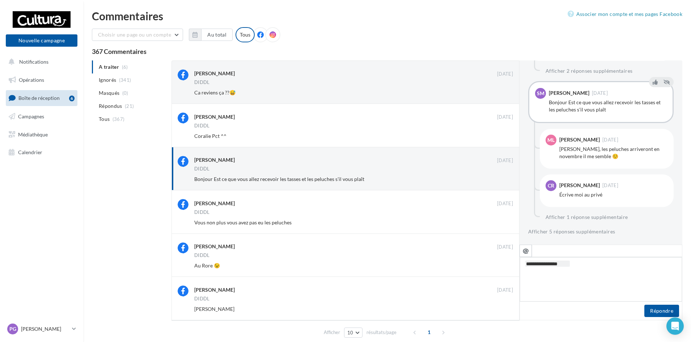
type textarea "**********"
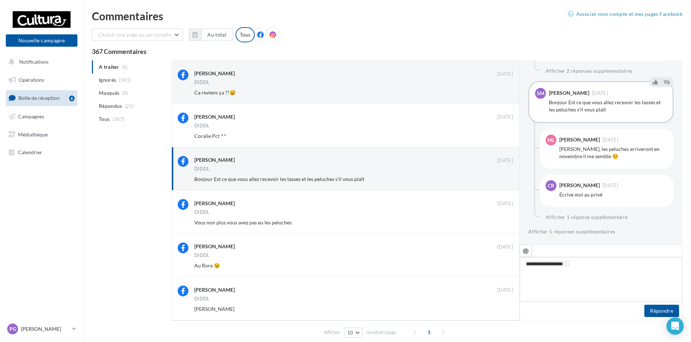
type textarea "**********"
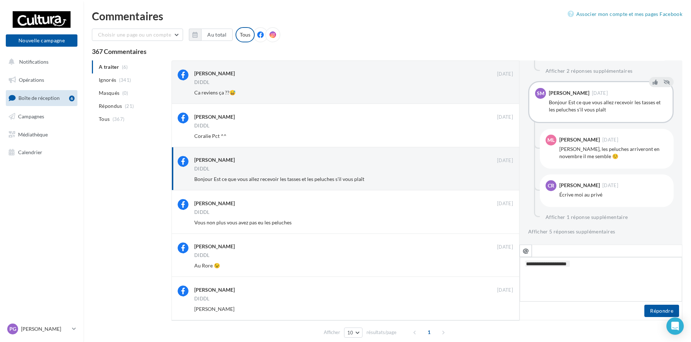
type textarea "**********"
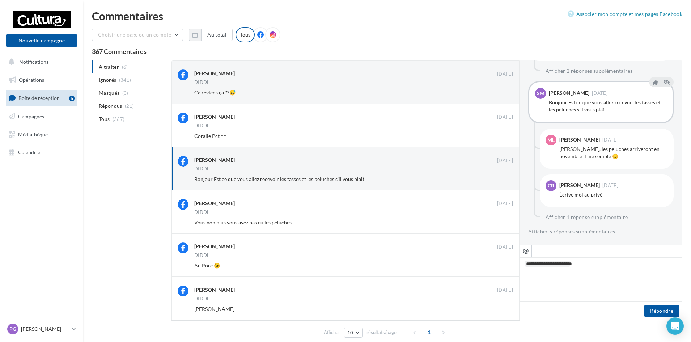
type textarea "**********"
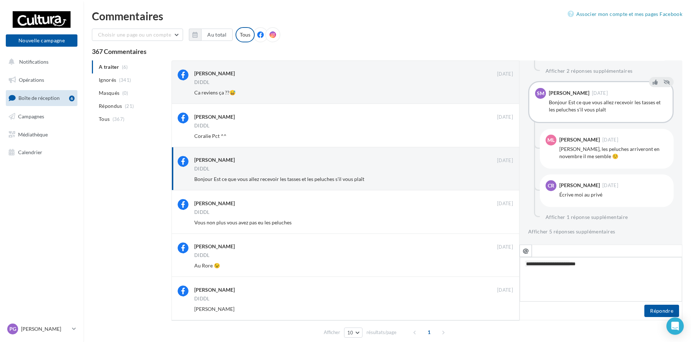
type textarea "**********"
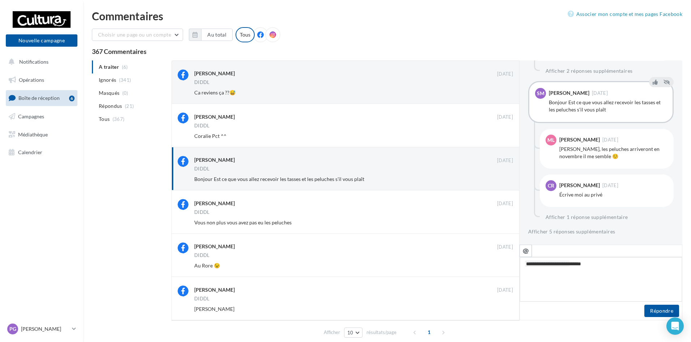
type textarea "**********"
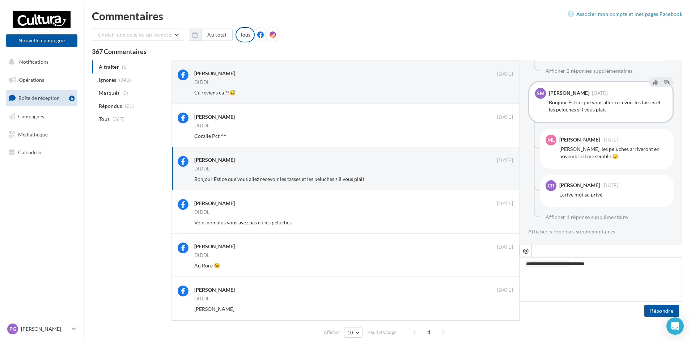
type textarea "**********"
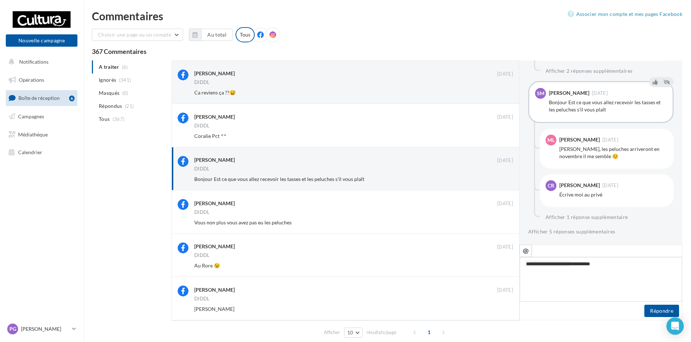
type textarea "**********"
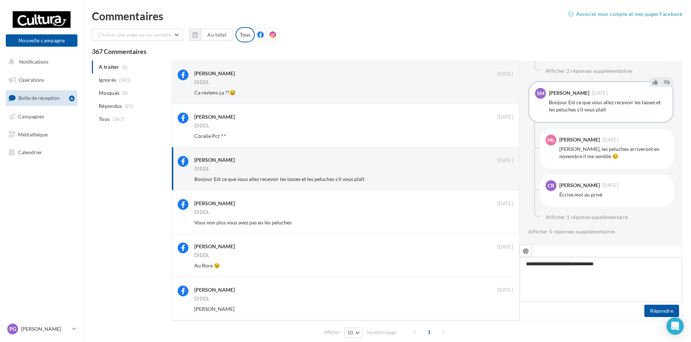
type textarea "**********"
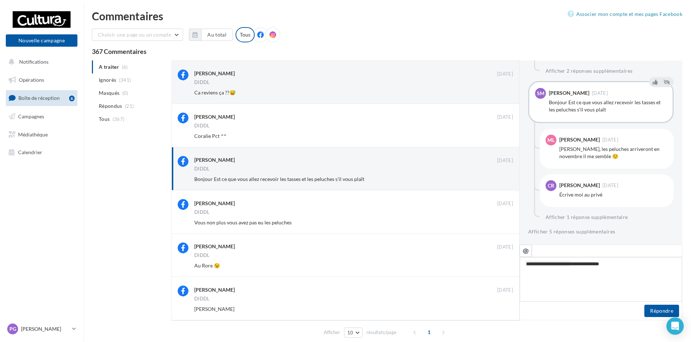
type textarea "**********"
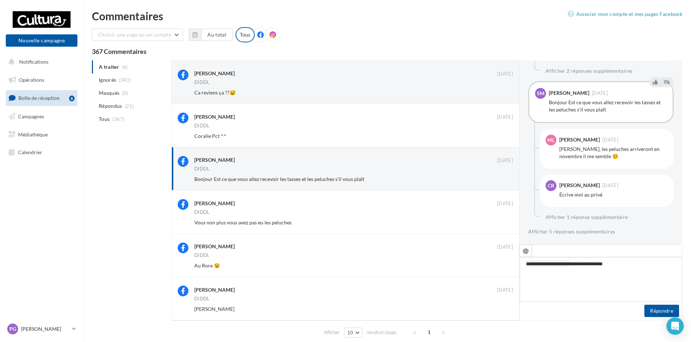
type textarea "**********"
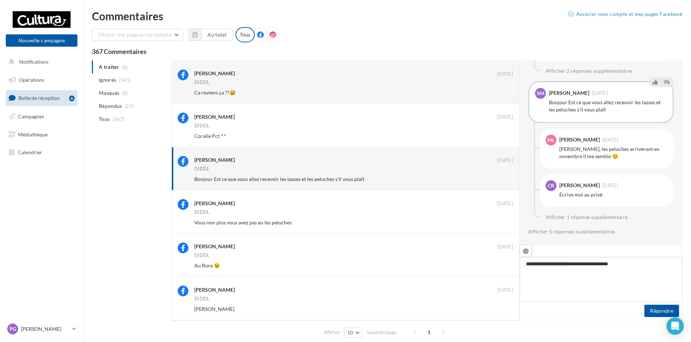
type textarea "**********"
click at [662, 312] on button "Répondre" at bounding box center [662, 311] width 35 height 12
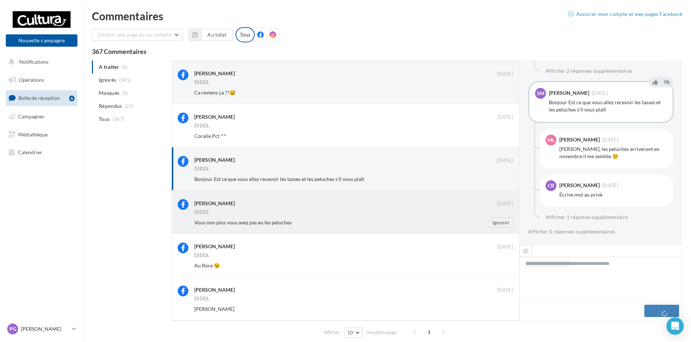
click at [247, 215] on div "DIDDL" at bounding box center [353, 213] width 319 height 6
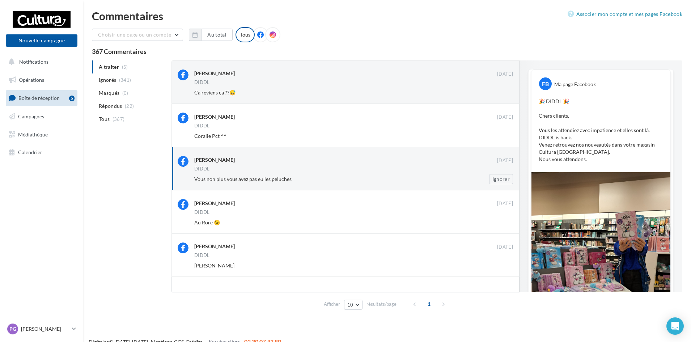
click at [237, 170] on div "DIDDL" at bounding box center [353, 169] width 319 height 6
click at [275, 176] on span "Vous non plus vous avez pas eu les peluches" at bounding box center [242, 179] width 97 height 6
click at [499, 92] on button "Ignorer" at bounding box center [501, 93] width 24 height 10
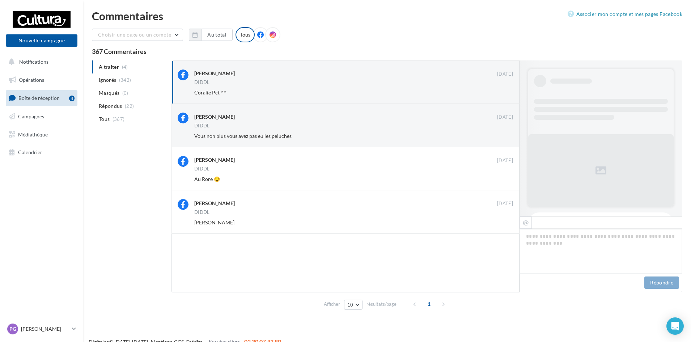
scroll to position [328, 0]
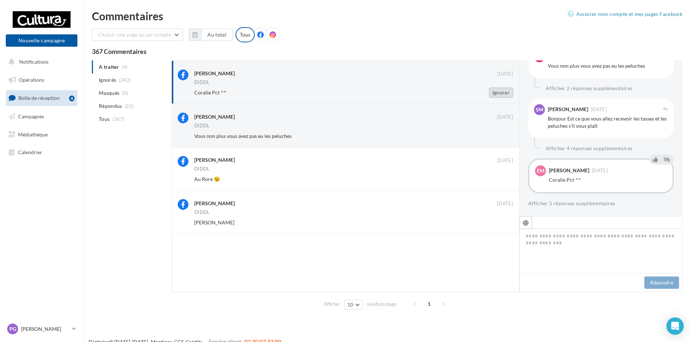
click at [494, 93] on button "Ignorer" at bounding box center [501, 93] width 24 height 10
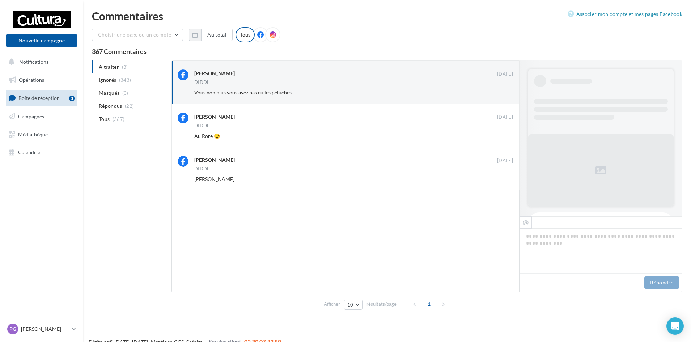
scroll to position [390, 0]
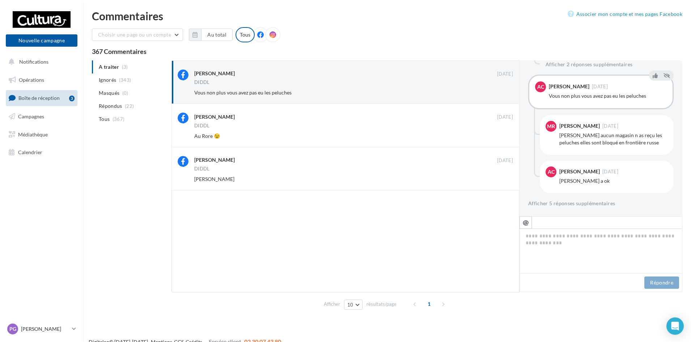
click at [572, 93] on div "Vous non plus vous avez pas eu les peluches" at bounding box center [608, 95] width 118 height 7
click at [523, 222] on icon "@" at bounding box center [526, 222] width 6 height 7
type textarea "**********"
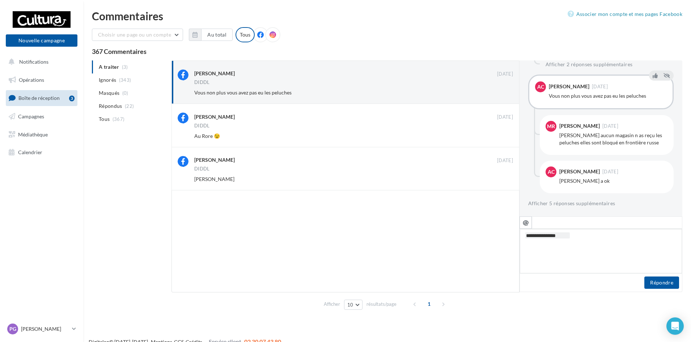
type textarea "**********"
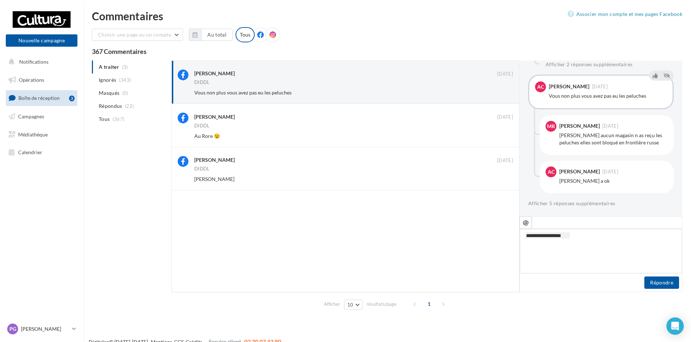
type textarea "**********"
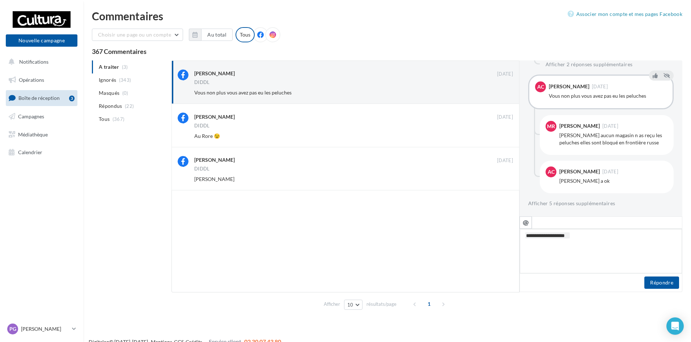
type textarea "**********"
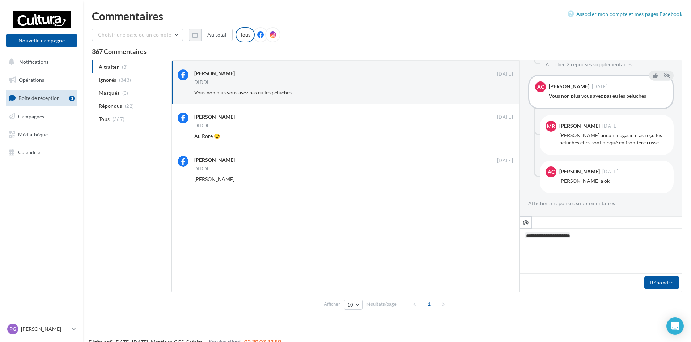
type textarea "**********"
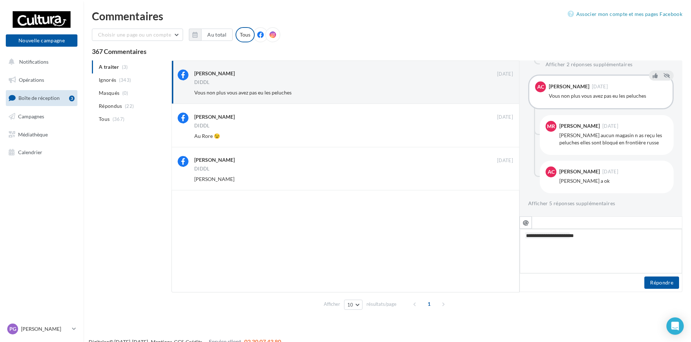
type textarea "**********"
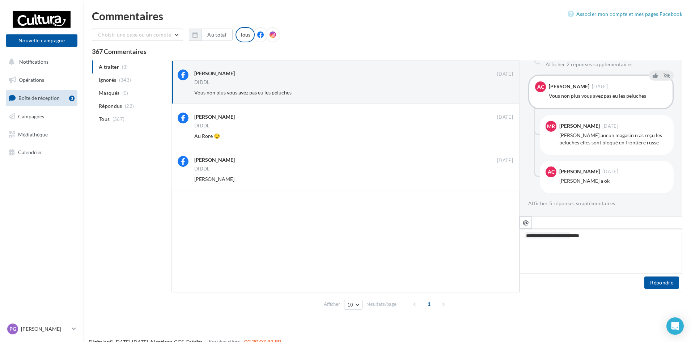
type textarea "**********"
click at [669, 284] on button "Répondre" at bounding box center [662, 283] width 35 height 12
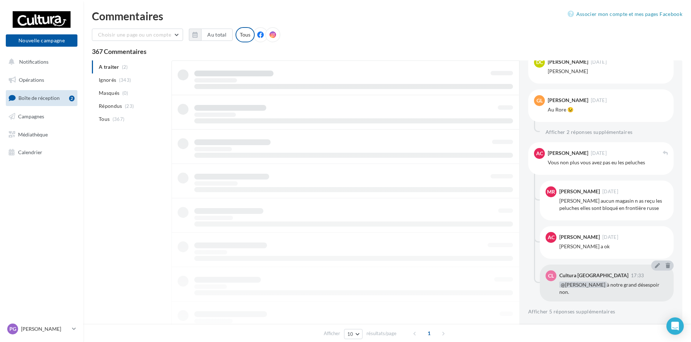
scroll to position [355, 0]
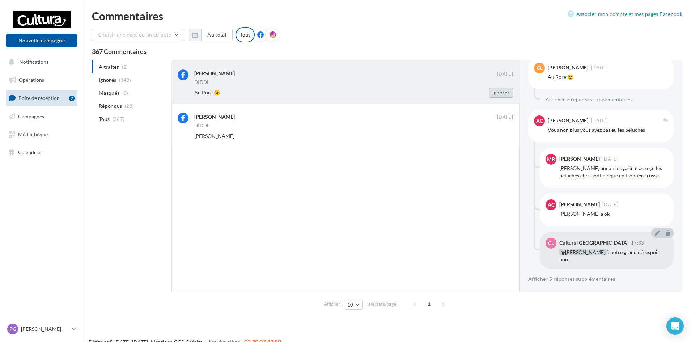
click at [498, 91] on button "Ignorer" at bounding box center [501, 93] width 24 height 10
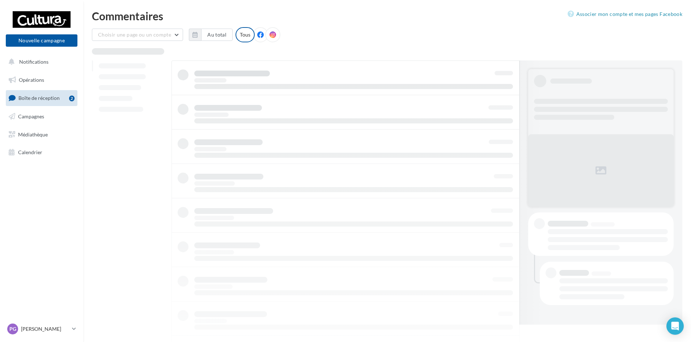
scroll to position [0, 0]
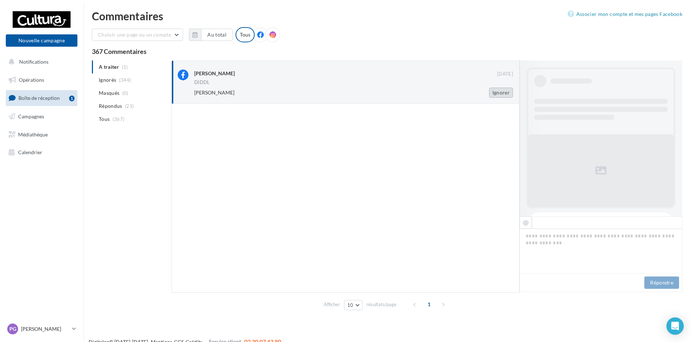
click at [496, 90] on button "Ignorer" at bounding box center [501, 93] width 24 height 10
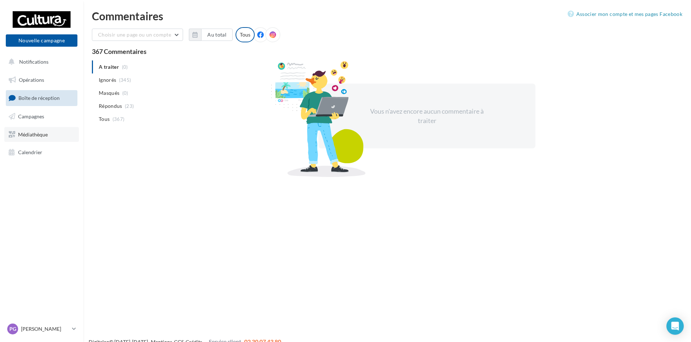
click at [38, 136] on span "Médiathèque" at bounding box center [33, 134] width 30 height 6
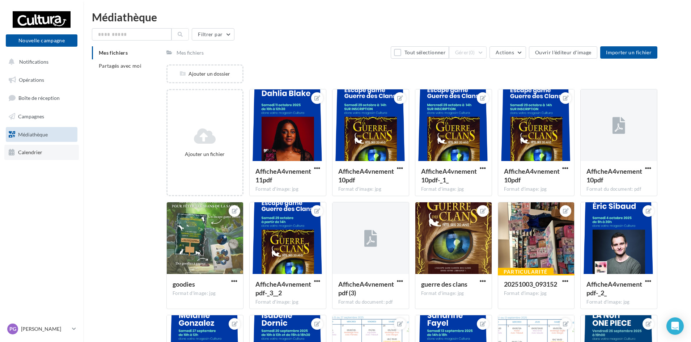
click at [28, 153] on span "Calendrier" at bounding box center [30, 152] width 24 height 6
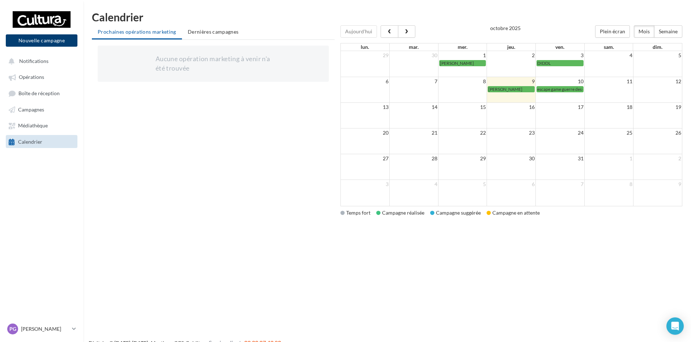
click at [26, 40] on button "Nouvelle campagne" at bounding box center [42, 40] width 72 height 12
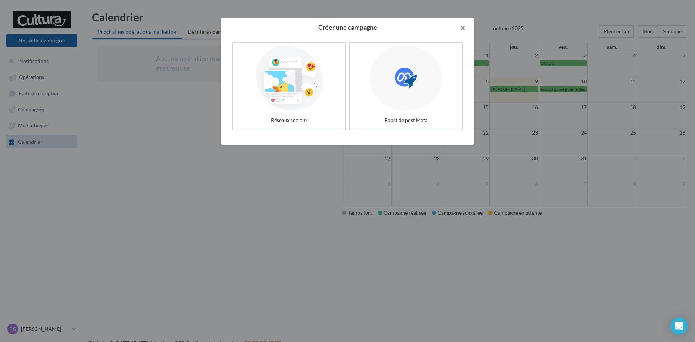
click at [461, 27] on button "button" at bounding box center [459, 29] width 29 height 22
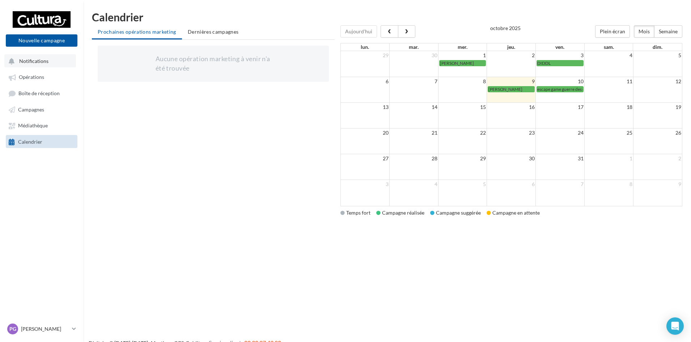
click at [31, 60] on span "Notifications" at bounding box center [33, 61] width 29 height 6
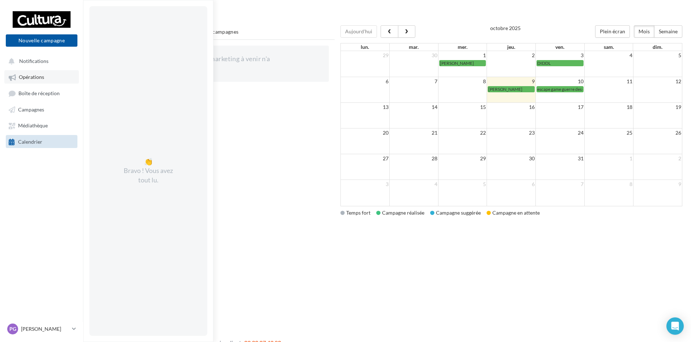
click at [30, 75] on span "Opérations" at bounding box center [31, 77] width 25 height 6
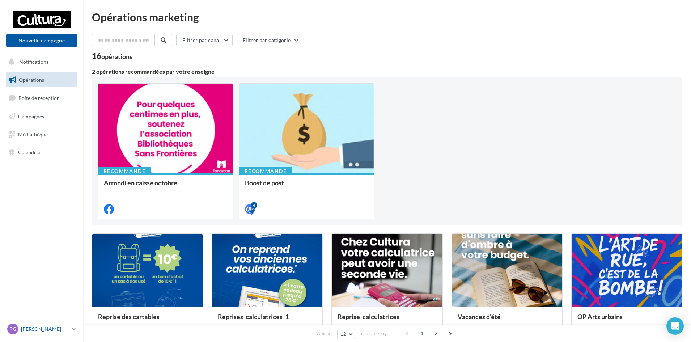
click at [70, 329] on link "PG Pamela GASSE 00u329yt0irg3qjpw417" at bounding box center [42, 329] width 72 height 14
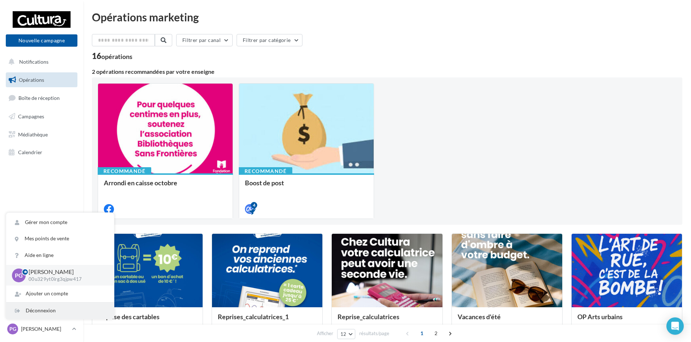
click at [58, 312] on div "Déconnexion" at bounding box center [60, 311] width 108 height 16
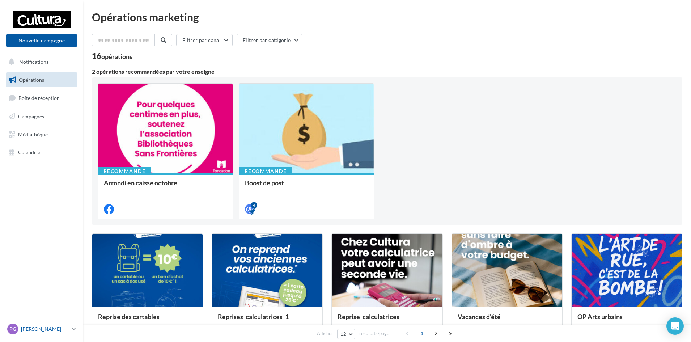
click at [24, 331] on p "[PERSON_NAME]" at bounding box center [45, 328] width 48 height 7
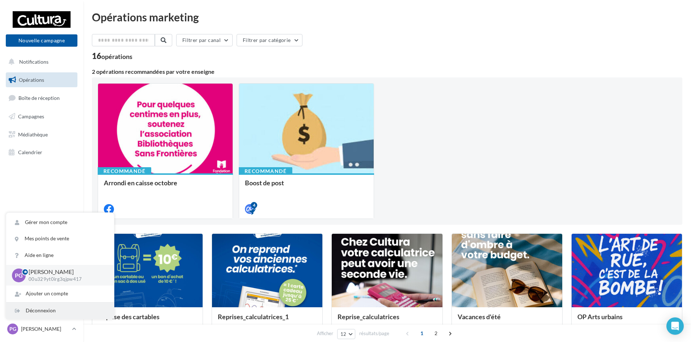
click at [33, 312] on div "Déconnexion" at bounding box center [60, 311] width 108 height 16
